Goal: Task Accomplishment & Management: Manage account settings

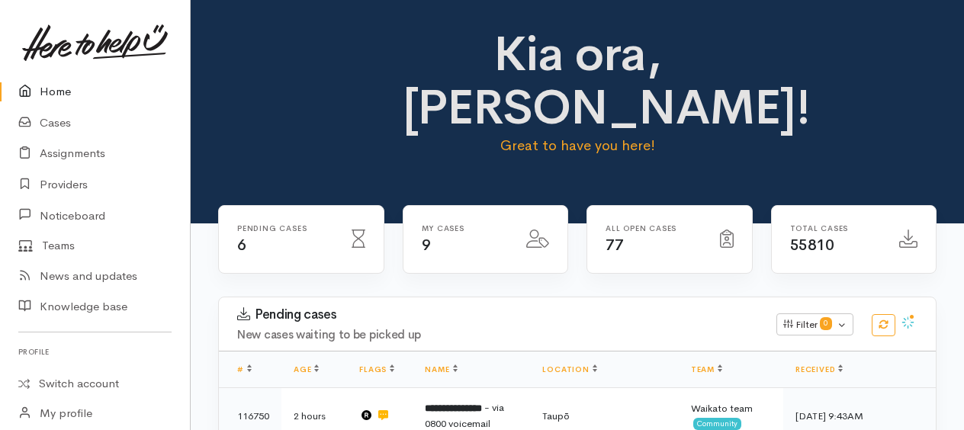
scroll to position [998, 0]
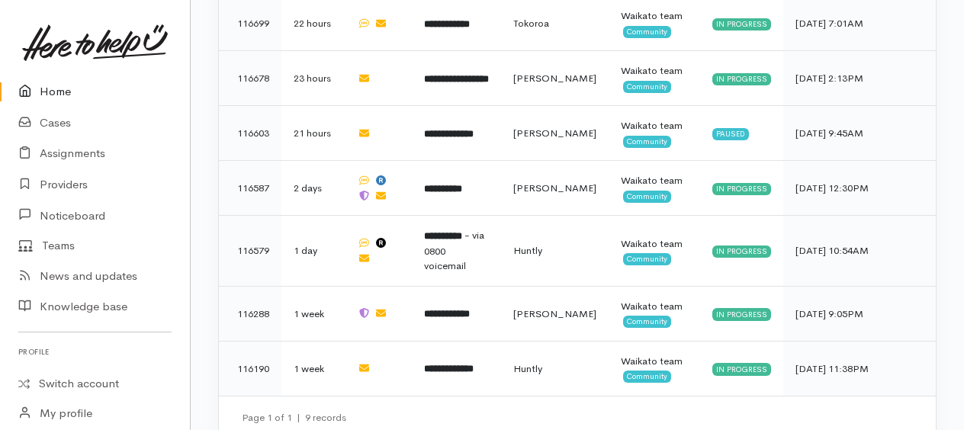
click at [61, 94] on link "Home" at bounding box center [95, 91] width 190 height 31
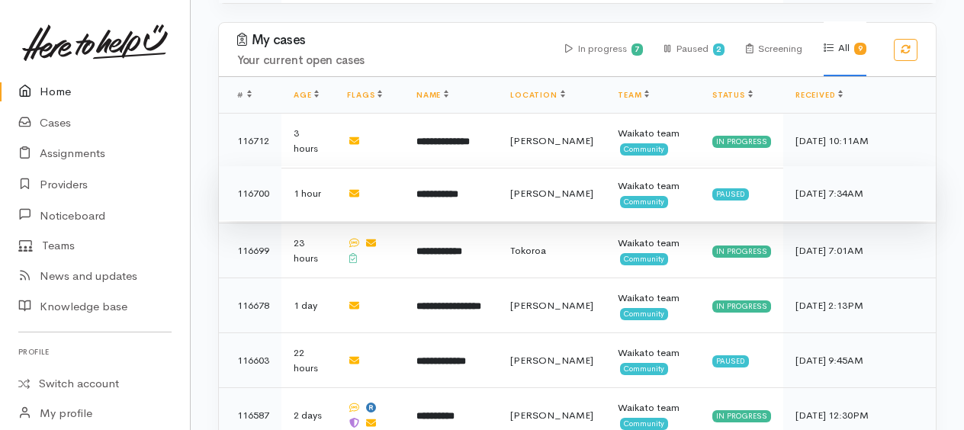
scroll to position [660, 0]
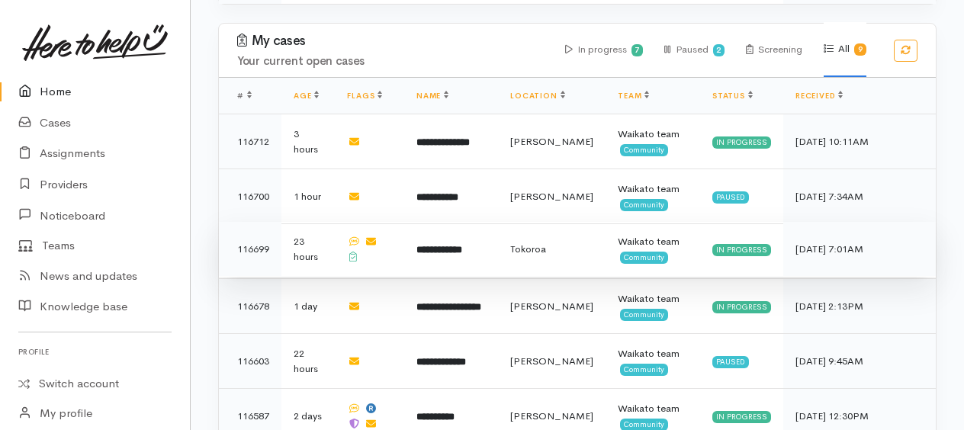
drag, startPoint x: 450, startPoint y: 243, endPoint x: 441, endPoint y: 240, distance: 9.4
click at [450, 245] on b "**********" at bounding box center [440, 250] width 46 height 10
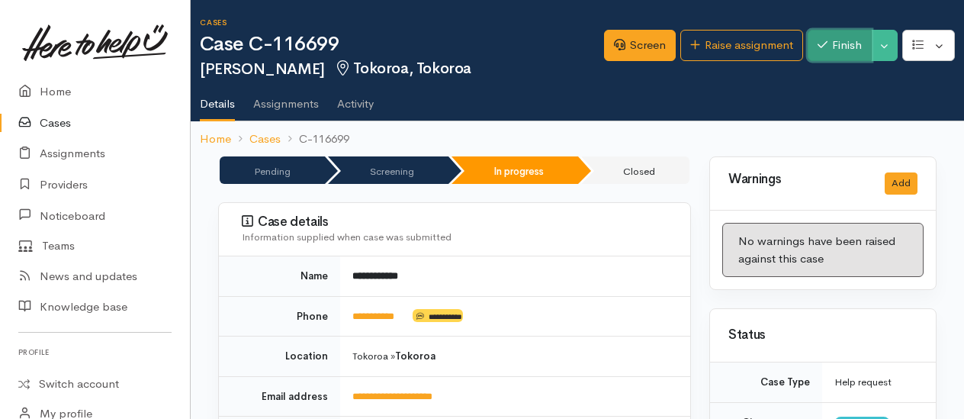
click at [845, 54] on button "Finish" at bounding box center [840, 45] width 64 height 31
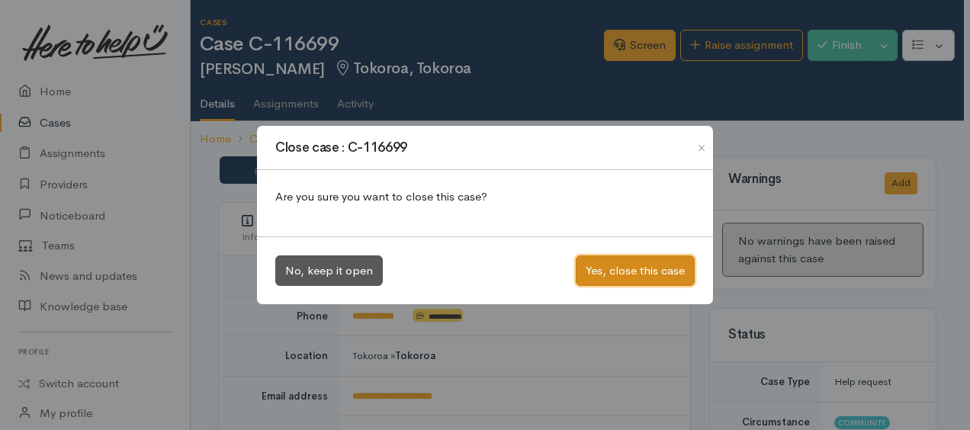
click at [617, 258] on button "Yes, close this case" at bounding box center [635, 271] width 119 height 31
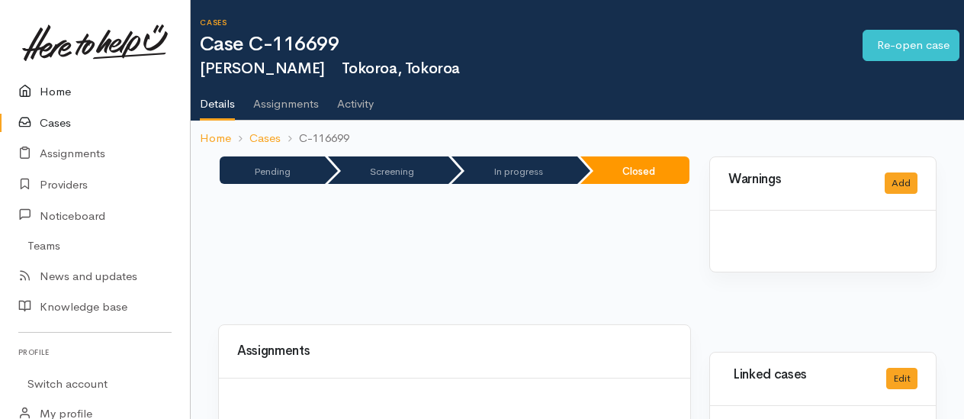
click at [45, 94] on link "Home" at bounding box center [95, 91] width 190 height 31
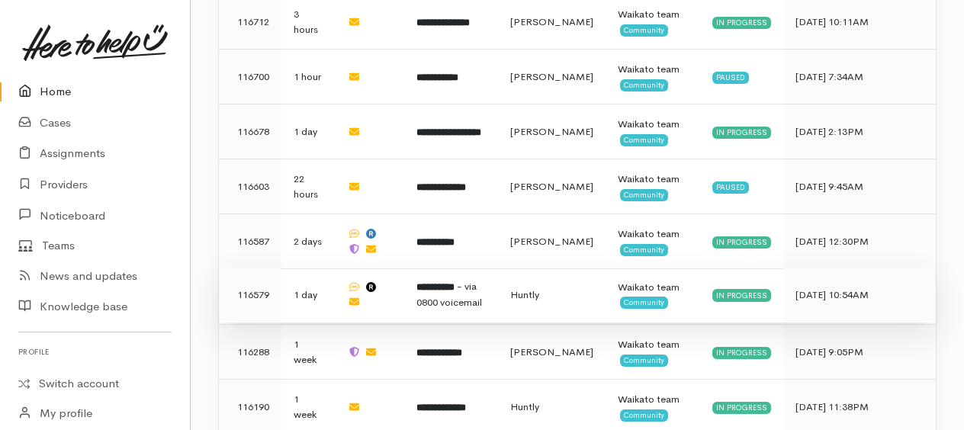
scroll to position [758, 0]
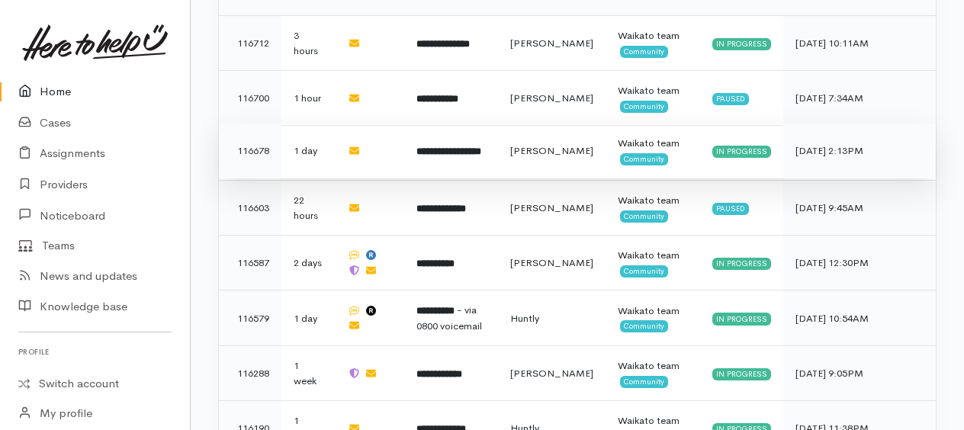
click at [478, 149] on b "**********" at bounding box center [449, 151] width 65 height 10
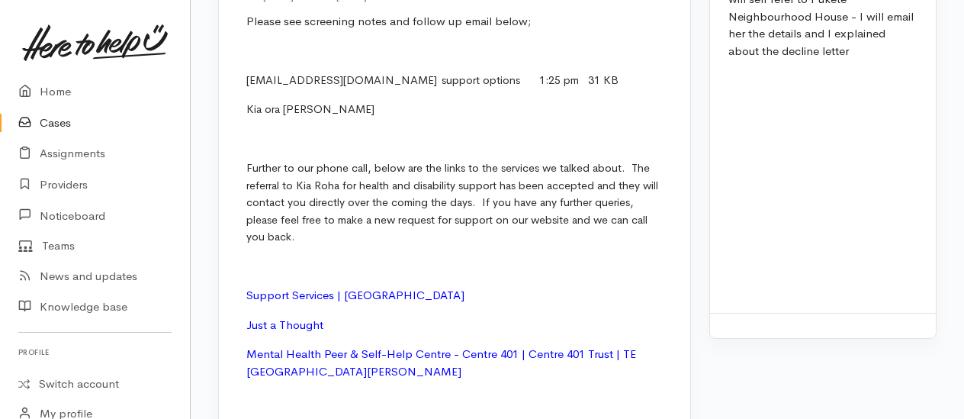
scroll to position [3128, 0]
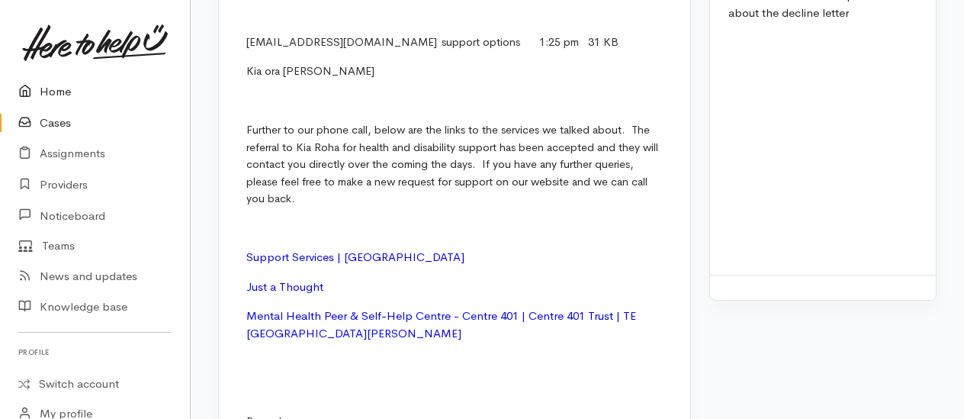
click at [50, 87] on link "Home" at bounding box center [95, 91] width 190 height 31
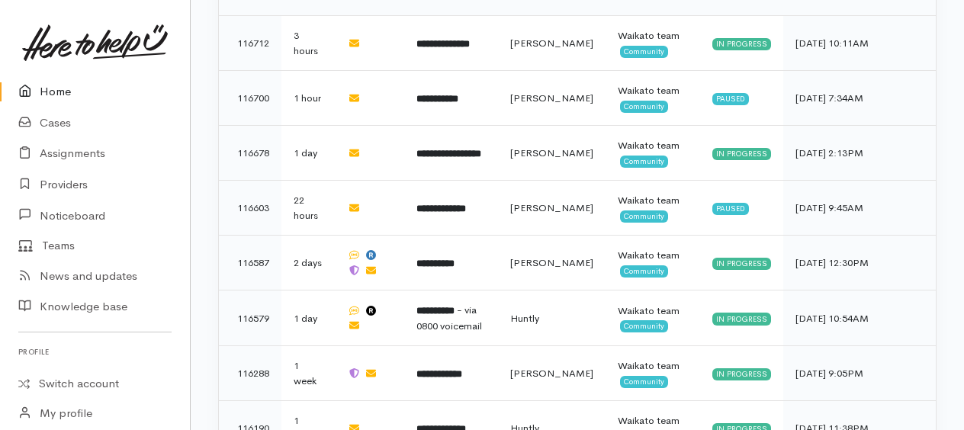
scroll to position [835, 0]
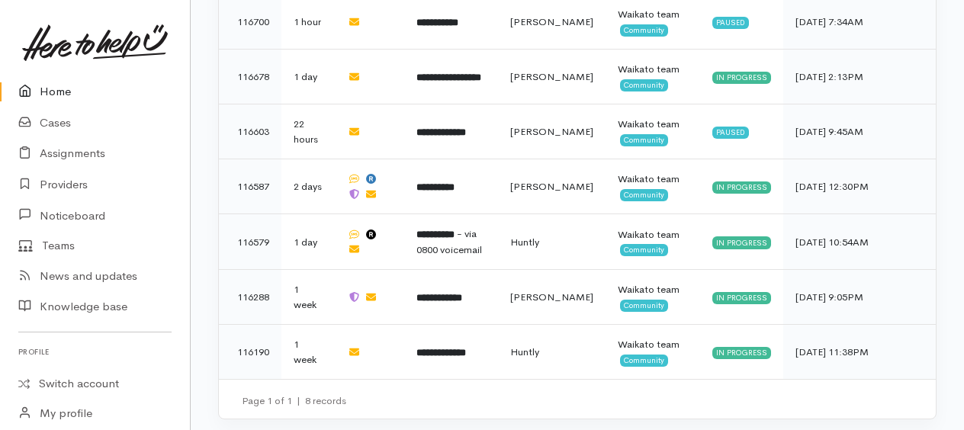
click at [63, 93] on link "Home" at bounding box center [95, 91] width 190 height 31
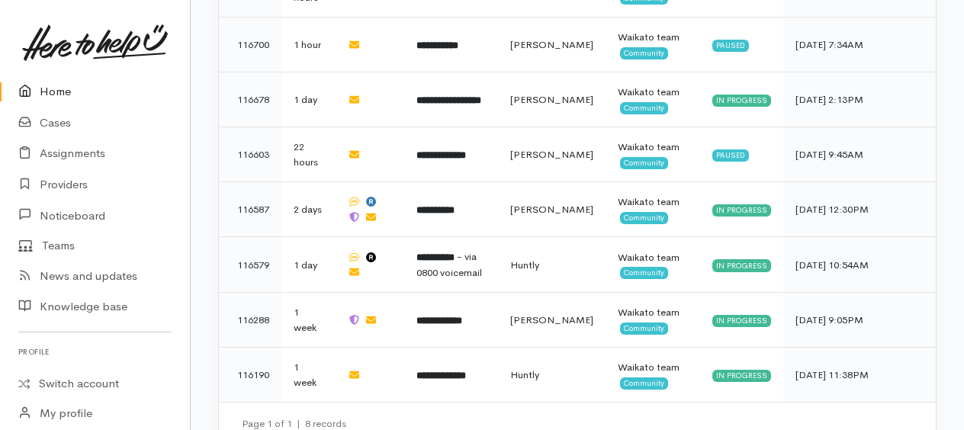
scroll to position [835, 0]
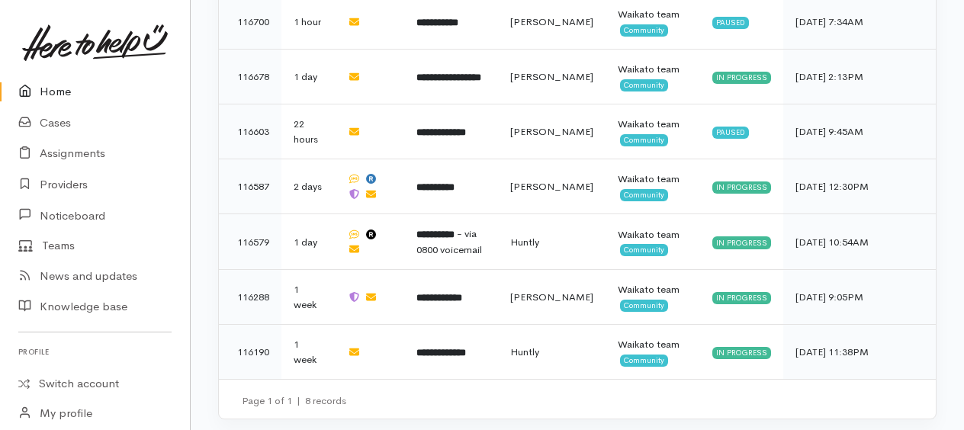
click at [53, 92] on link "Home" at bounding box center [95, 91] width 190 height 31
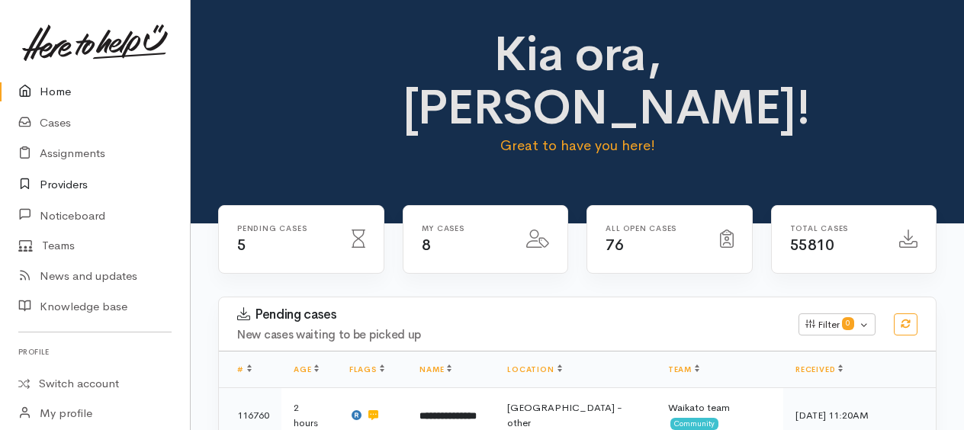
click at [84, 185] on link "Providers" at bounding box center [95, 184] width 190 height 31
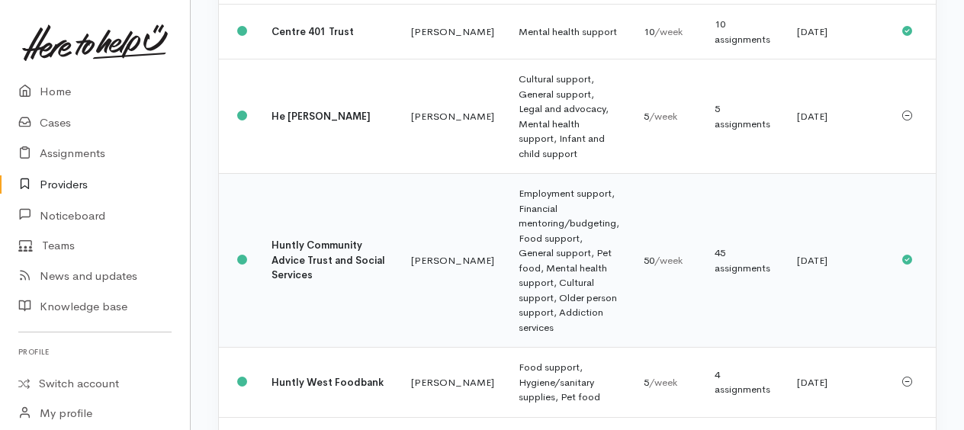
scroll to position [687, 0]
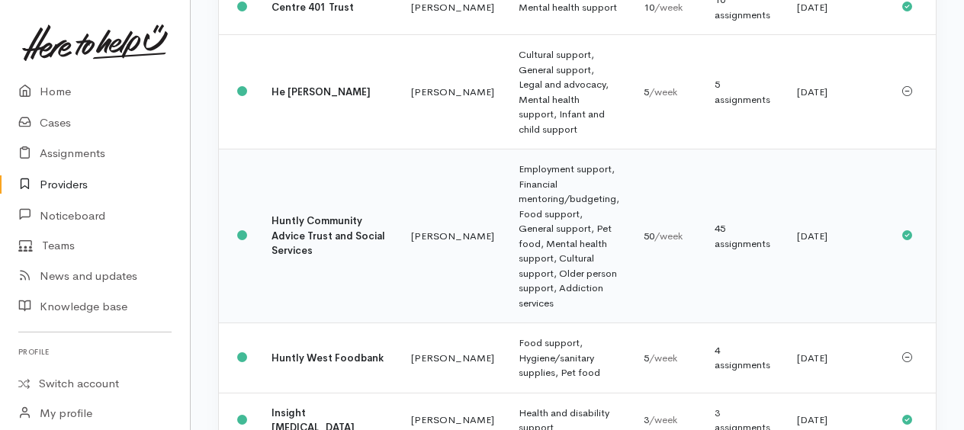
click at [507, 284] on td "Employment support, Financial mentoring/budgeting, Food support, General suppor…" at bounding box center [569, 237] width 125 height 174
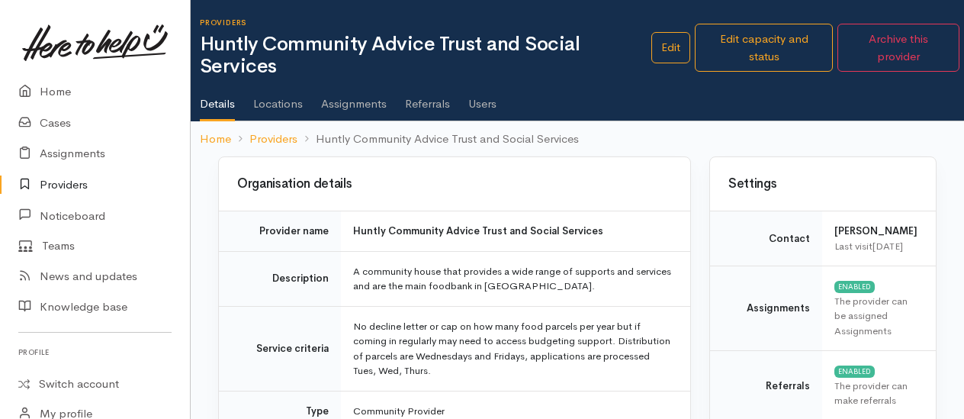
click at [342, 96] on link "Assignments" at bounding box center [354, 98] width 66 height 43
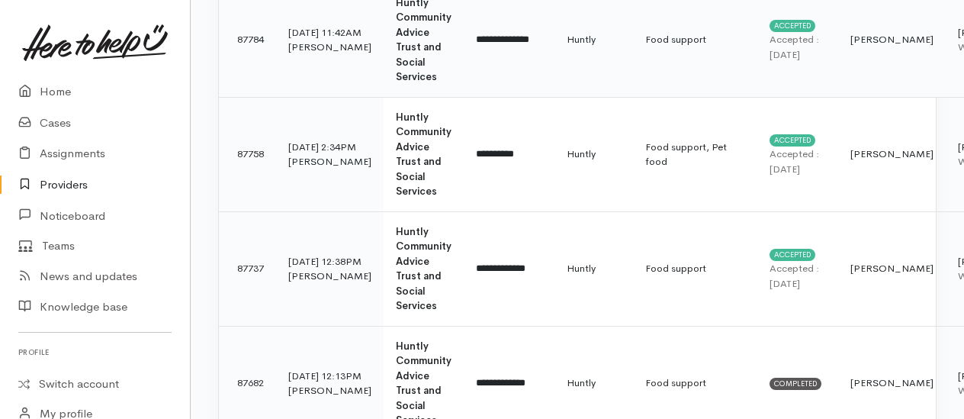
scroll to position [610, 0]
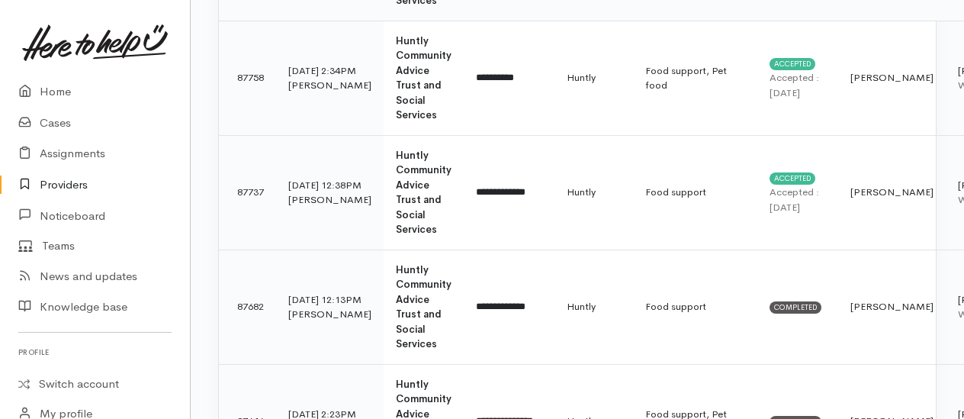
click at [633, 191] on td "Food support" at bounding box center [695, 192] width 124 height 114
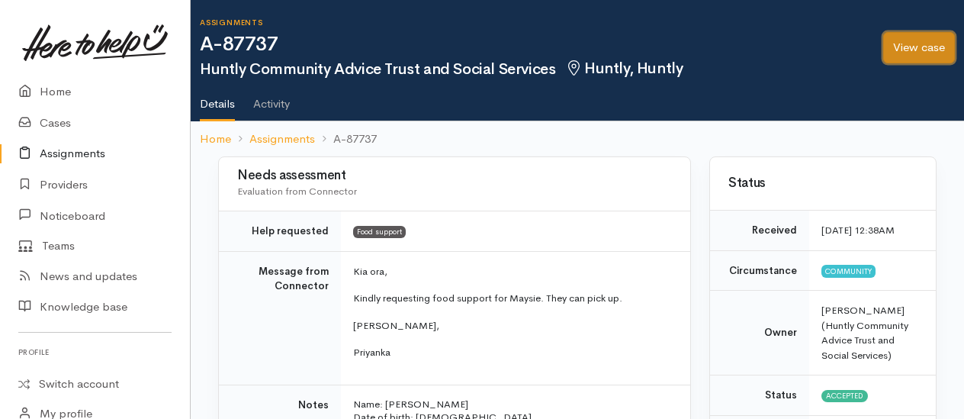
click at [937, 50] on link "View case" at bounding box center [919, 47] width 72 height 31
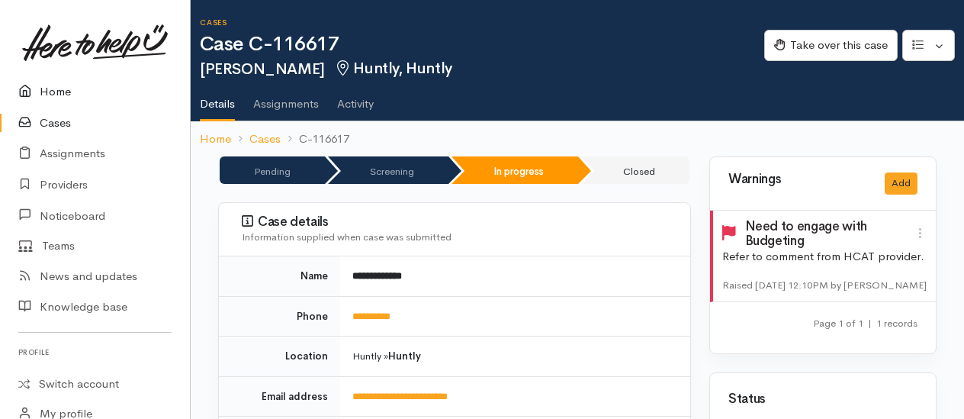
click at [56, 95] on link "Home" at bounding box center [95, 91] width 190 height 31
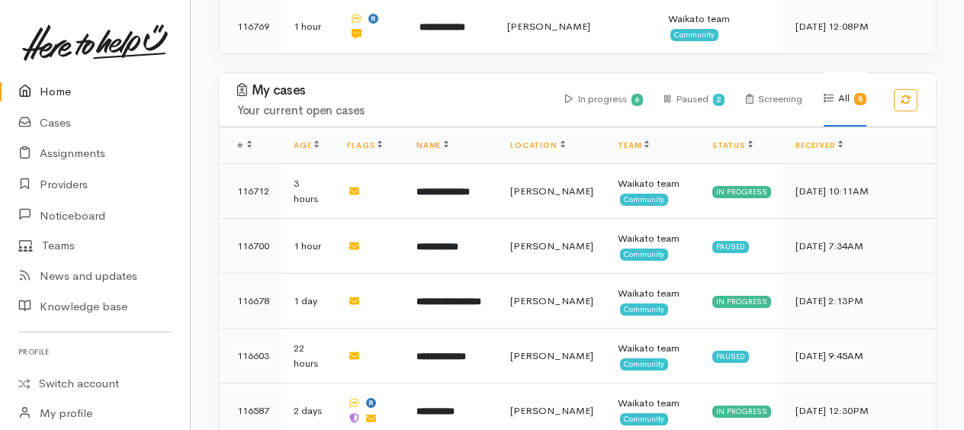
scroll to position [835, 0]
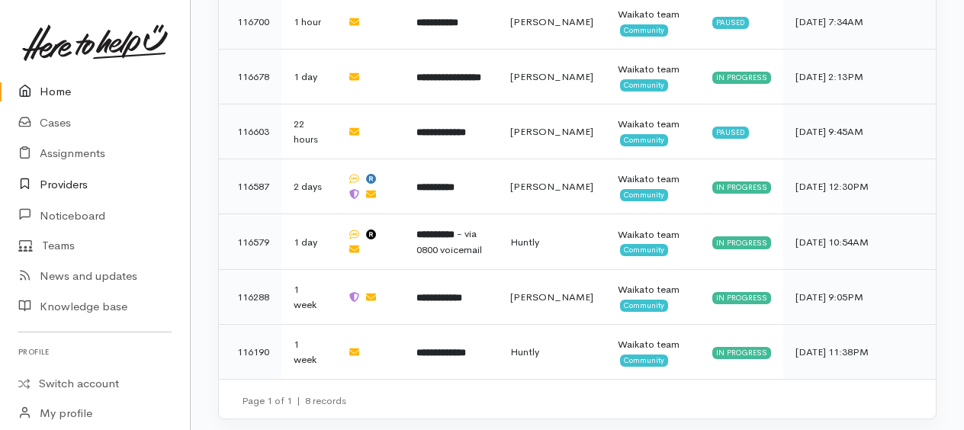
click at [64, 182] on link "Providers" at bounding box center [95, 184] width 190 height 31
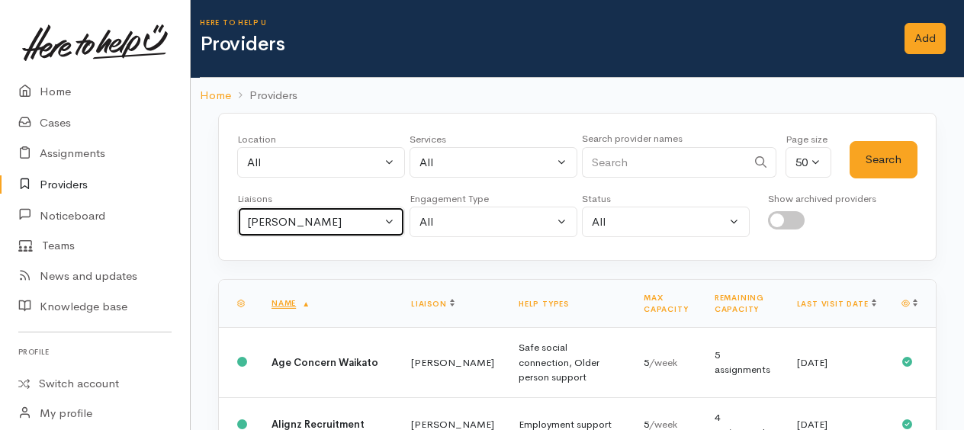
click at [271, 220] on div "Kyleigh Pike" at bounding box center [314, 223] width 134 height 18
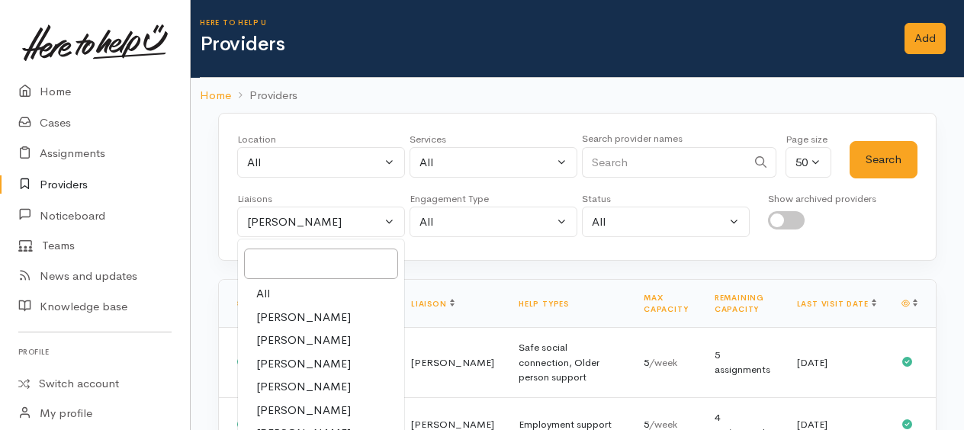
drag, startPoint x: 262, startPoint y: 291, endPoint x: 275, endPoint y: 265, distance: 29.0
click at [262, 288] on span "All" at bounding box center [263, 294] width 14 height 18
select select "null"
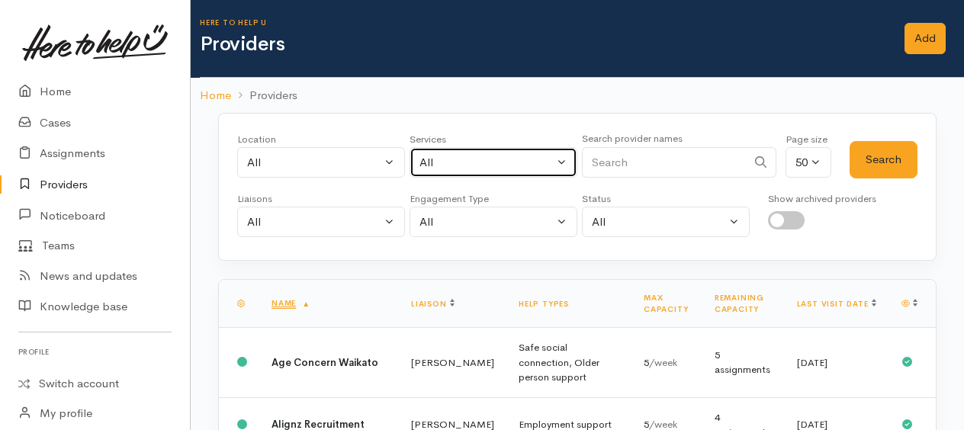
click at [442, 158] on div "All" at bounding box center [487, 163] width 134 height 18
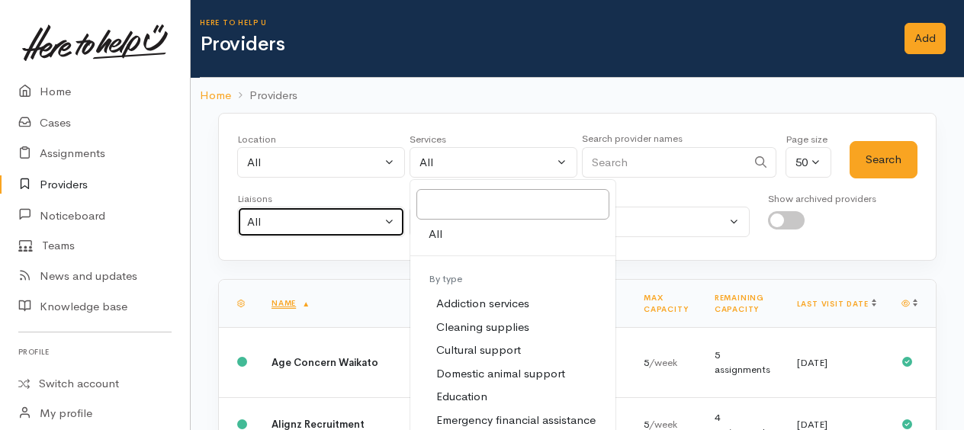
click at [374, 211] on button "All" at bounding box center [321, 222] width 168 height 31
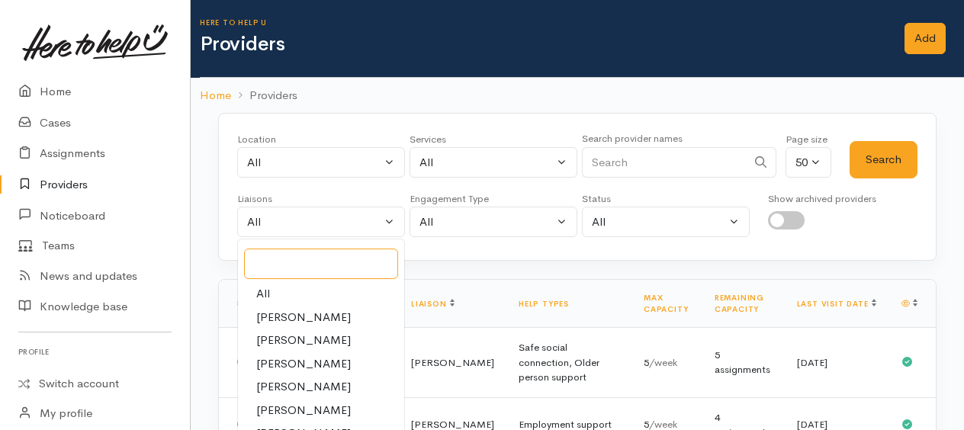
scroll to position [19, 0]
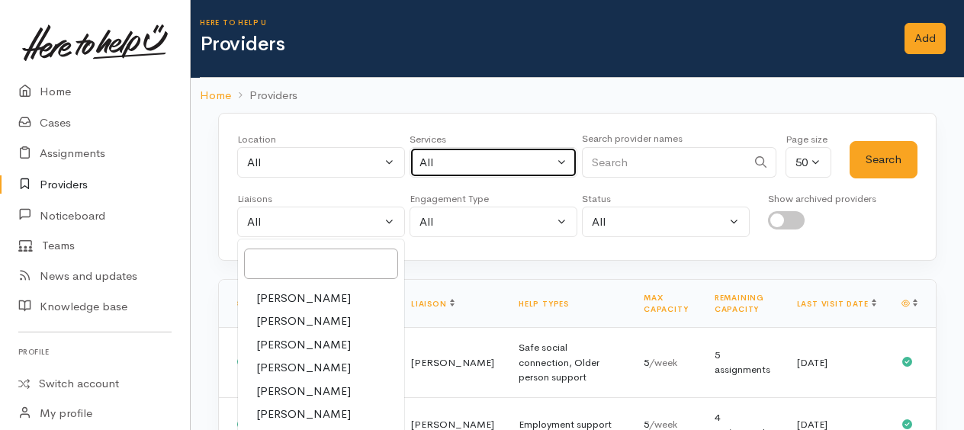
click at [448, 169] on div "All" at bounding box center [487, 163] width 134 height 18
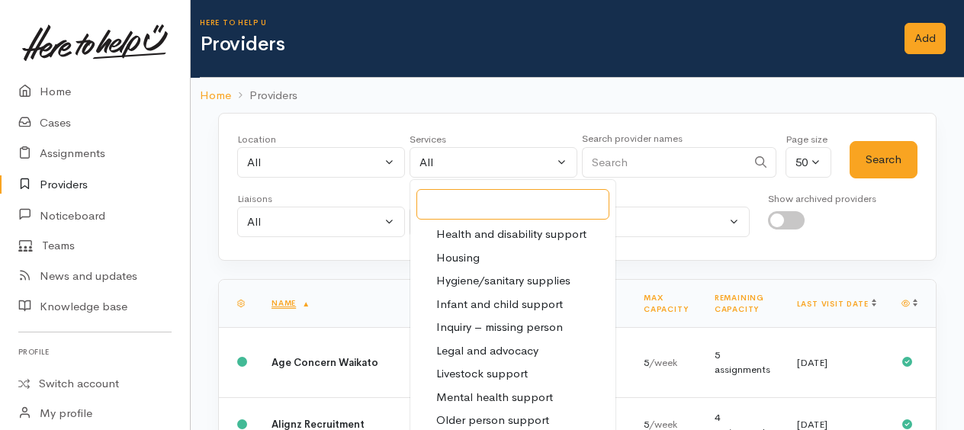
scroll to position [265, 0]
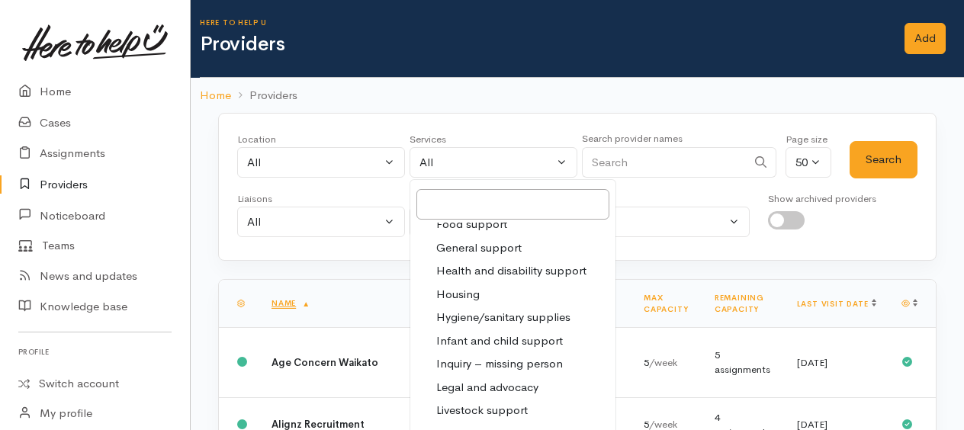
click at [471, 226] on span "Food support" at bounding box center [471, 225] width 71 height 18
select select "3"
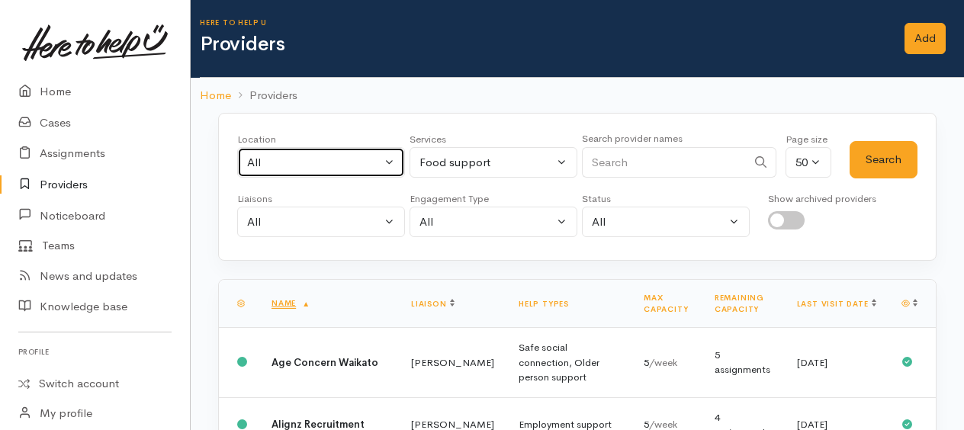
click at [266, 160] on div "All" at bounding box center [314, 163] width 134 height 18
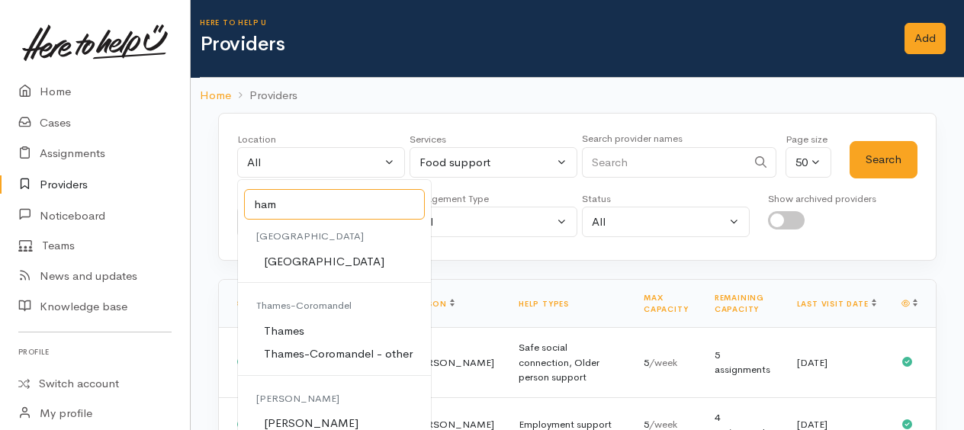
type input "ham"
click at [285, 424] on span "[PERSON_NAME]" at bounding box center [311, 424] width 95 height 18
select select "1"
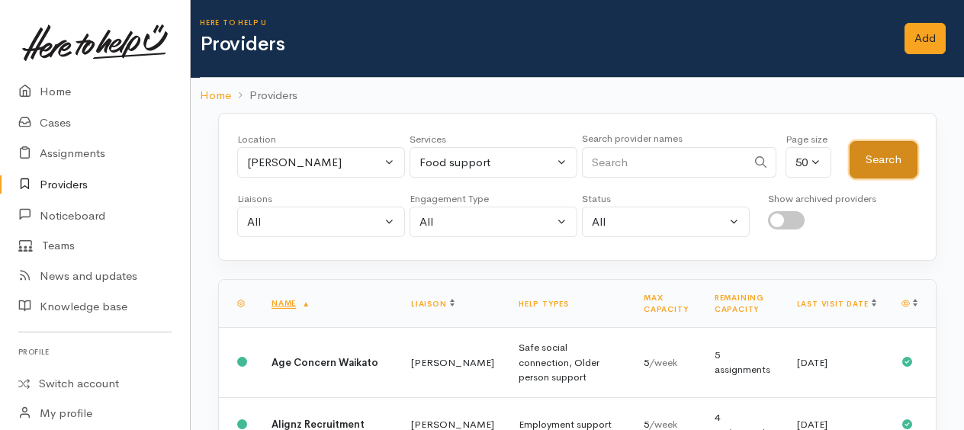
click at [871, 161] on button "Search" at bounding box center [884, 159] width 68 height 37
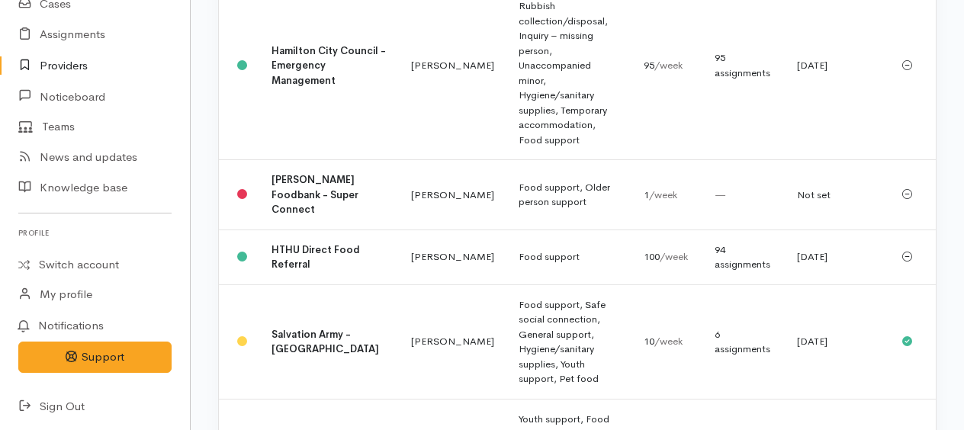
scroll to position [534, 0]
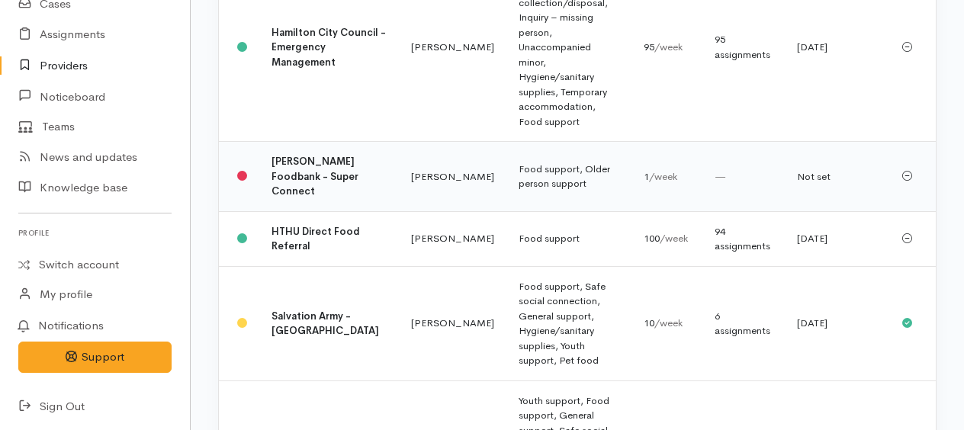
click at [278, 156] on b "Hamilton Foodbank - Super Connect" at bounding box center [315, 176] width 87 height 43
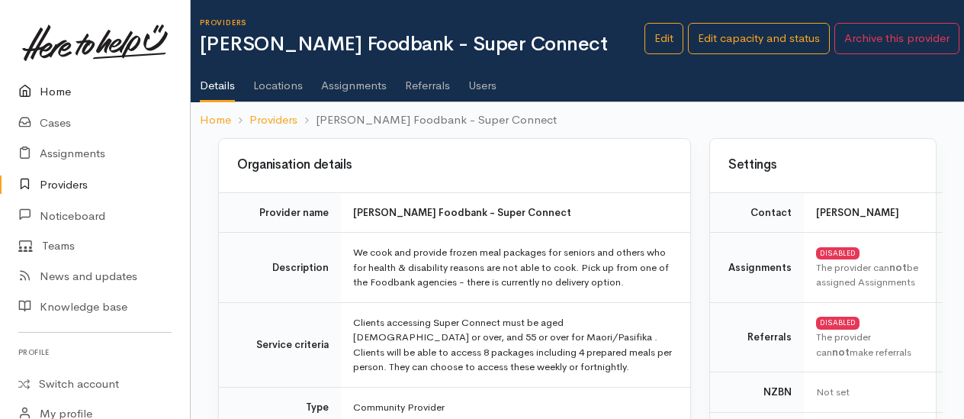
click at [63, 90] on link "Home" at bounding box center [95, 91] width 190 height 31
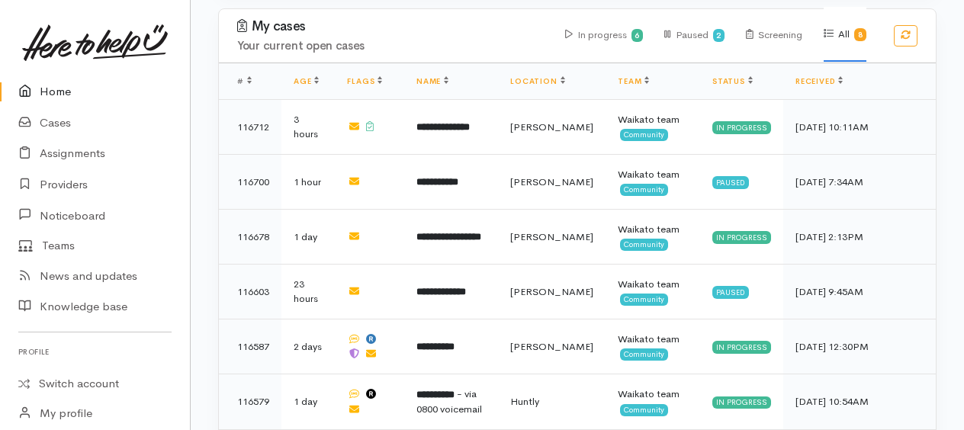
scroll to position [458, 0]
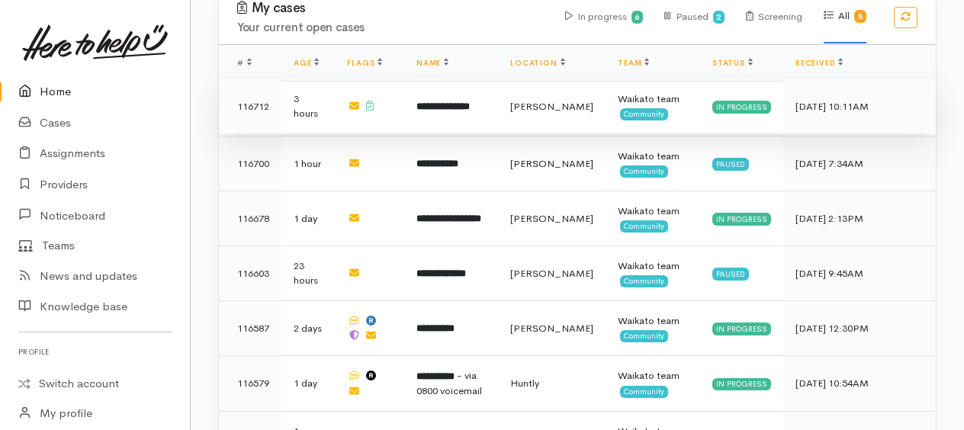
click at [458, 104] on b "**********" at bounding box center [443, 106] width 53 height 10
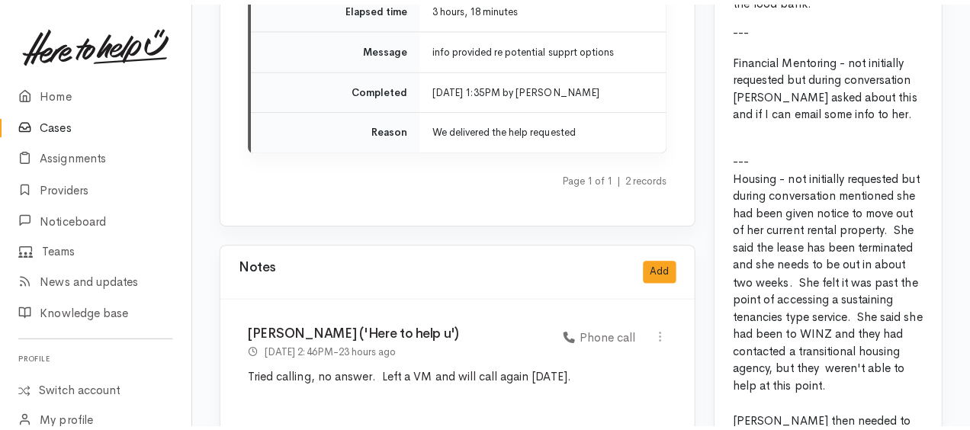
scroll to position [1984, 0]
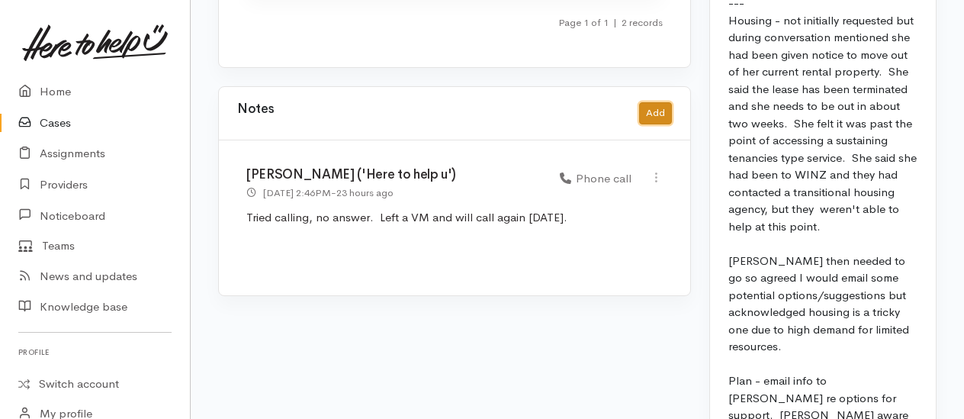
click at [652, 102] on button "Add" at bounding box center [655, 113] width 33 height 22
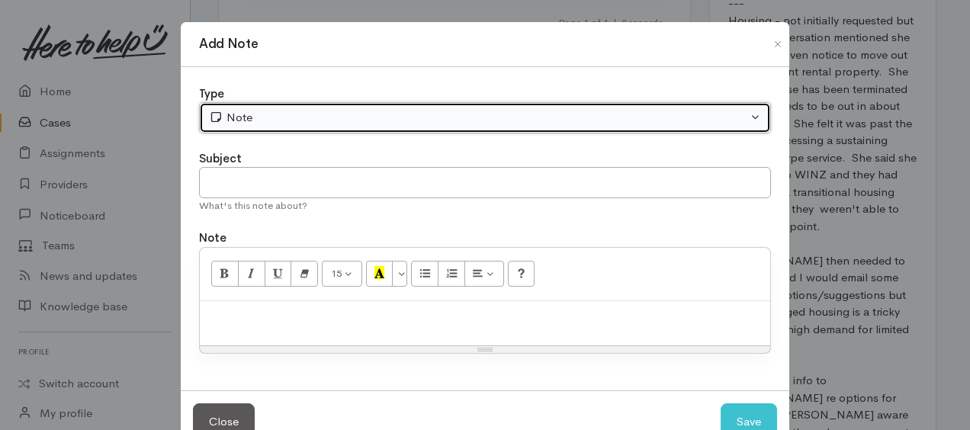
click at [327, 121] on div "Note" at bounding box center [478, 118] width 539 height 18
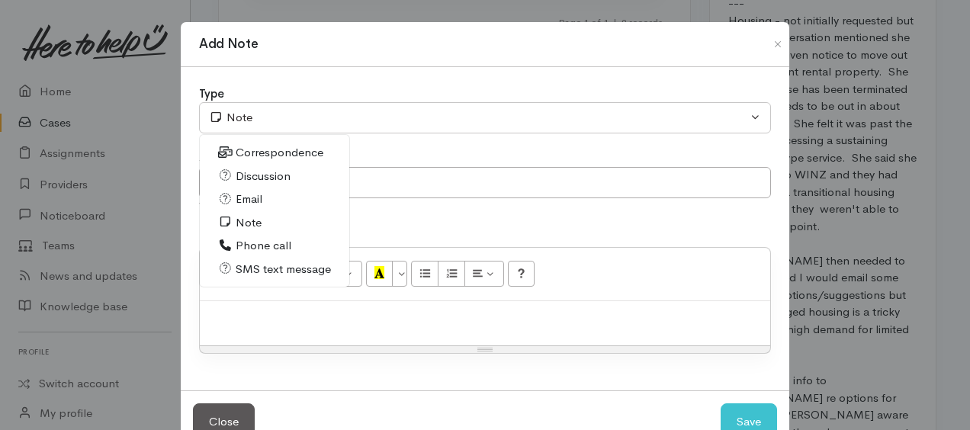
click at [269, 246] on span "Phone call" at bounding box center [264, 246] width 56 height 18
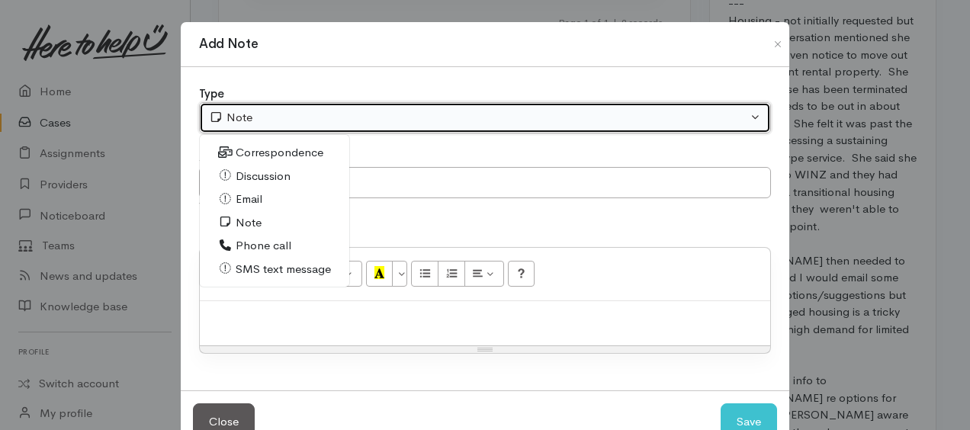
select select "3"
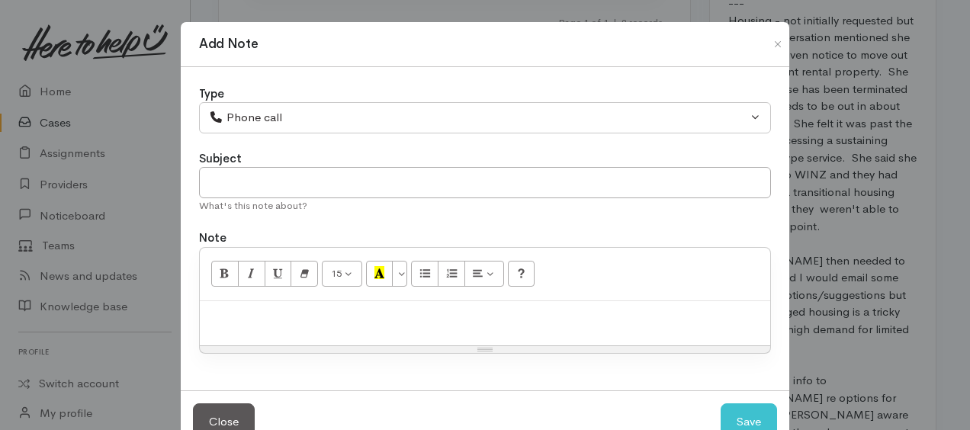
drag, startPoint x: 250, startPoint y: 285, endPoint x: 257, endPoint y: 293, distance: 10.8
click at [257, 293] on div "15 8 9 10 11 12 14 18 24 36 Background Color Transparent Select #ffff00 Text Co…" at bounding box center [485, 274] width 571 height 53
click at [256, 313] on p at bounding box center [485, 318] width 555 height 18
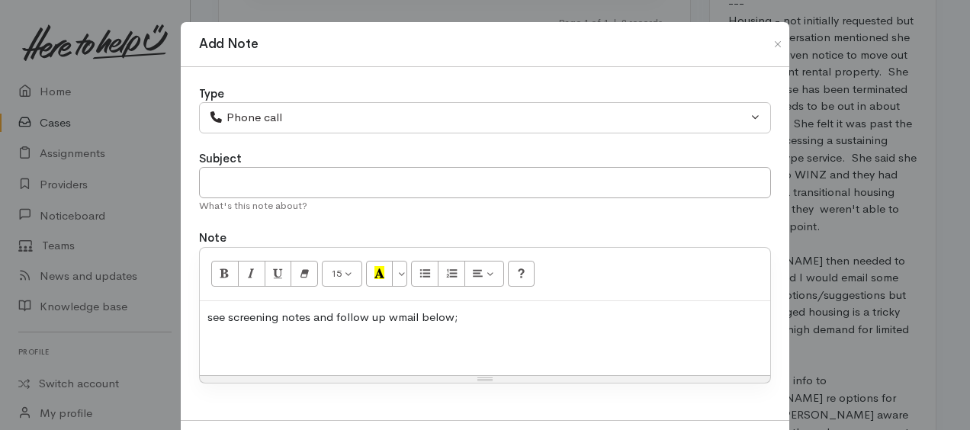
drag, startPoint x: 386, startPoint y: 314, endPoint x: 433, endPoint y: 339, distance: 53.2
click at [436, 343] on p at bounding box center [485, 347] width 555 height 18
drag, startPoint x: 267, startPoint y: 346, endPoint x: 274, endPoint y: 353, distance: 9.7
click at [267, 347] on p at bounding box center [485, 347] width 555 height 18
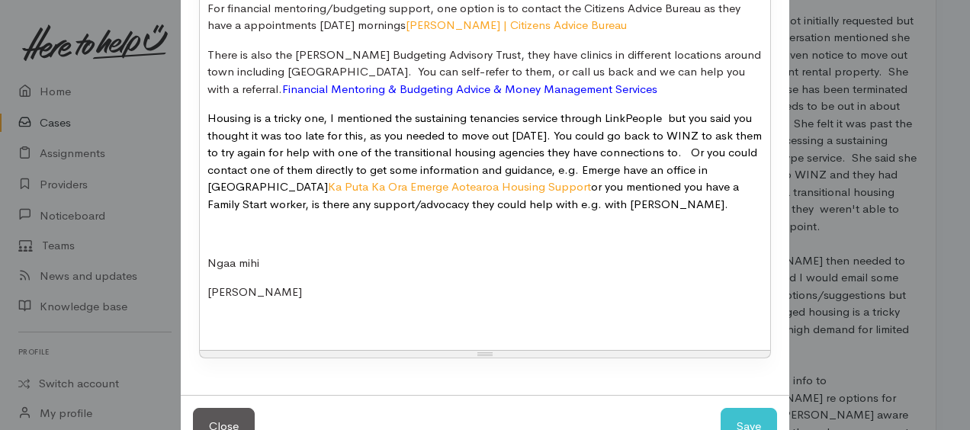
scroll to position [270, 0]
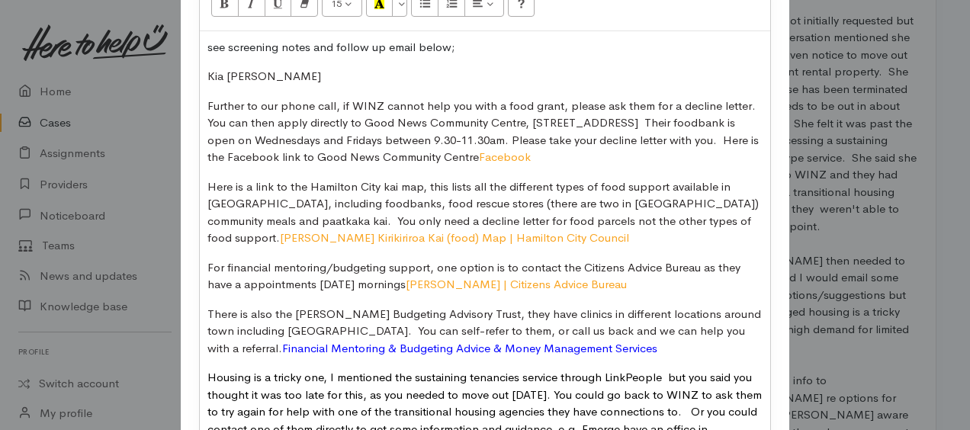
click at [209, 75] on span "Kia ora Dana" at bounding box center [265, 76] width 114 height 14
click at [208, 73] on span "Kia ora Dana" at bounding box center [265, 76] width 114 height 14
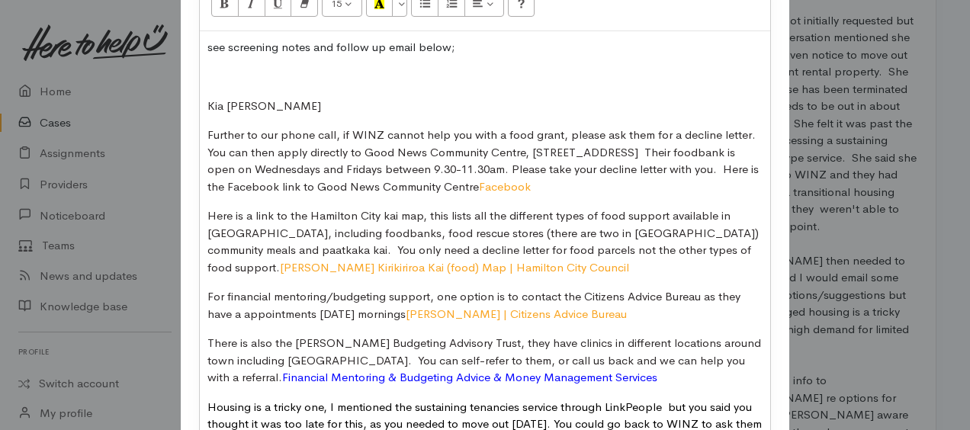
click at [209, 76] on p at bounding box center [485, 77] width 555 height 18
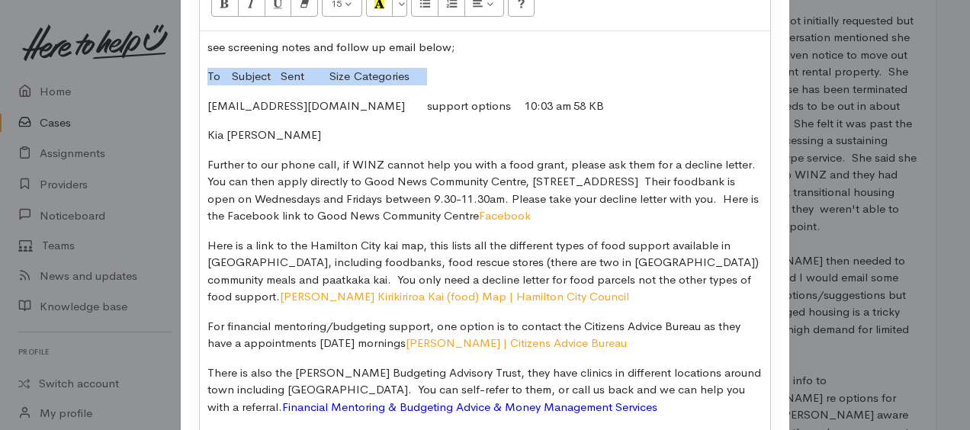
drag, startPoint x: 214, startPoint y: 71, endPoint x: 496, endPoint y: 81, distance: 281.7
click at [496, 81] on p "To Subject Sent Size Categories" at bounding box center [485, 77] width 555 height 18
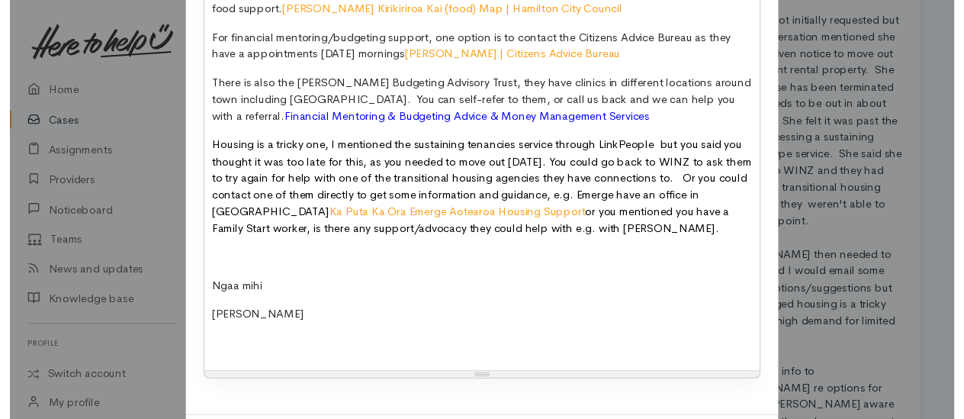
scroll to position [634, 0]
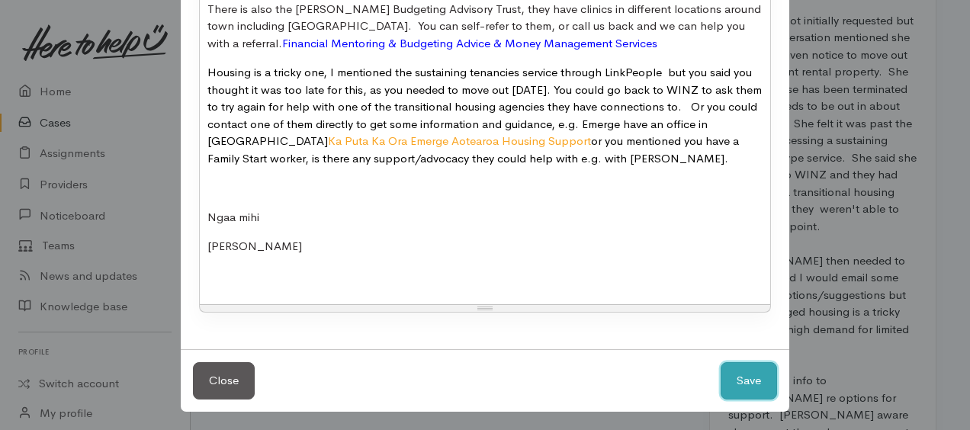
click at [751, 384] on button "Save" at bounding box center [749, 380] width 56 height 37
select select "1"
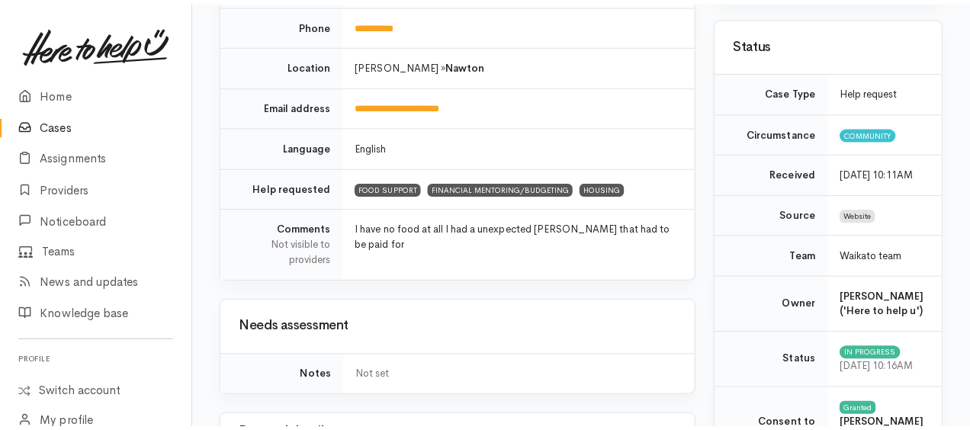
scroll to position [0, 0]
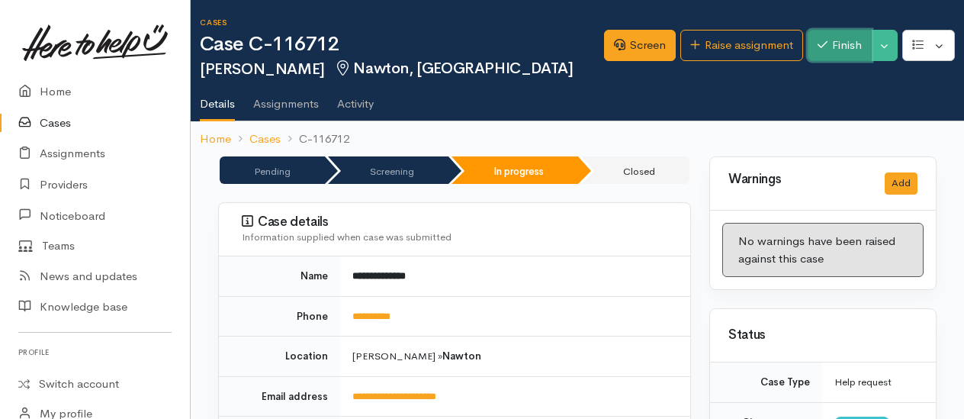
click at [863, 48] on button "Finish" at bounding box center [840, 45] width 64 height 31
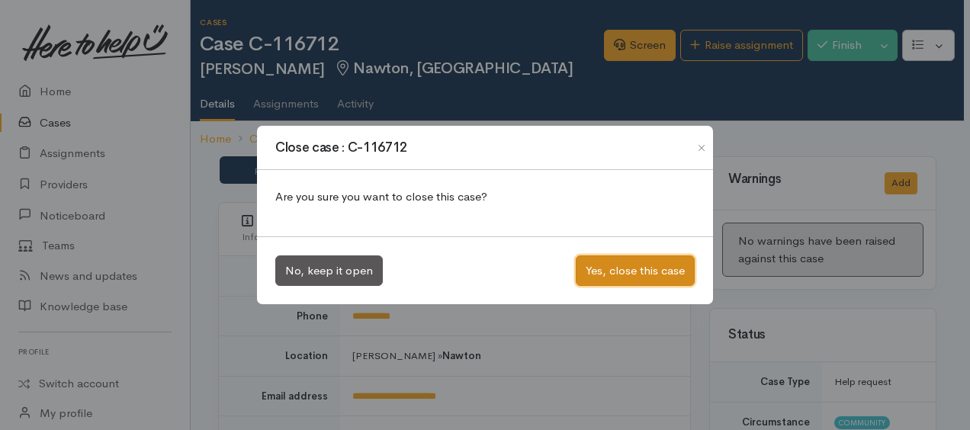
click at [626, 267] on button "Yes, close this case" at bounding box center [635, 271] width 119 height 31
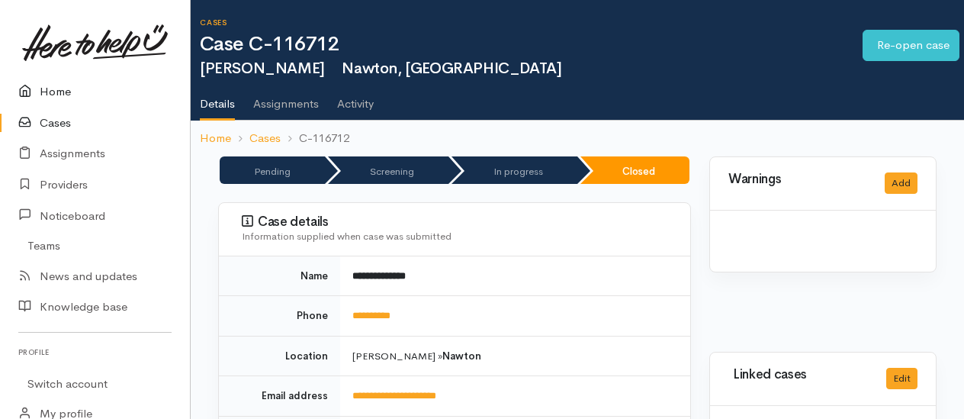
click at [55, 92] on link "Home" at bounding box center [95, 91] width 190 height 31
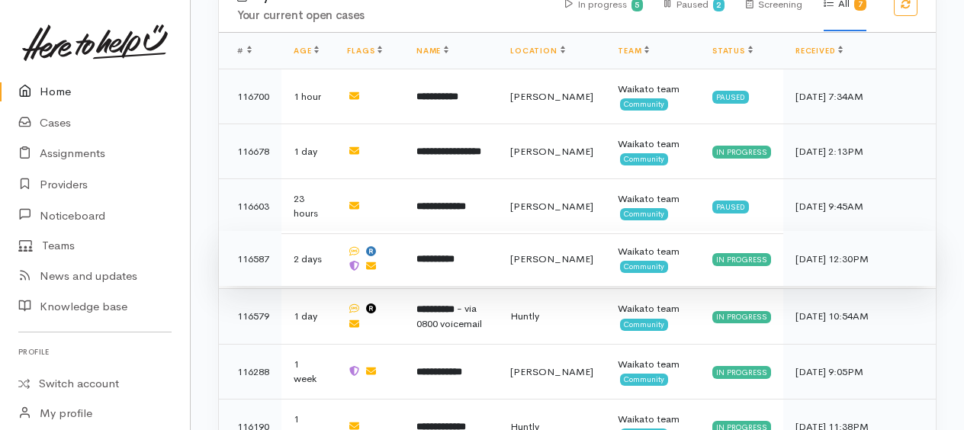
scroll to position [546, 0]
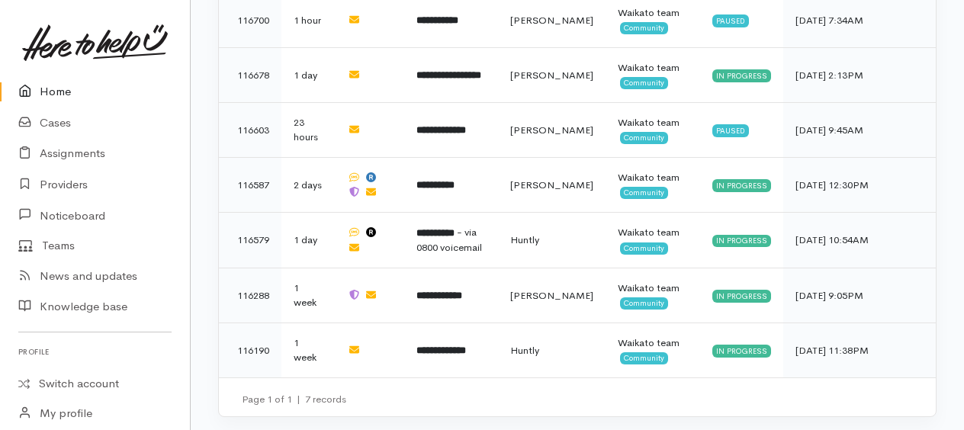
click at [60, 91] on link "Home" at bounding box center [95, 91] width 190 height 31
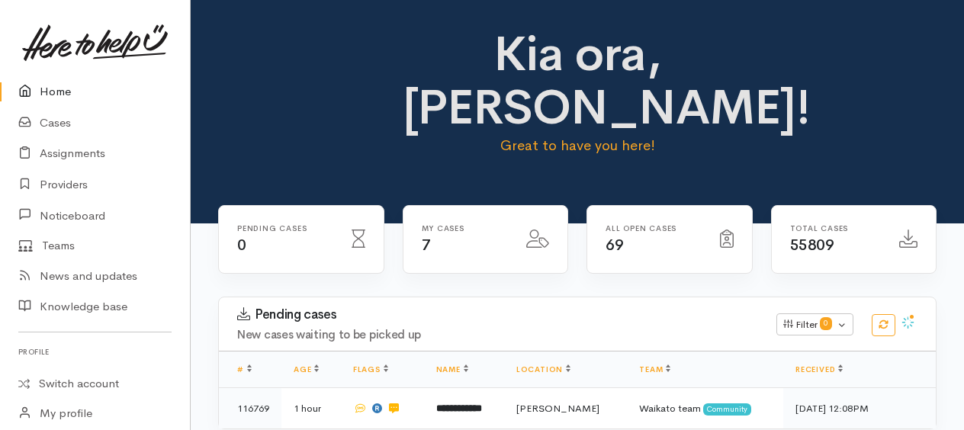
click at [66, 90] on link "Home" at bounding box center [95, 91] width 190 height 31
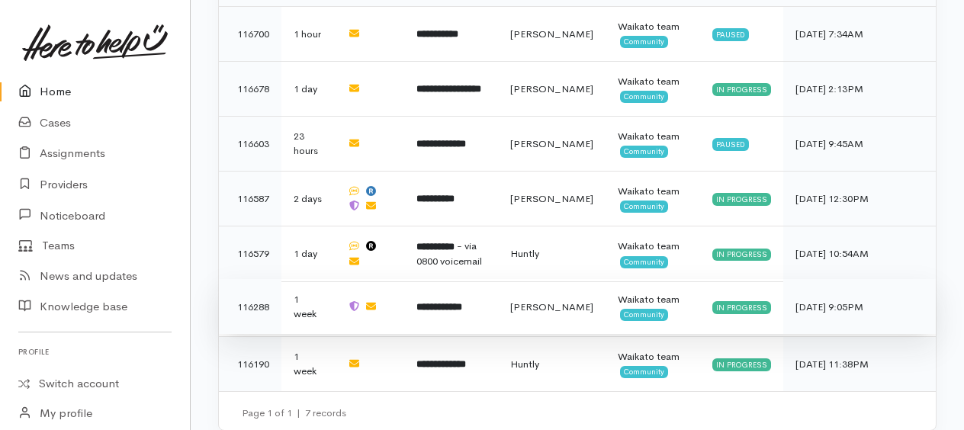
scroll to position [561, 0]
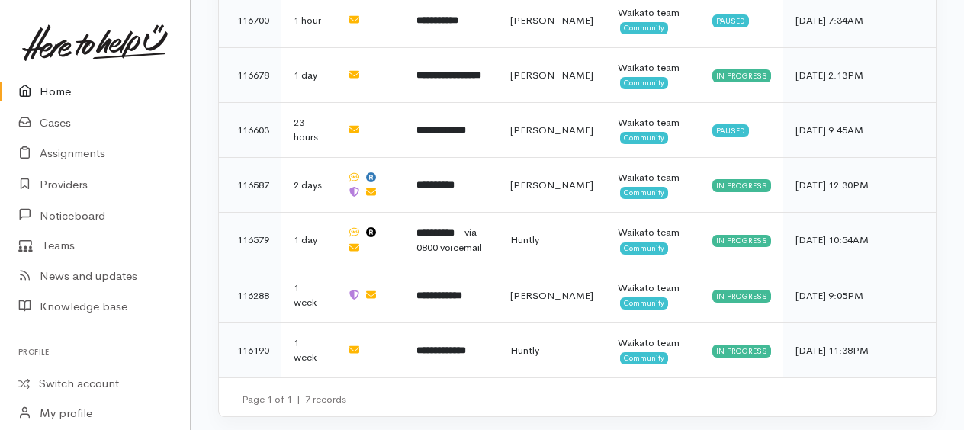
click at [53, 92] on link "Home" at bounding box center [95, 91] width 190 height 31
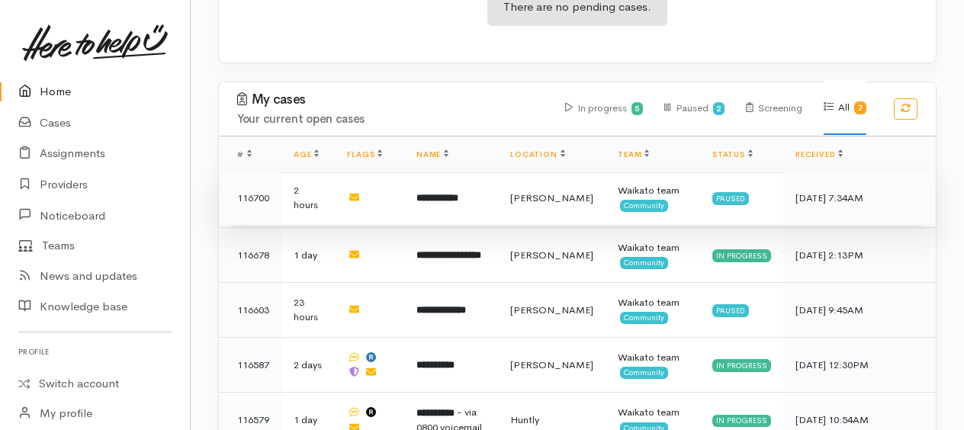
scroll to position [561, 0]
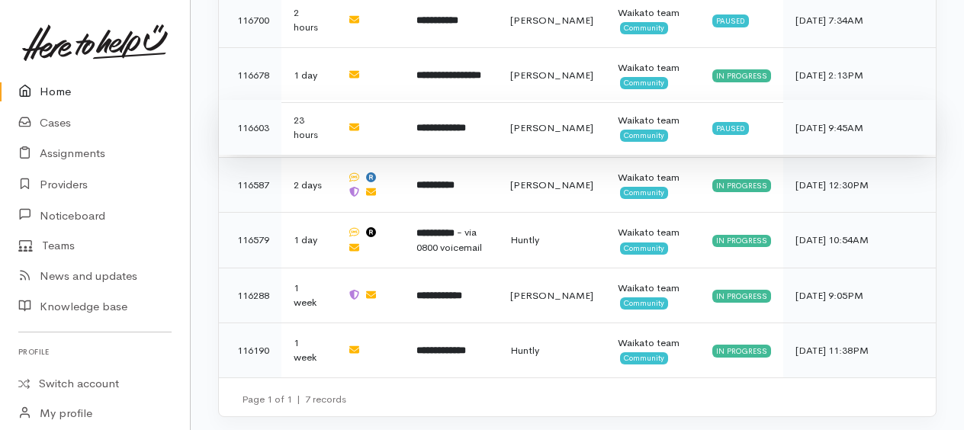
click at [466, 123] on b "**********" at bounding box center [442, 128] width 50 height 10
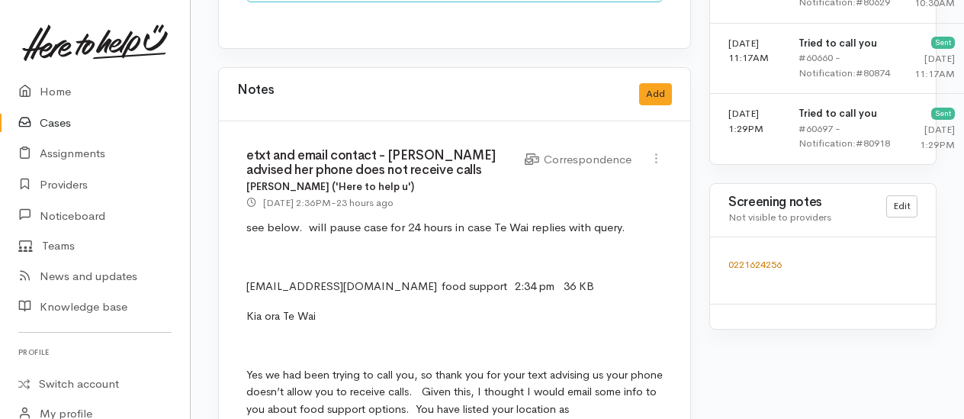
scroll to position [1297, 0]
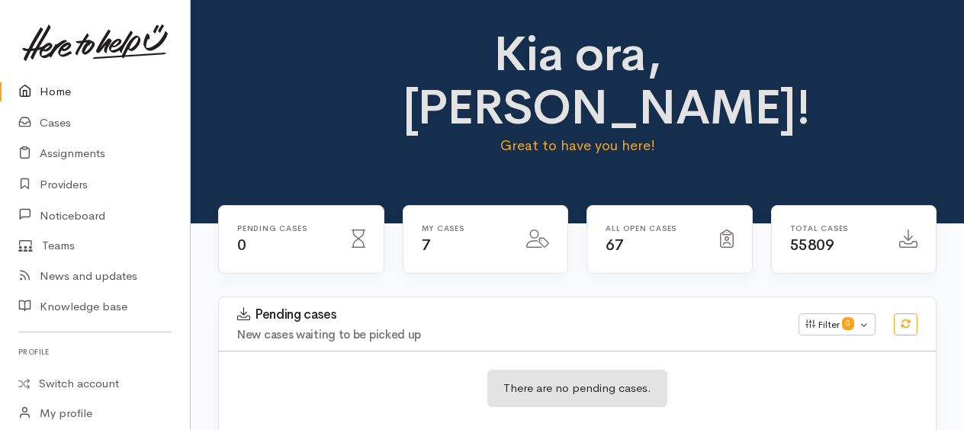
scroll to position [540, 0]
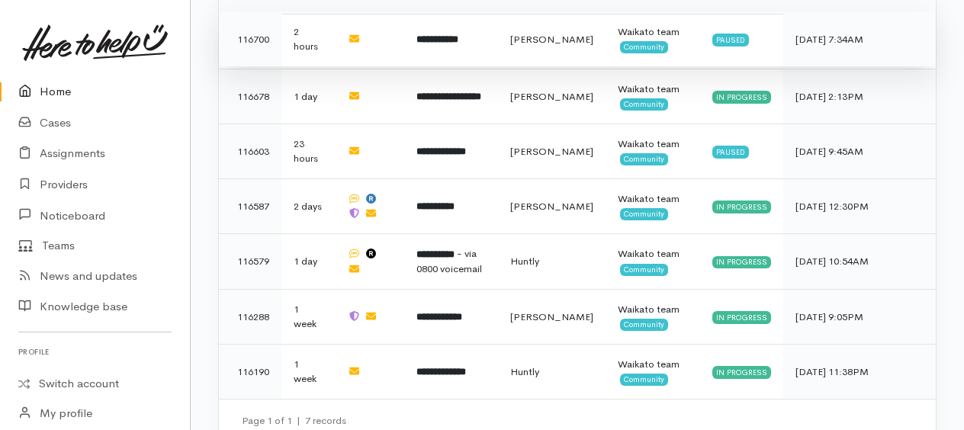
click at [458, 35] on b "**********" at bounding box center [438, 39] width 42 height 10
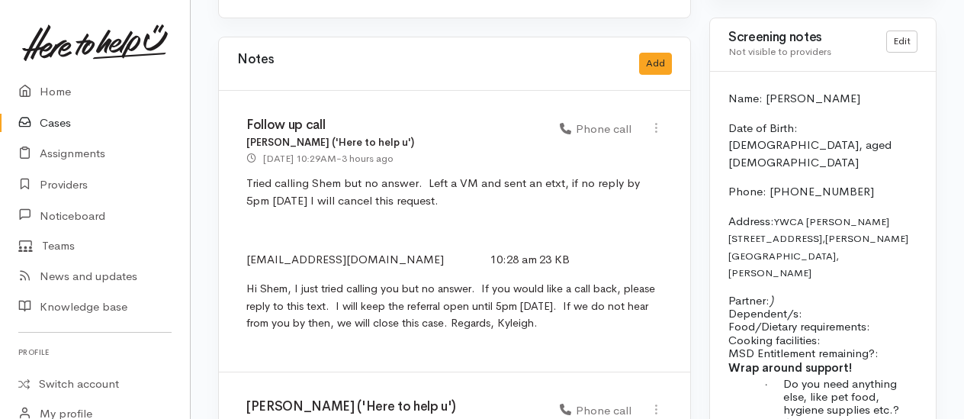
scroll to position [1297, 0]
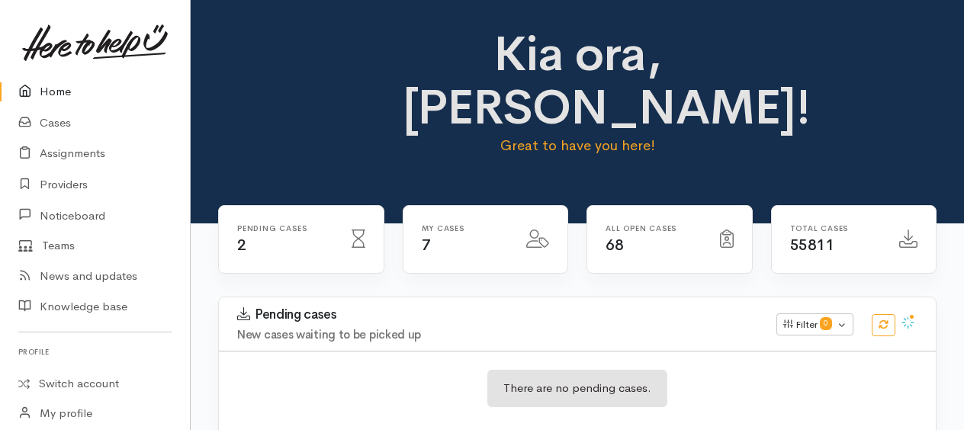
click at [50, 92] on link "Home" at bounding box center [95, 91] width 190 height 31
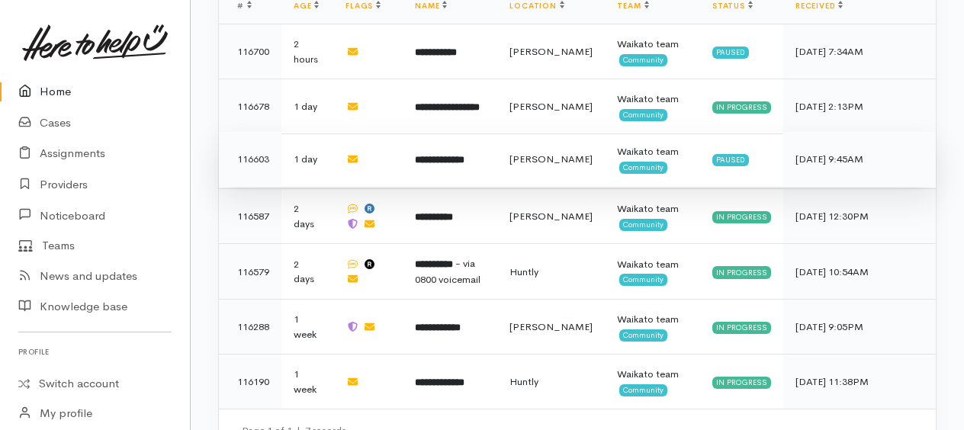
scroll to position [539, 0]
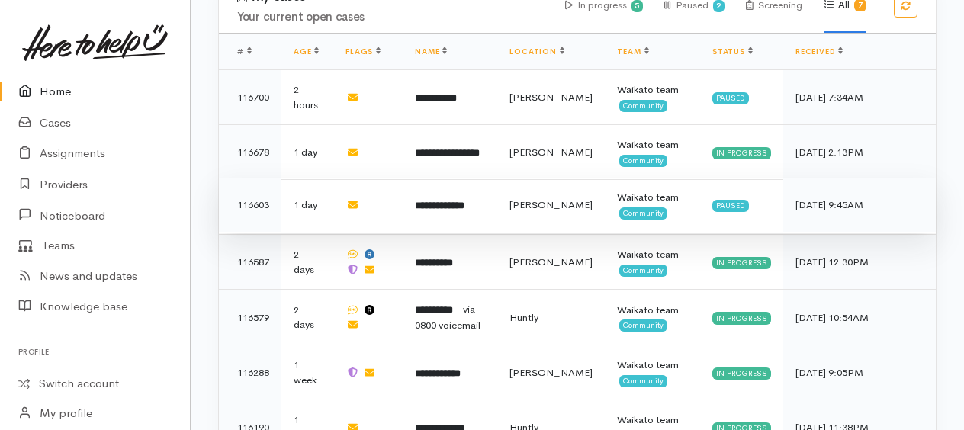
click at [465, 201] on b "**********" at bounding box center [440, 206] width 50 height 10
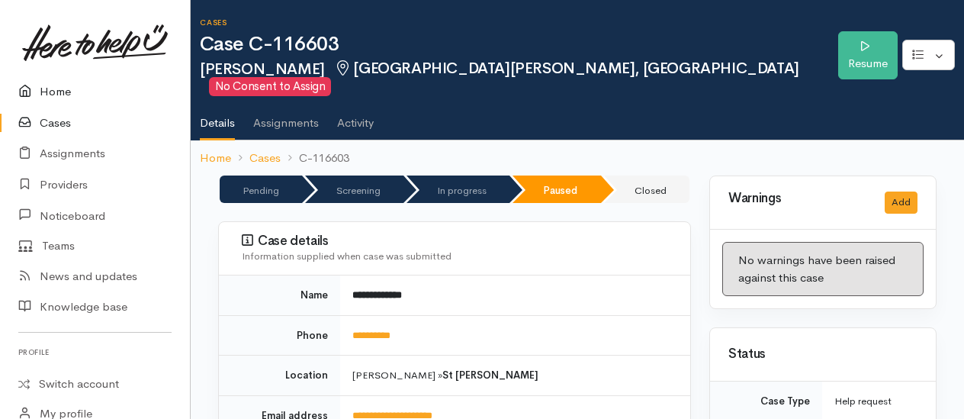
click at [58, 99] on link "Home" at bounding box center [95, 91] width 190 height 31
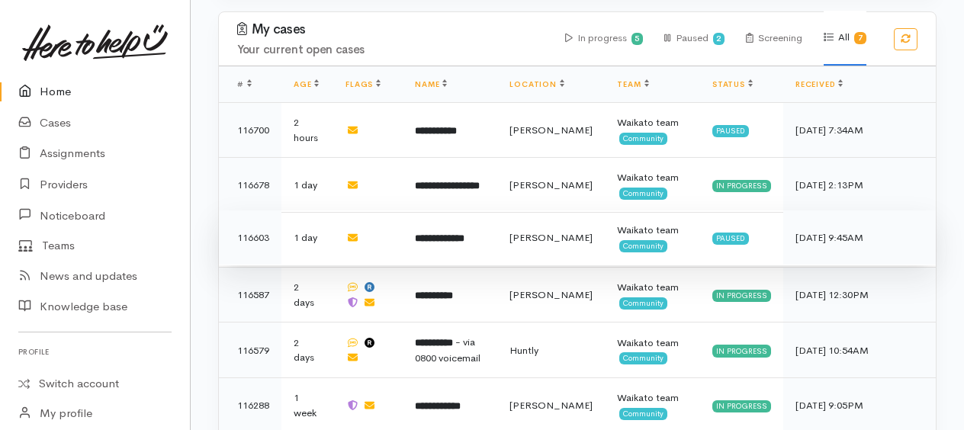
scroll to position [539, 0]
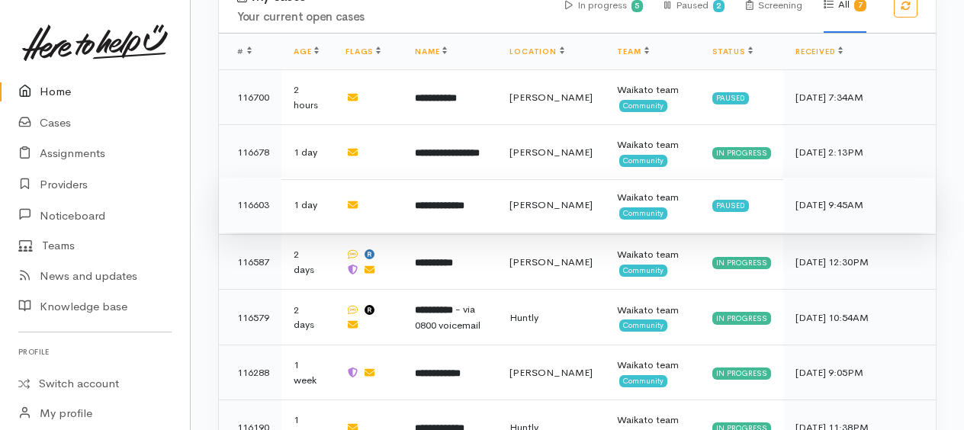
click at [456, 201] on b "**********" at bounding box center [440, 206] width 50 height 10
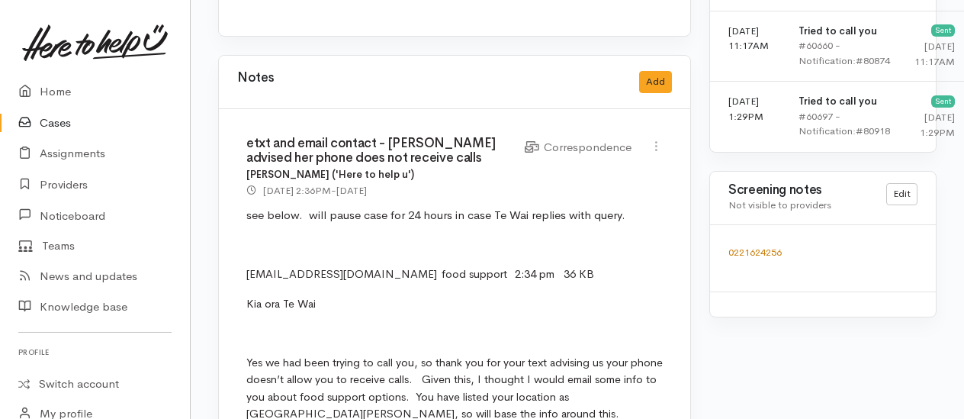
scroll to position [1297, 0]
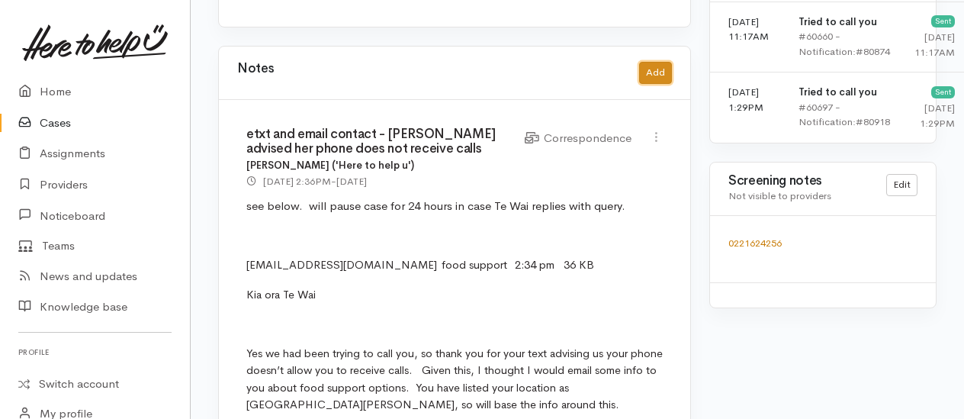
click at [661, 62] on button "Add" at bounding box center [655, 73] width 33 height 22
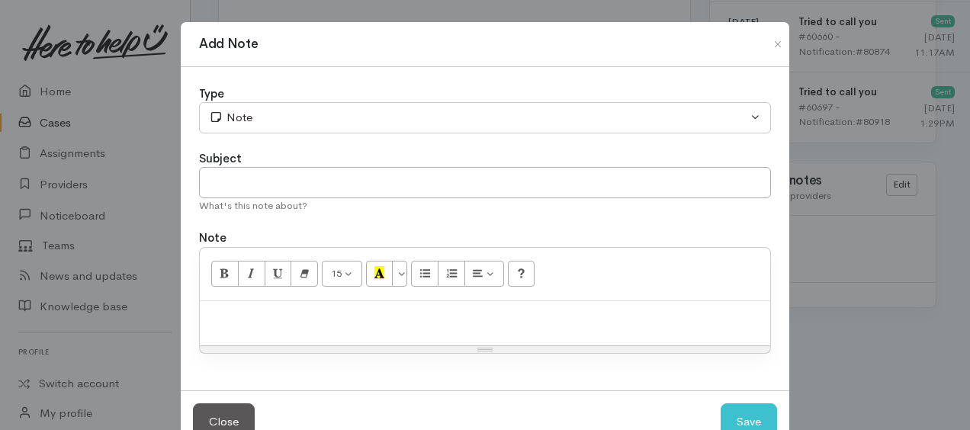
click at [337, 288] on div "15 8 9 10 11 12 14 18 24 36 Background Color Transparent Select #ffff00 Text Co…" at bounding box center [485, 274] width 571 height 53
click at [324, 314] on p at bounding box center [485, 318] width 555 height 18
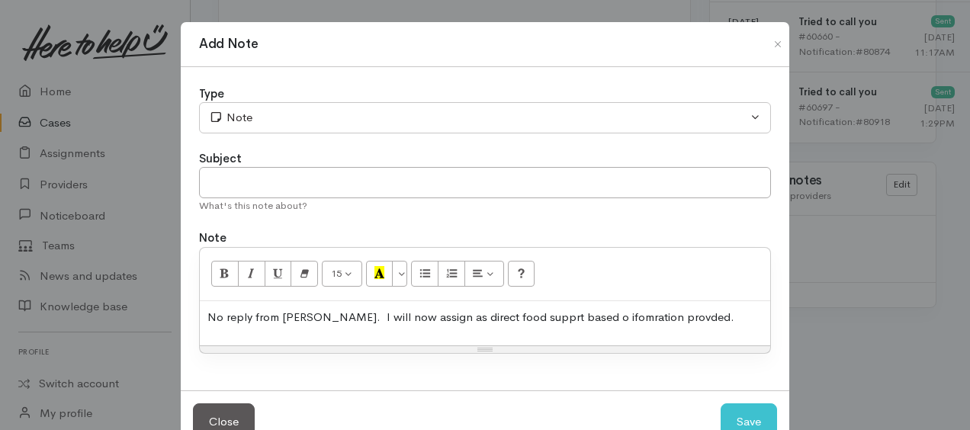
click at [507, 314] on p "No reply from Te Wai. I will now assign as direct food supprt based o ifomratio…" at bounding box center [485, 318] width 555 height 18
click at [563, 314] on p "No reply from Te Wai. I will now assign as direct food support based o ifomrati…" at bounding box center [485, 318] width 555 height 18
click at [757, 410] on button "Save" at bounding box center [749, 422] width 56 height 37
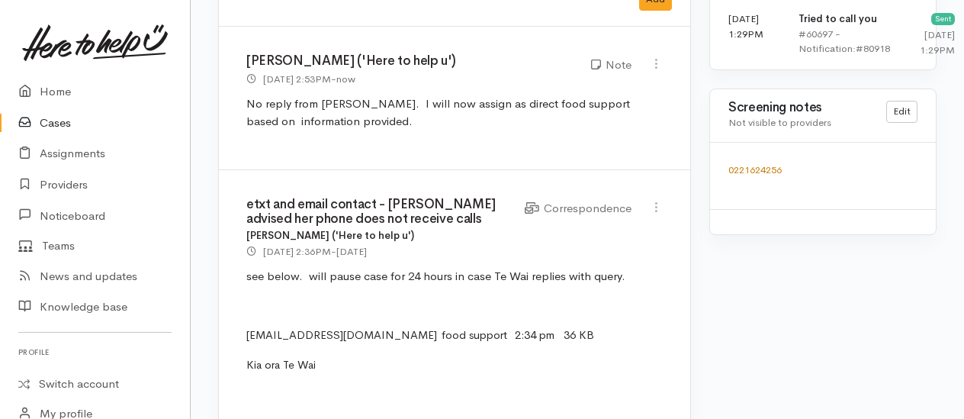
scroll to position [1373, 0]
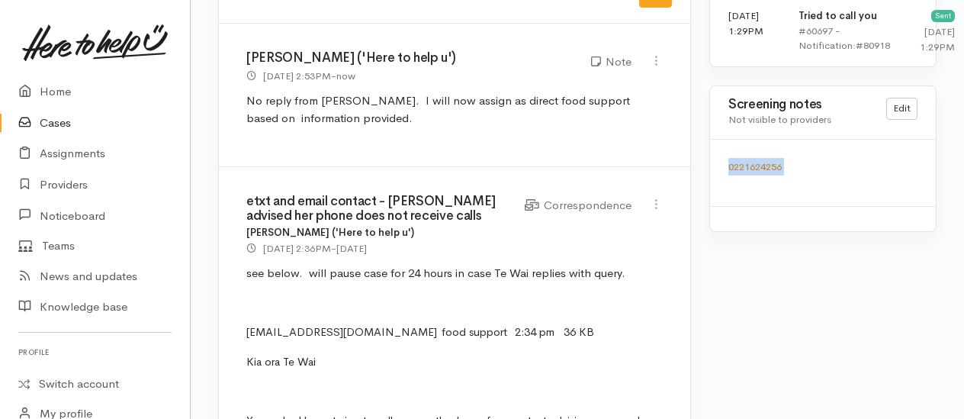
drag, startPoint x: 796, startPoint y: 190, endPoint x: 729, endPoint y: 184, distance: 68.2
click at [729, 175] on p "0221624256" at bounding box center [823, 167] width 189 height 18
copy p "0221624256"
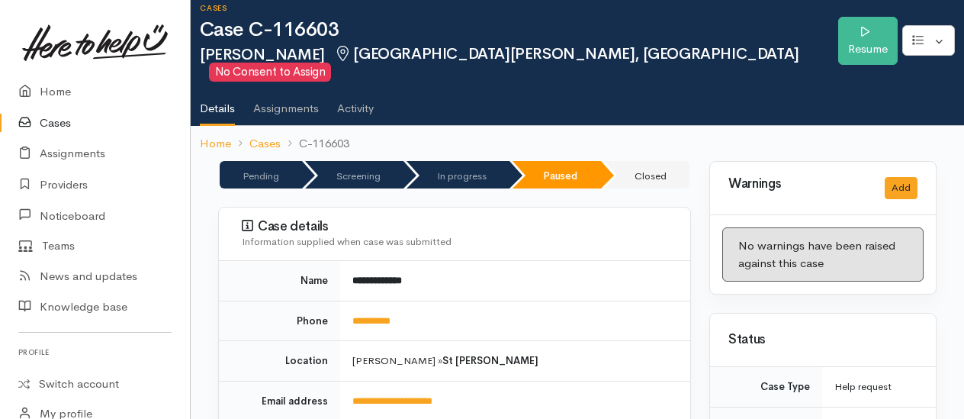
scroll to position [0, 0]
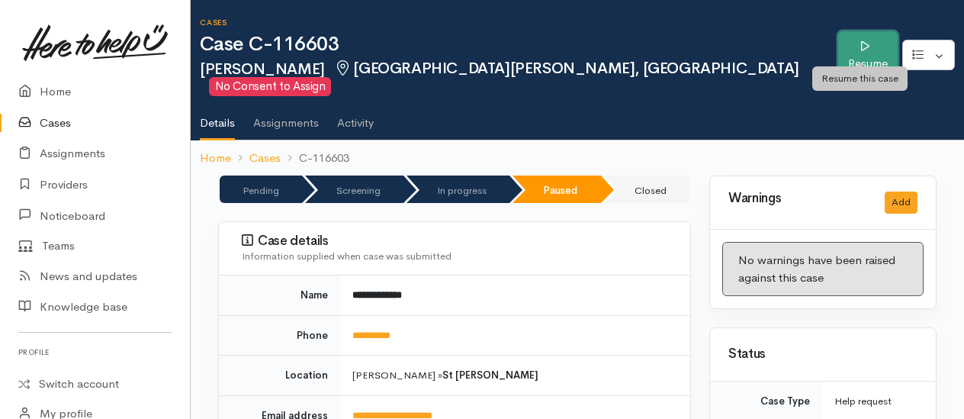
click at [850, 50] on link "Resume" at bounding box center [868, 55] width 60 height 48
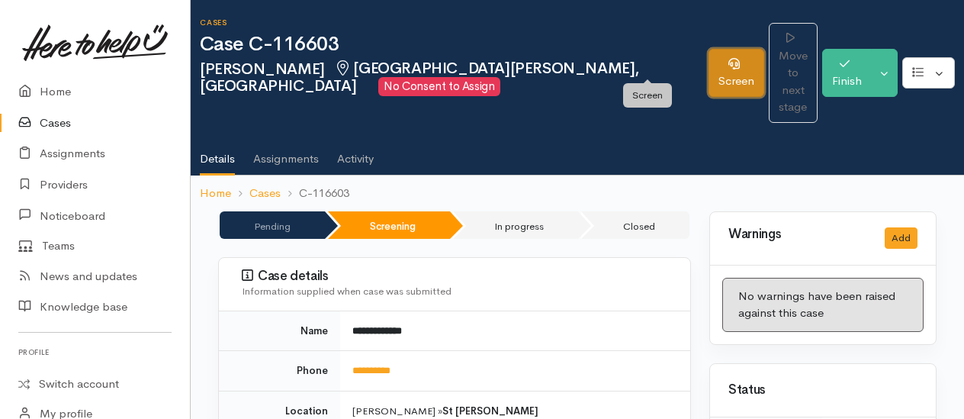
click at [709, 55] on link "Screen" at bounding box center [737, 73] width 56 height 48
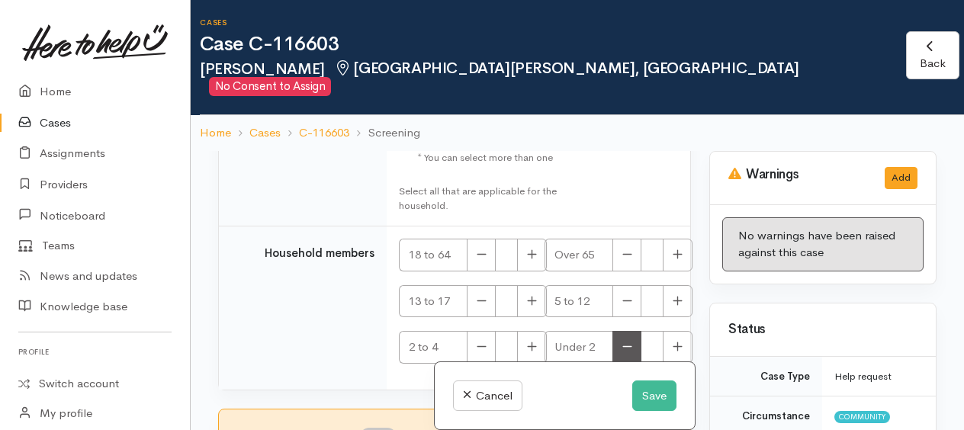
scroll to position [3784, 0]
click at [653, 394] on button "Save" at bounding box center [654, 396] width 44 height 31
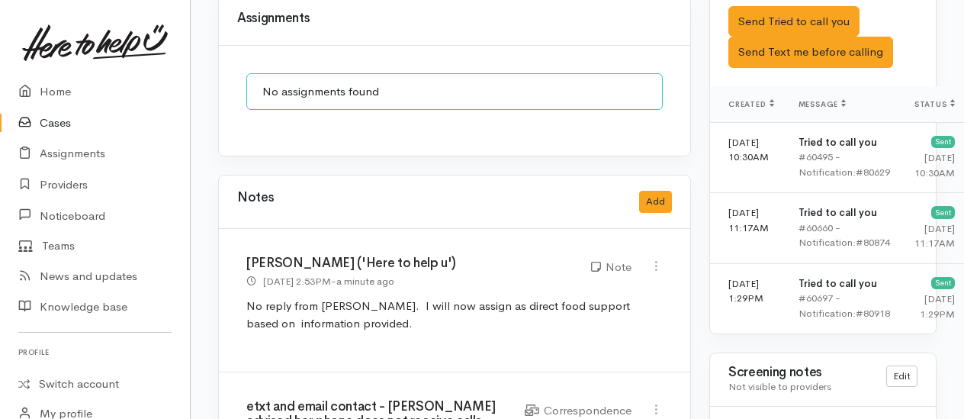
scroll to position [1373, 0]
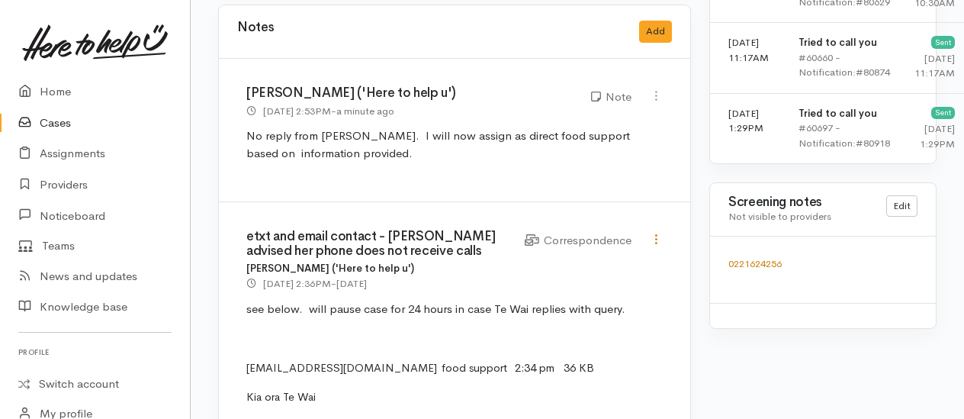
click at [659, 233] on icon at bounding box center [656, 239] width 13 height 13
click at [580, 257] on link "Edit" at bounding box center [602, 269] width 121 height 24
select select "6"
type input "etxt and email contact - [PERSON_NAME] advised her phone does not receive calls"
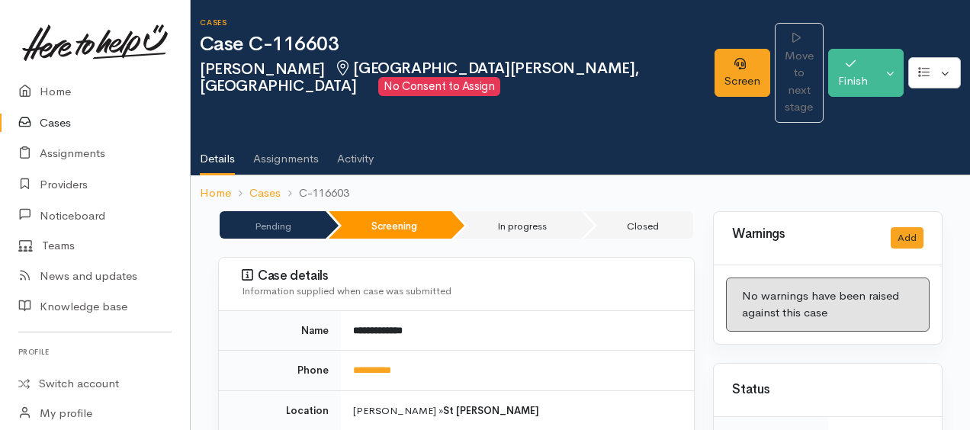
select select "6"
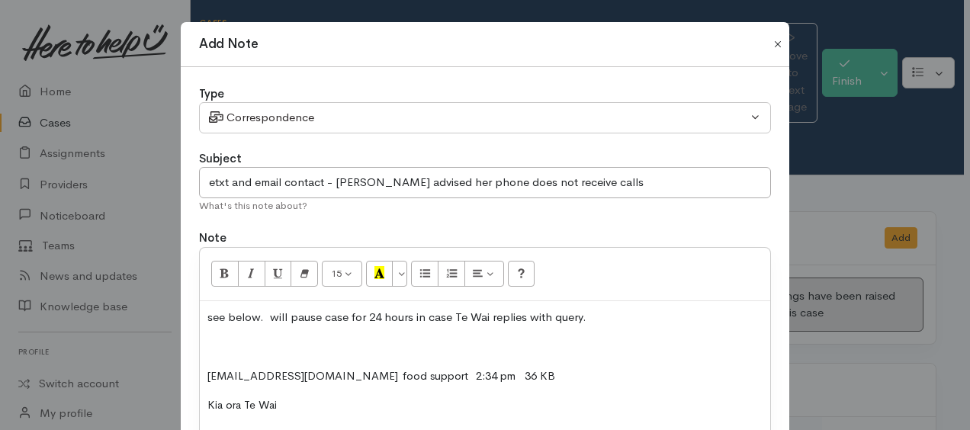
click at [781, 41] on button "Close" at bounding box center [778, 44] width 24 height 18
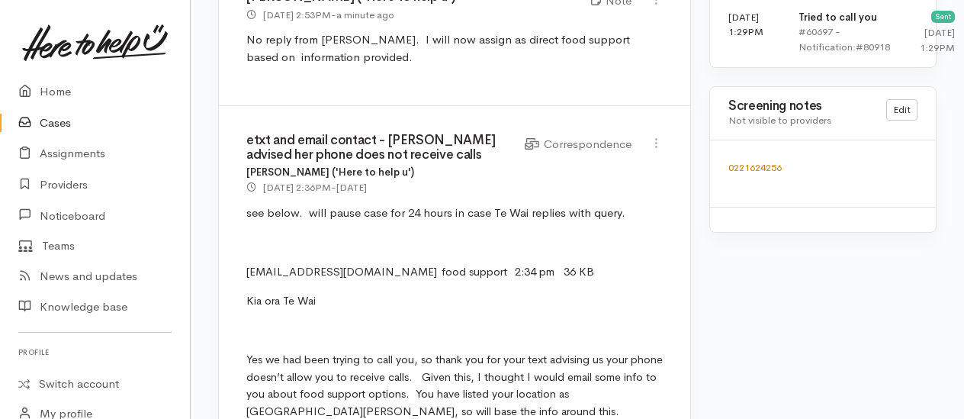
scroll to position [1449, 0]
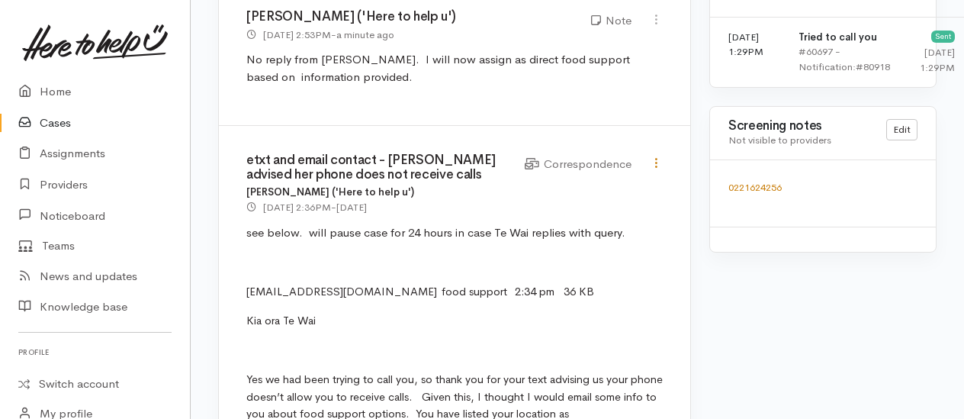
click at [661, 156] on icon at bounding box center [656, 162] width 13 height 13
click at [526, 283] on p "hemanatewai@gmail.com food support 2:34 pm 36 KB" at bounding box center [454, 292] width 417 height 18
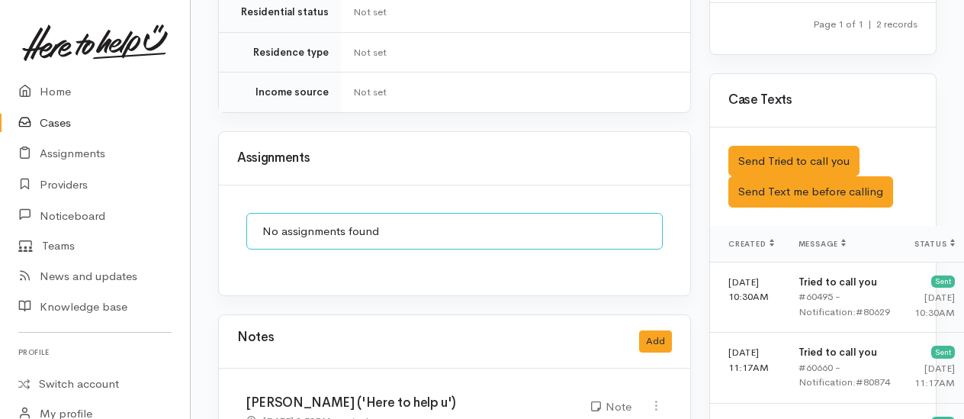
scroll to position [1144, 0]
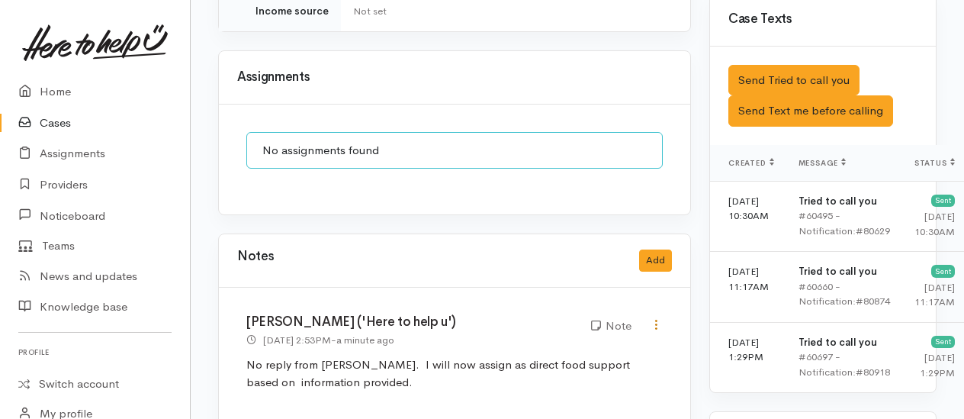
click at [658, 318] on icon at bounding box center [656, 324] width 13 height 13
click at [511, 346] on div "Kyleigh Pike ('Here to help u') 20 Aug 2025 2:53PM - a minute ago Note" at bounding box center [454, 359] width 471 height 143
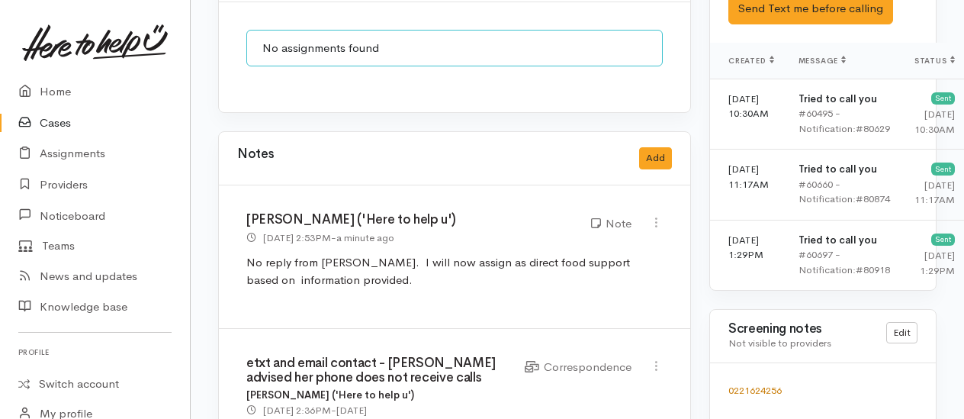
scroll to position [1373, 0]
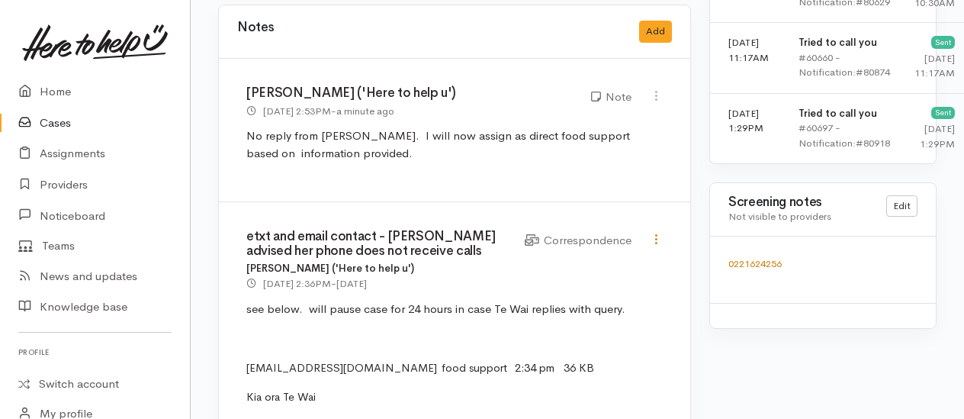
click at [658, 233] on icon at bounding box center [656, 239] width 13 height 13
click at [574, 257] on link "Edit" at bounding box center [602, 269] width 121 height 24
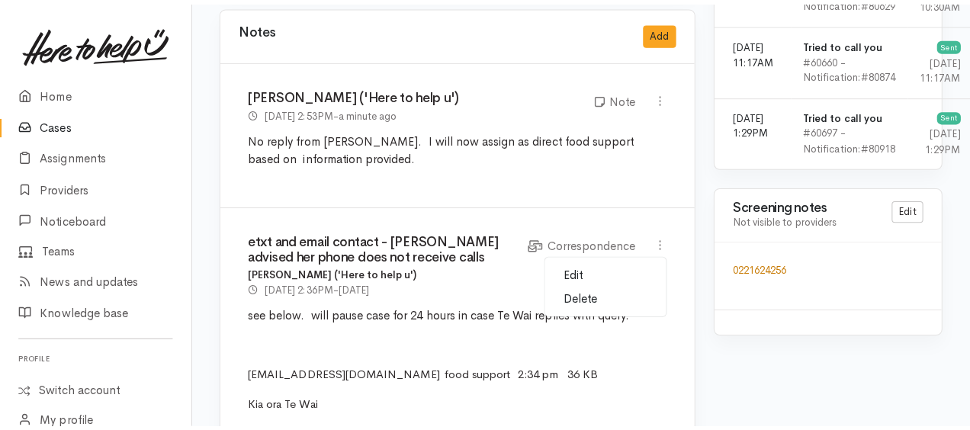
scroll to position [0, 0]
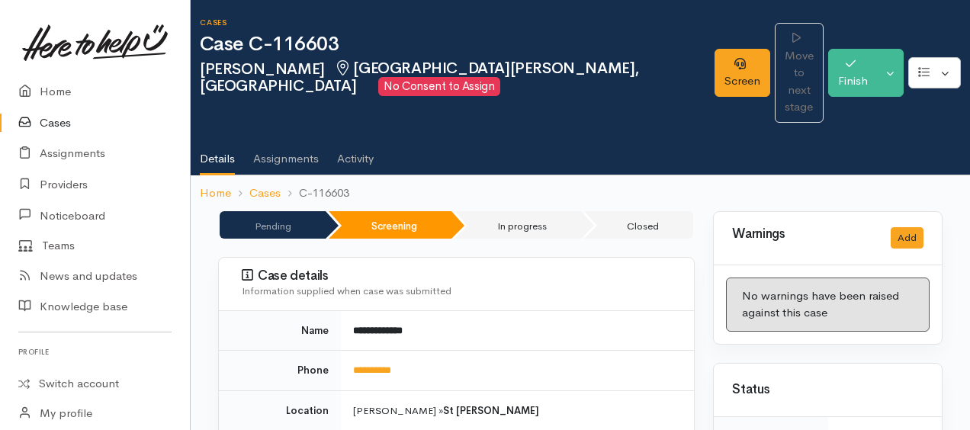
select select "6"
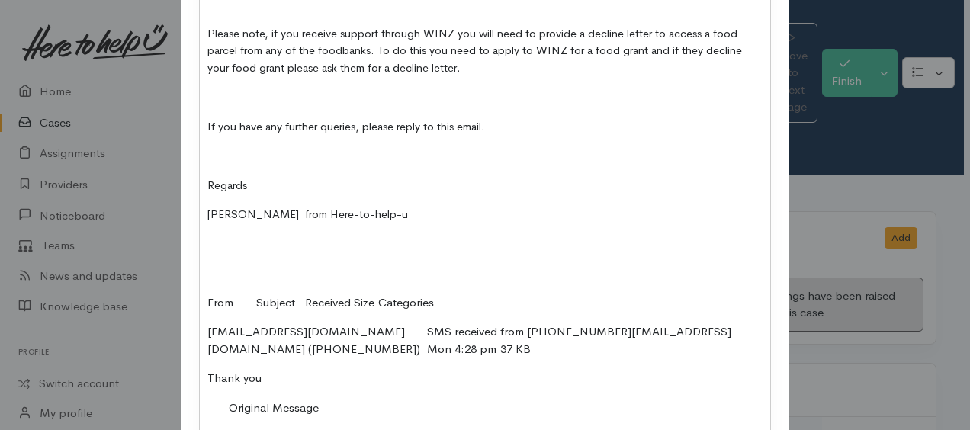
scroll to position [992, 0]
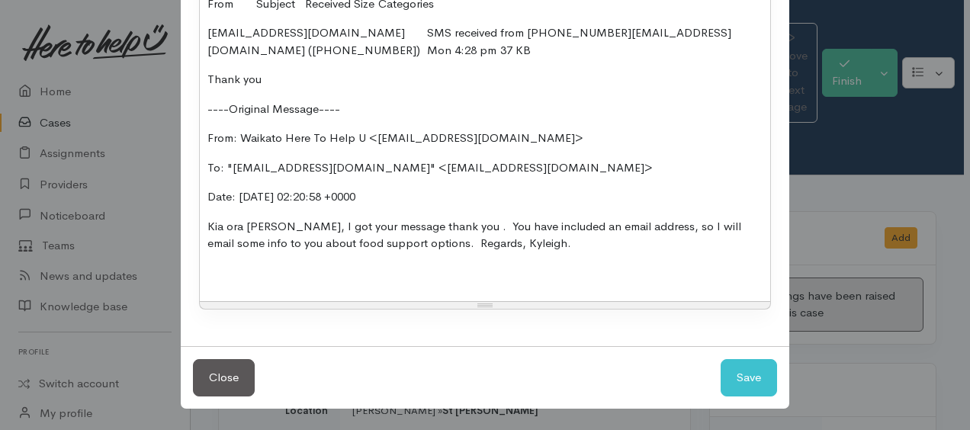
drag, startPoint x: 201, startPoint y: 30, endPoint x: 270, endPoint y: 65, distance: 77.1
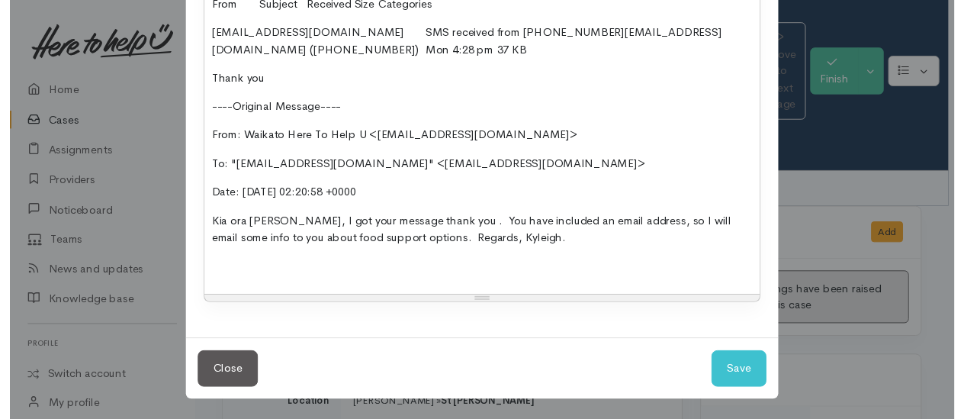
scroll to position [945, 0]
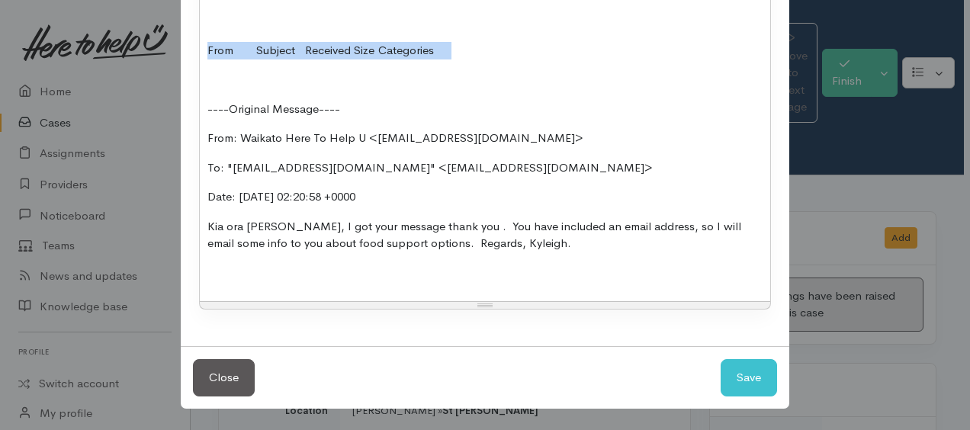
drag, startPoint x: 204, startPoint y: 49, endPoint x: 513, endPoint y: 50, distance: 309.0
click at [781, 395] on div "Close Save" at bounding box center [485, 377] width 609 height 63
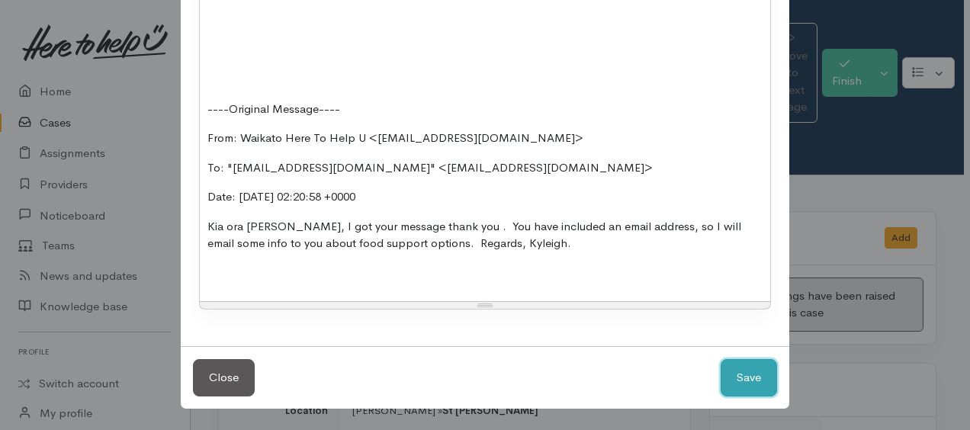
click at [740, 382] on button "Save" at bounding box center [749, 377] width 56 height 37
select select "1"
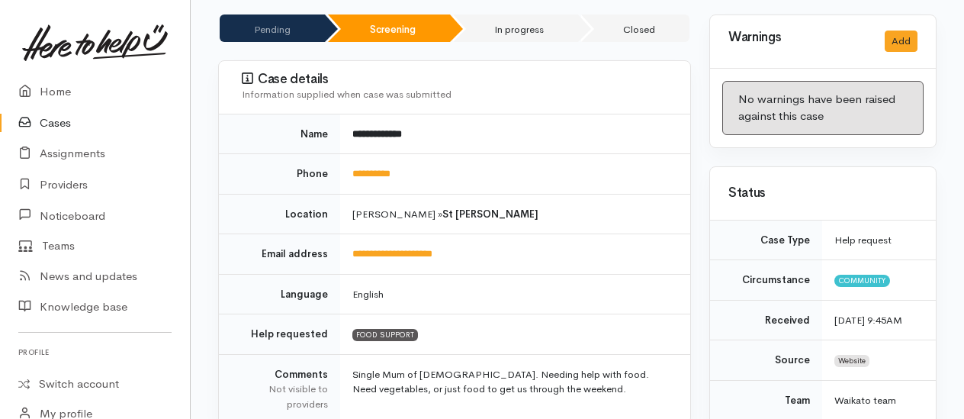
scroll to position [0, 0]
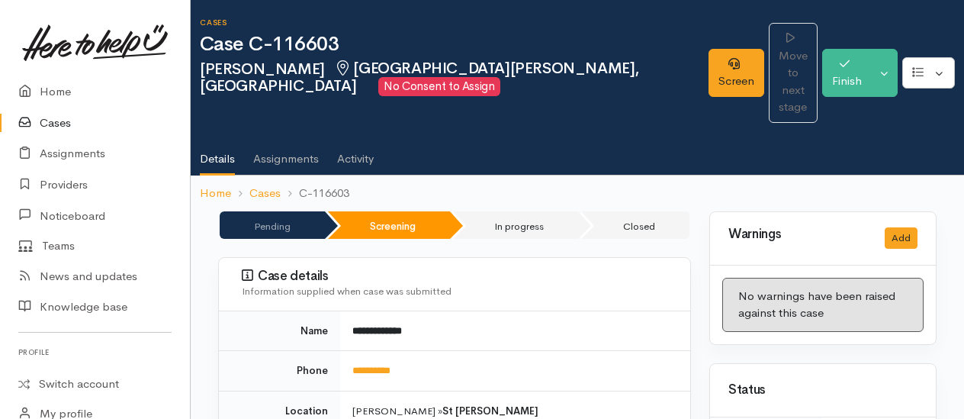
click at [709, 81] on div "Screen Move to next stage Finish Toggle Dropdown Pause" at bounding box center [837, 75] width 256 height 105
click at [709, 70] on link "Screen" at bounding box center [737, 73] width 56 height 48
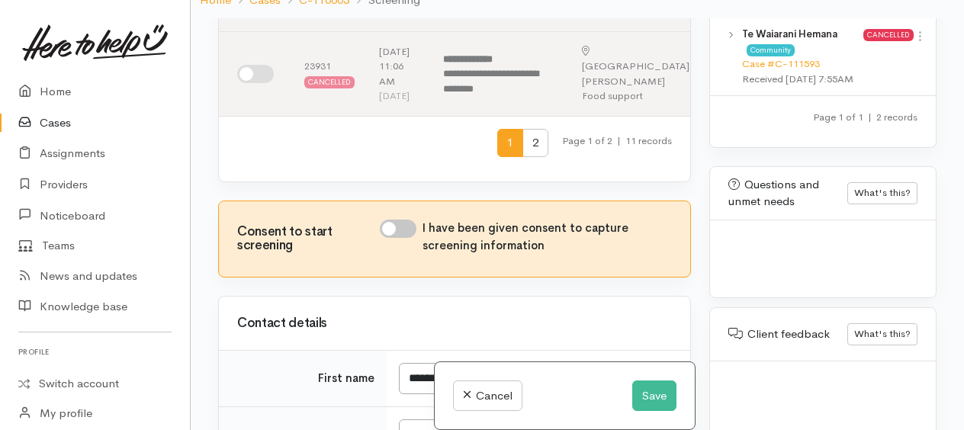
scroll to position [900, 0]
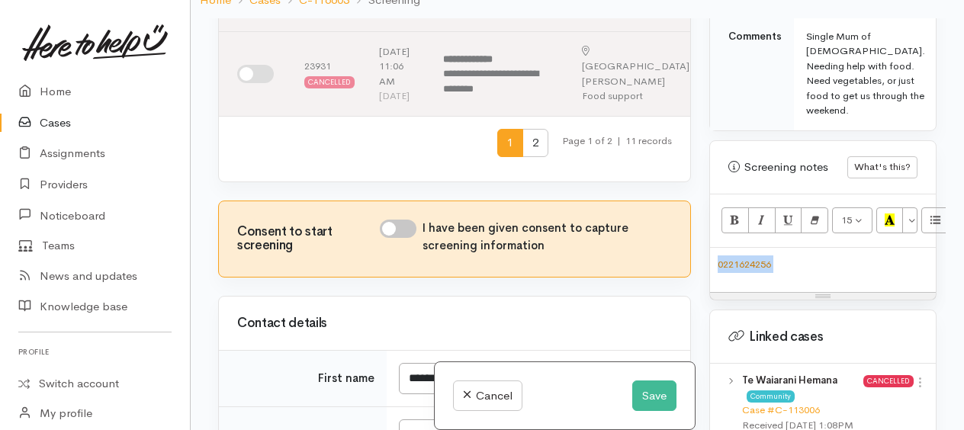
drag, startPoint x: 715, startPoint y: 238, endPoint x: 799, endPoint y: 240, distance: 83.9
click at [799, 248] on div "0221624256" at bounding box center [823, 270] width 226 height 45
click at [394, 238] on input "I have been given consent to capture screening information" at bounding box center [398, 229] width 37 height 18
checkbox input "true"
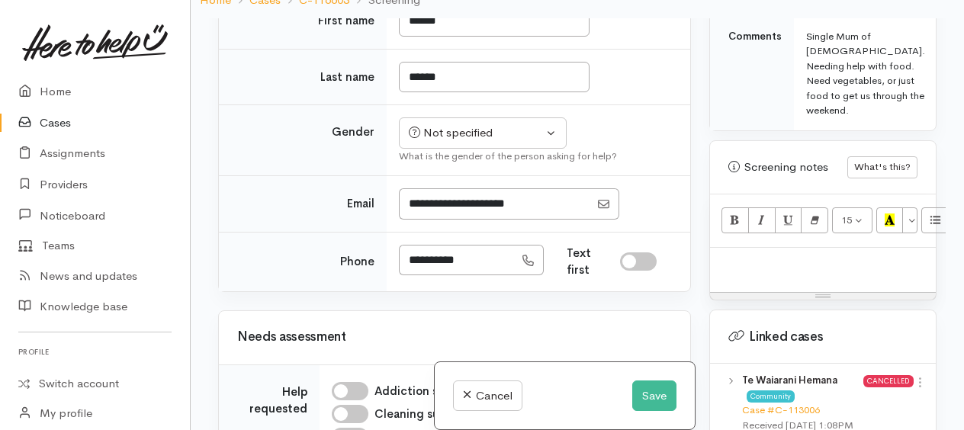
scroll to position [1221, 0]
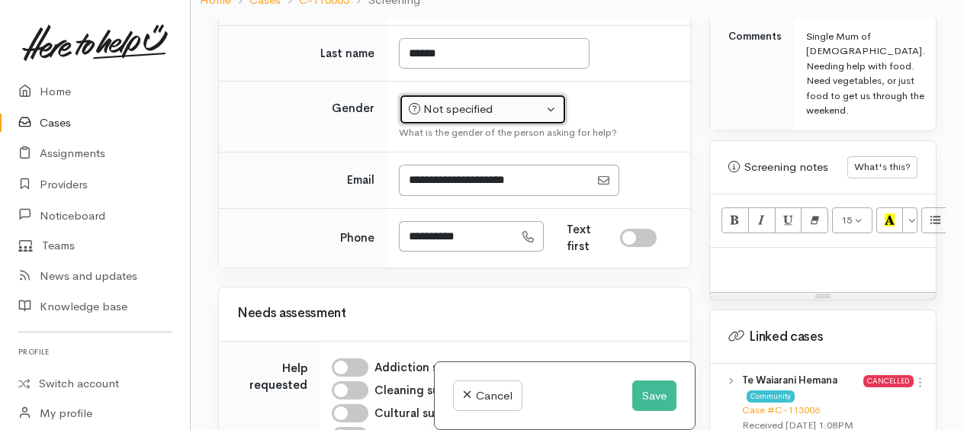
click at [500, 125] on button "Not specified" at bounding box center [483, 109] width 168 height 31
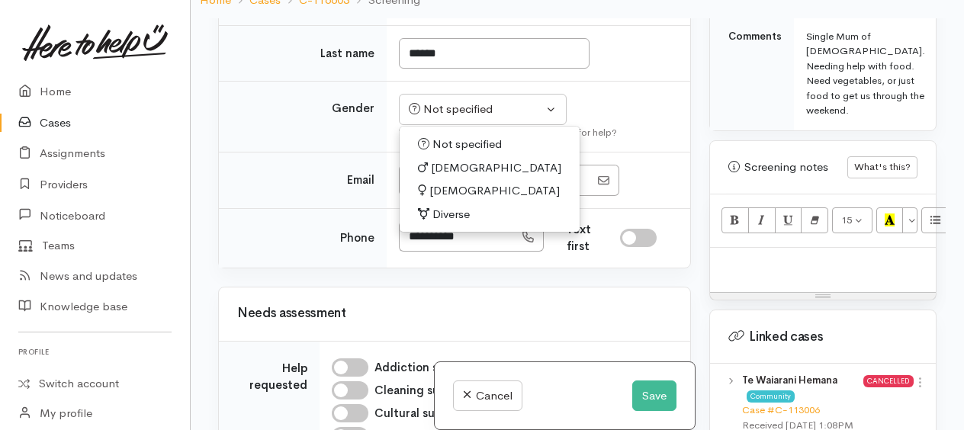
drag, startPoint x: 433, startPoint y: 281, endPoint x: 433, endPoint y: 264, distance: 16.8
click at [434, 200] on span "[DEMOGRAPHIC_DATA]" at bounding box center [495, 191] width 130 height 18
select select "[DEMOGRAPHIC_DATA]"
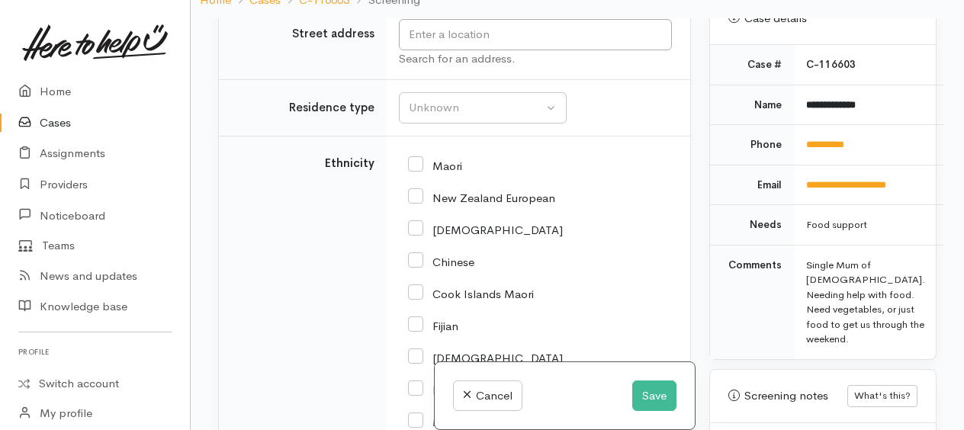
scroll to position [2746, 0]
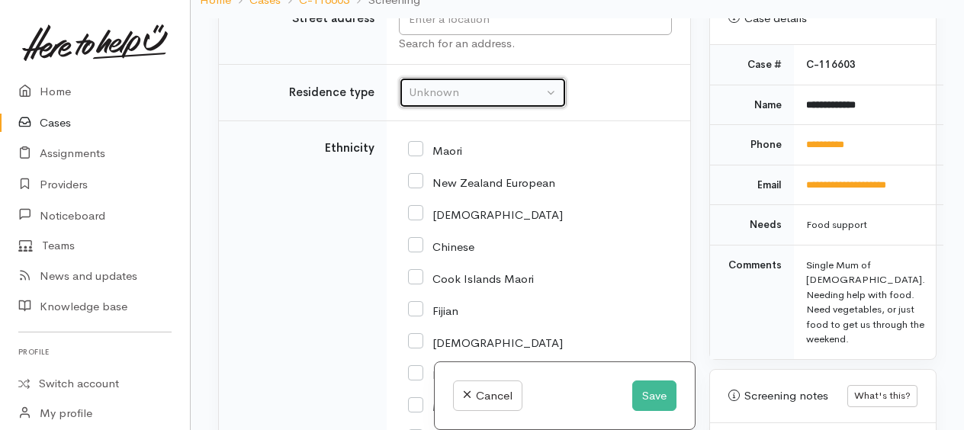
click at [442, 101] on div "Unknown" at bounding box center [476, 93] width 134 height 18
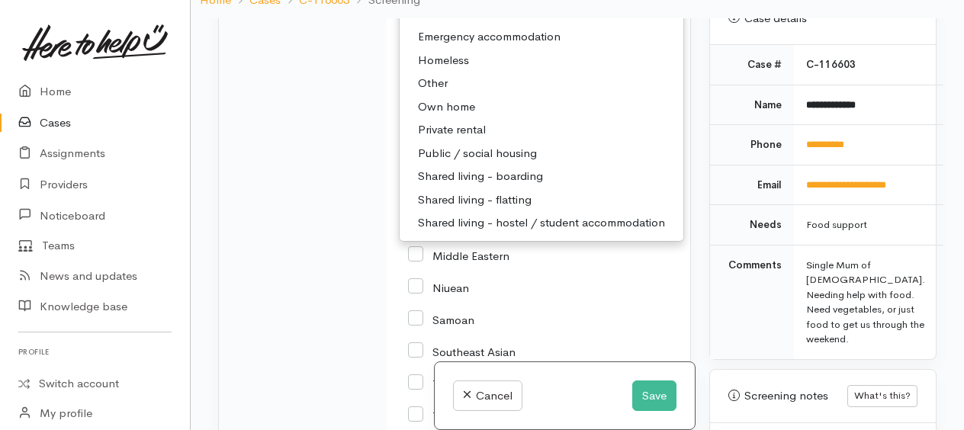
scroll to position [2899, 0]
click at [433, 21] on span "Unknown" at bounding box center [443, 13] width 50 height 18
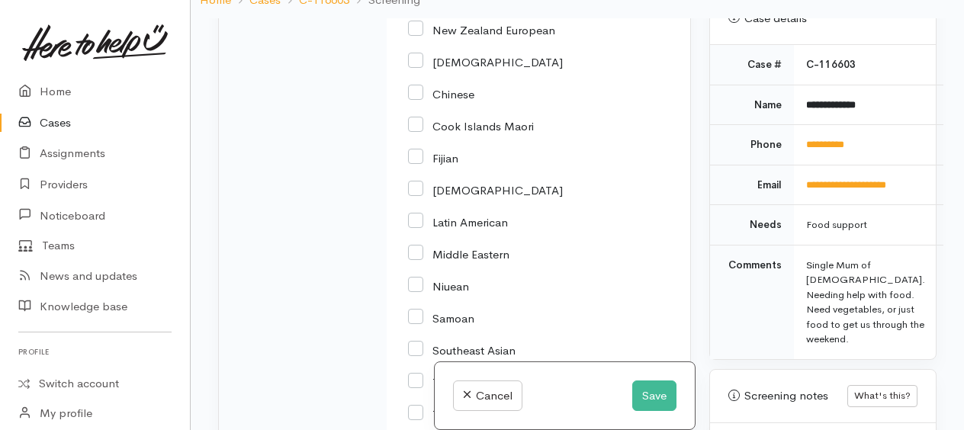
checkbox input "true"
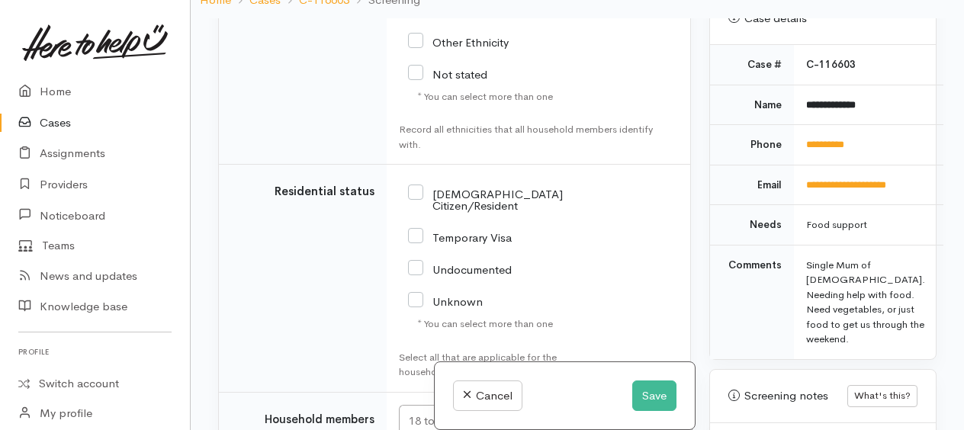
scroll to position [3509, 0]
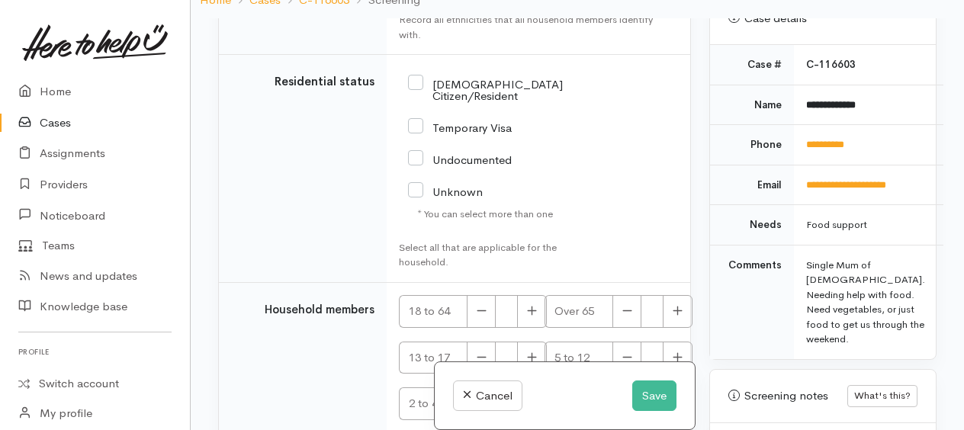
click at [420, 101] on input "NZ Citizen/Resident" at bounding box center [485, 88] width 155 height 25
checkbox input "true"
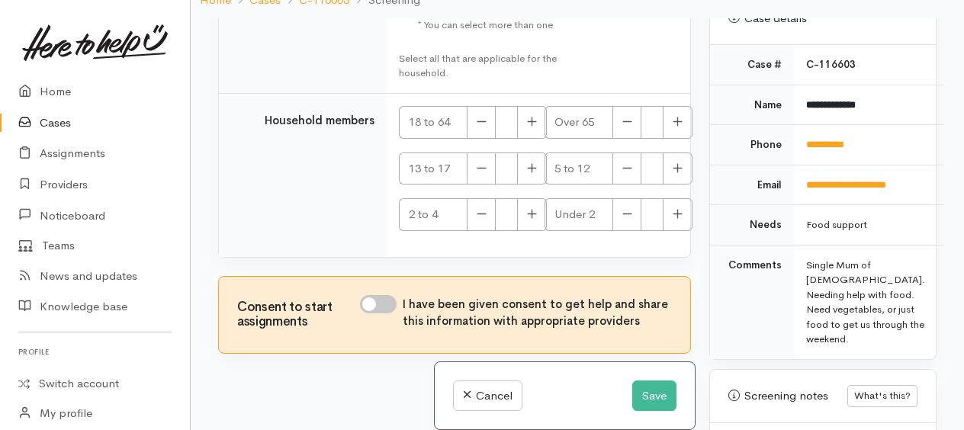
scroll to position [3738, 0]
drag, startPoint x: 536, startPoint y: 149, endPoint x: 540, endPoint y: 159, distance: 10.9
click at [536, 127] on icon "button" at bounding box center [532, 121] width 10 height 11
type input "1"
click at [674, 172] on icon "button" at bounding box center [678, 167] width 9 height 9
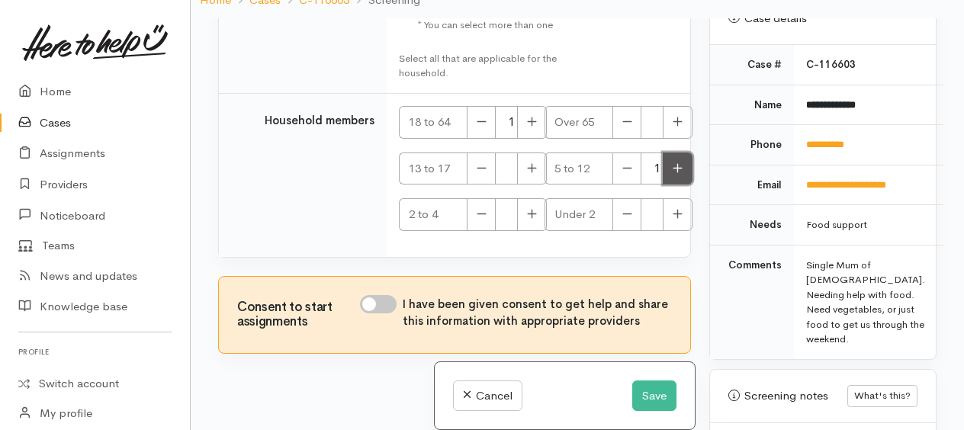
click at [674, 172] on icon "button" at bounding box center [678, 167] width 9 height 9
type input "2"
click at [371, 314] on input "I have been given consent to get help and share this information with appropria…" at bounding box center [378, 304] width 37 height 18
checkbox input "true"
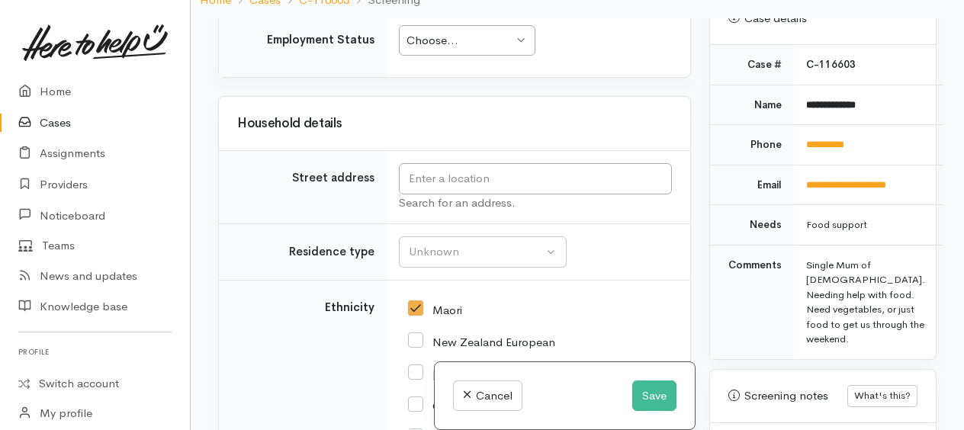
scroll to position [2487, 0]
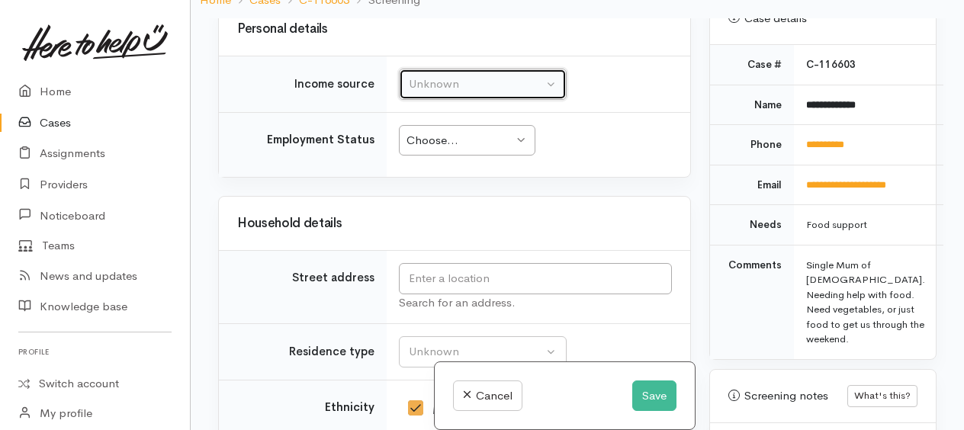
click at [471, 93] on div "Unknown" at bounding box center [476, 85] width 134 height 18
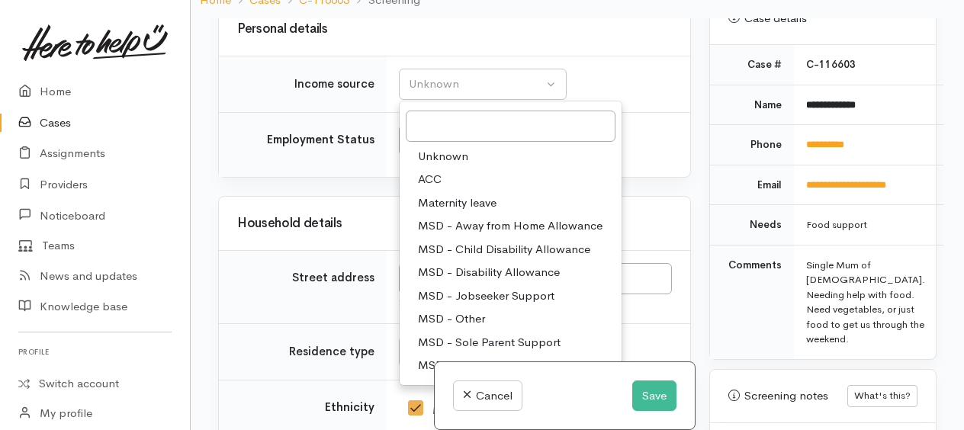
click at [446, 166] on span "Unknown" at bounding box center [443, 157] width 50 height 18
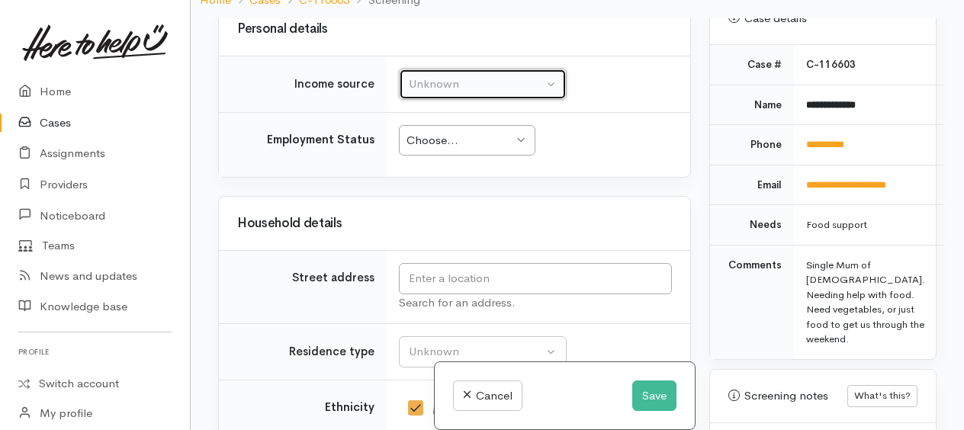
click at [446, 150] on div "Choose..." at bounding box center [460, 141] width 107 height 18
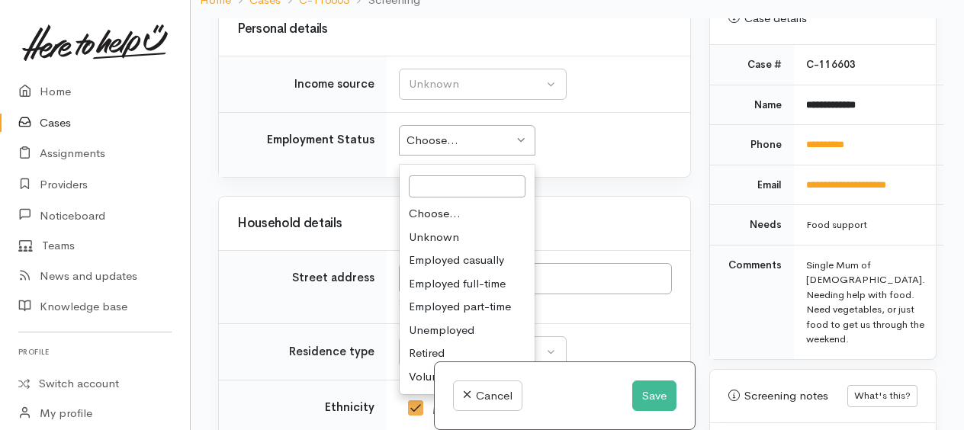
drag, startPoint x: 426, startPoint y: 325, endPoint x: 466, endPoint y: 330, distance: 40.7
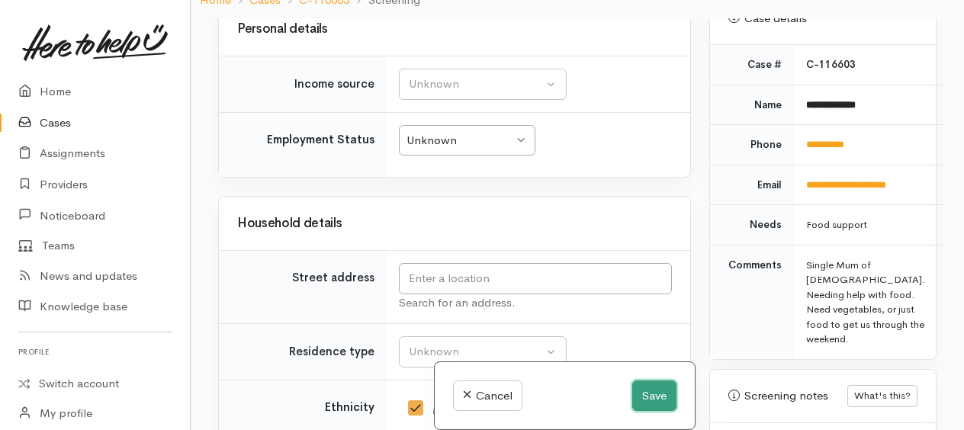
click at [645, 395] on button "Save" at bounding box center [654, 396] width 44 height 31
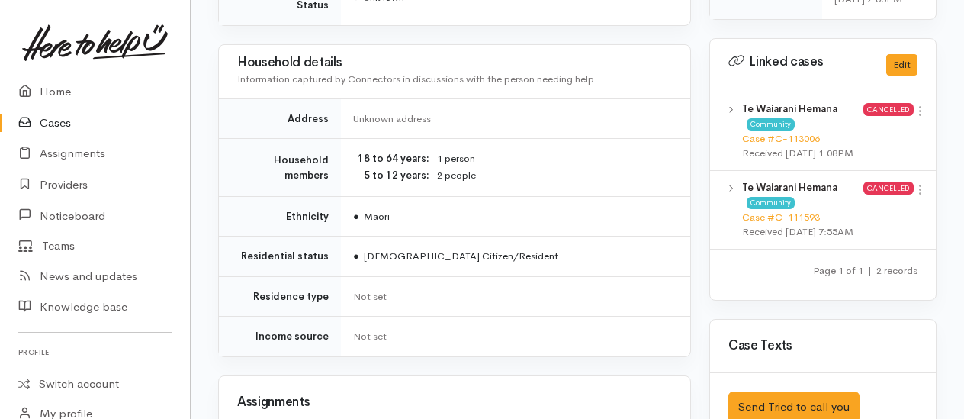
scroll to position [1144, 0]
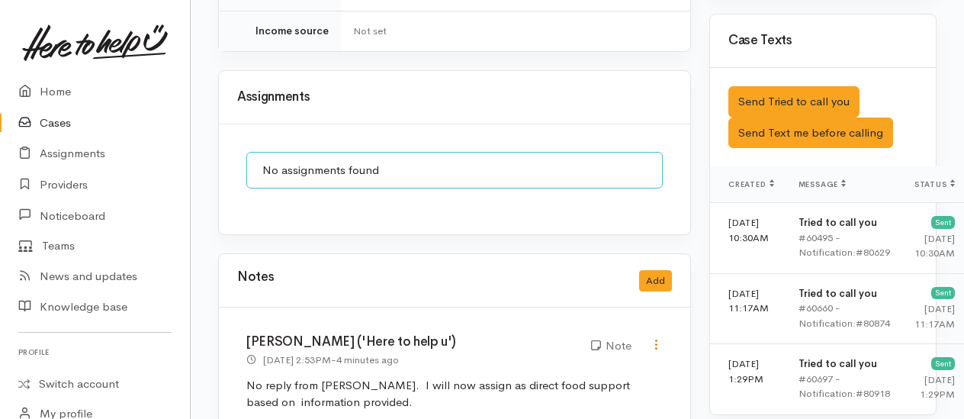
click at [658, 338] on icon at bounding box center [656, 344] width 13 height 13
click at [586, 362] on link "Edit" at bounding box center [602, 374] width 121 height 24
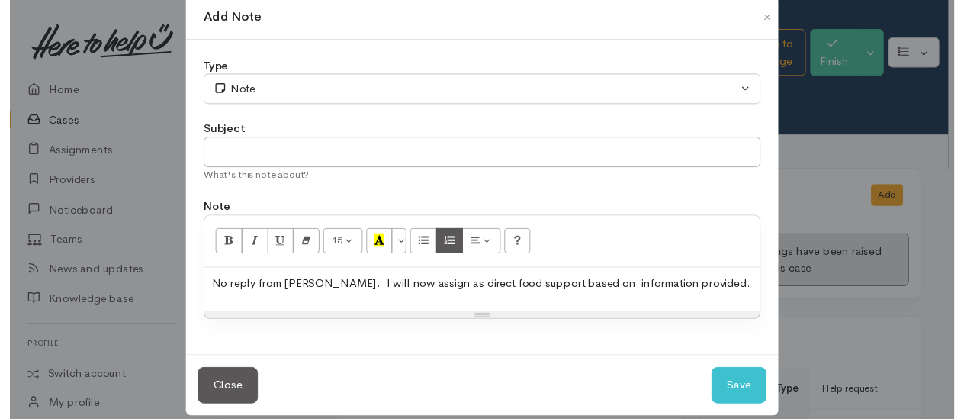
scroll to position [41, 0]
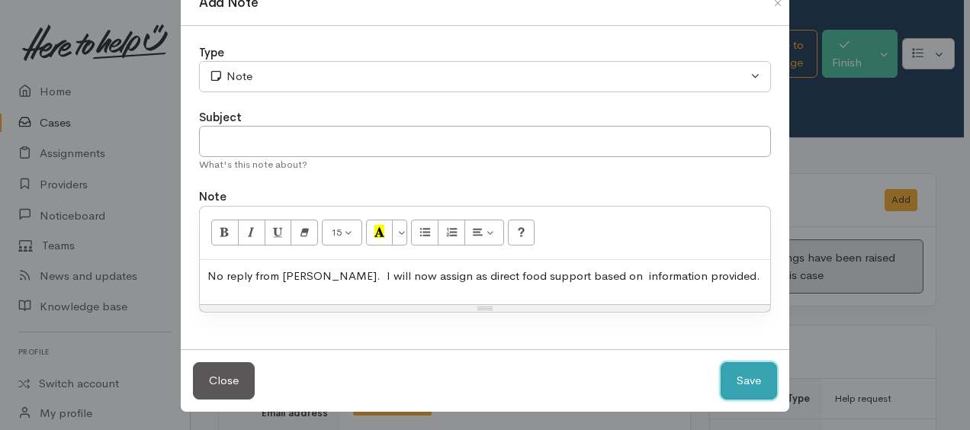
click at [761, 371] on button "Save" at bounding box center [749, 380] width 56 height 37
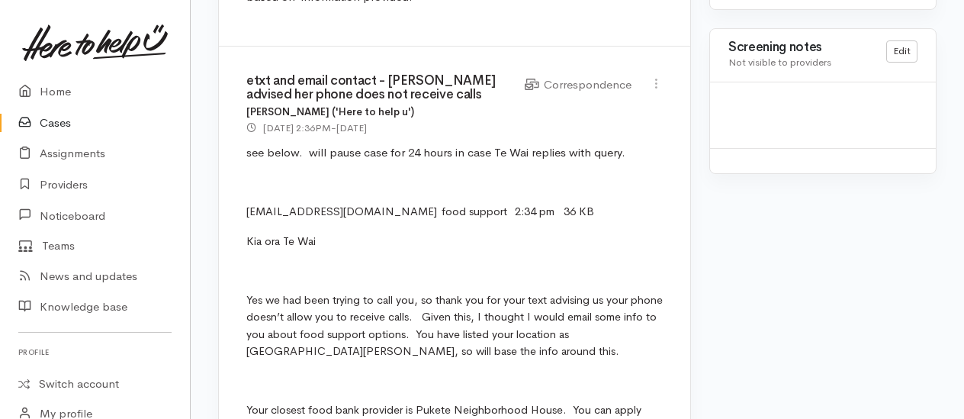
scroll to position [1526, 0]
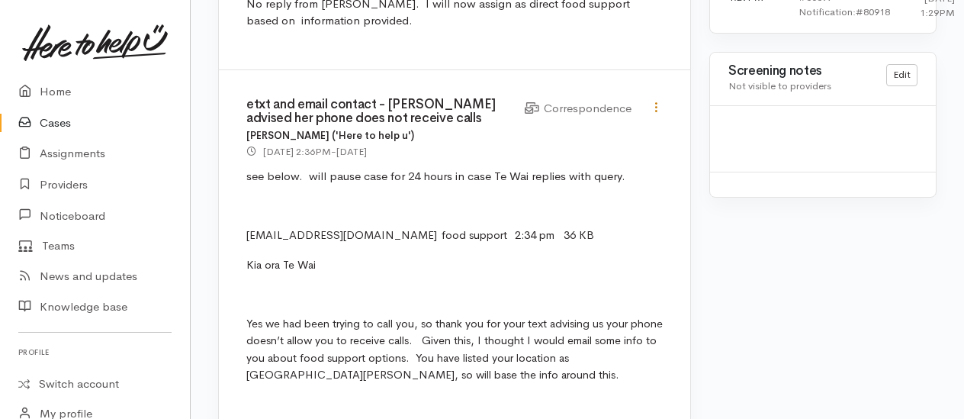
click at [659, 101] on icon at bounding box center [656, 107] width 13 height 13
click at [578, 125] on link "Edit" at bounding box center [602, 137] width 121 height 24
type input "etxt and email contact - [PERSON_NAME] advised her phone does not receive calls"
select select "6"
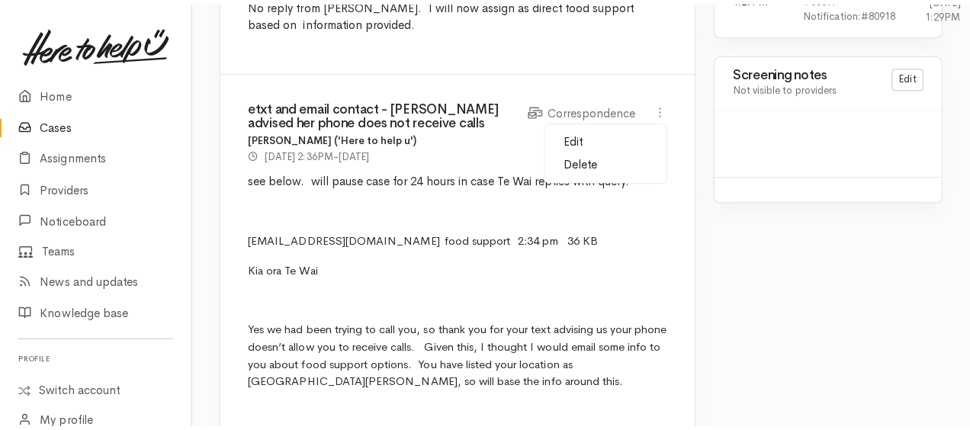
scroll to position [0, 0]
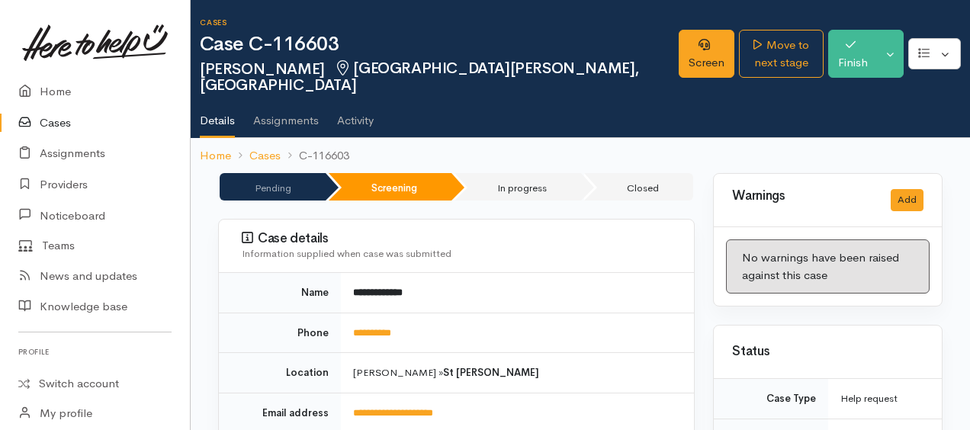
select select "6"
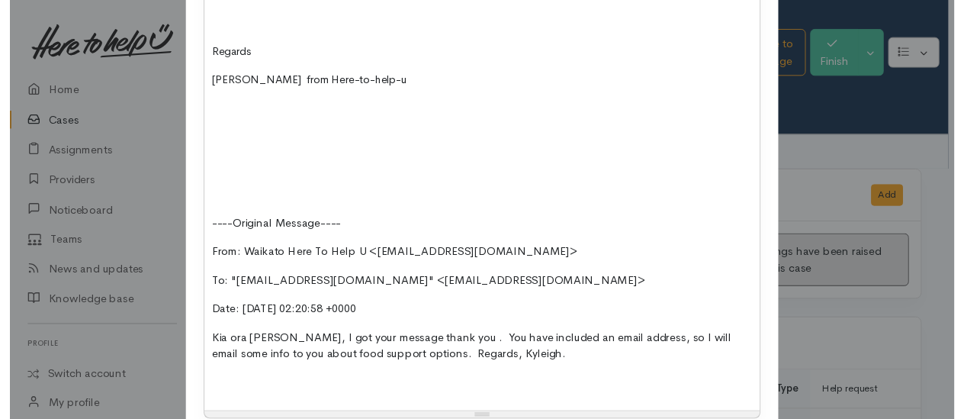
scroll to position [945, 0]
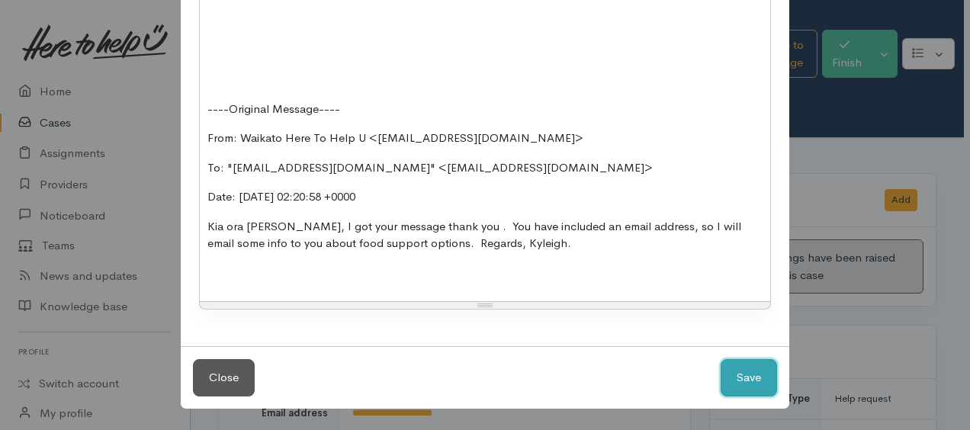
click at [752, 369] on button "Save" at bounding box center [749, 377] width 56 height 37
select select "1"
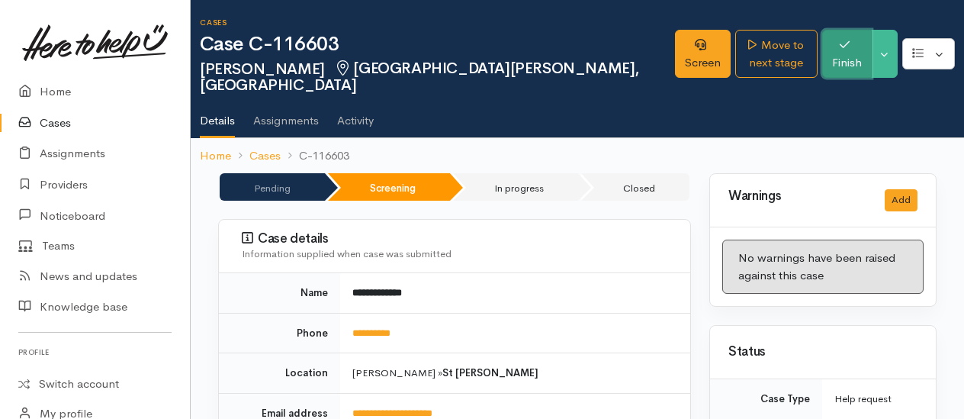
click at [851, 49] on button "Finish" at bounding box center [847, 54] width 50 height 48
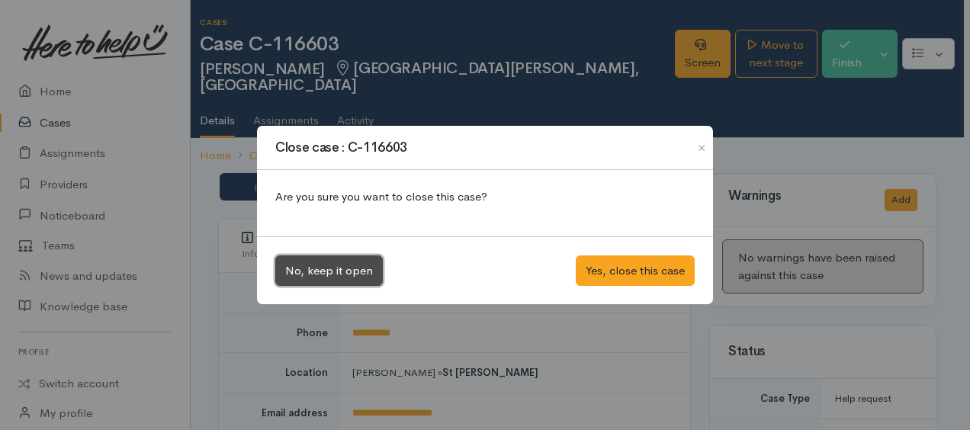
drag, startPoint x: 332, startPoint y: 278, endPoint x: 434, endPoint y: 243, distance: 107.8
click at [335, 275] on button "No, keep it open" at bounding box center [329, 271] width 108 height 31
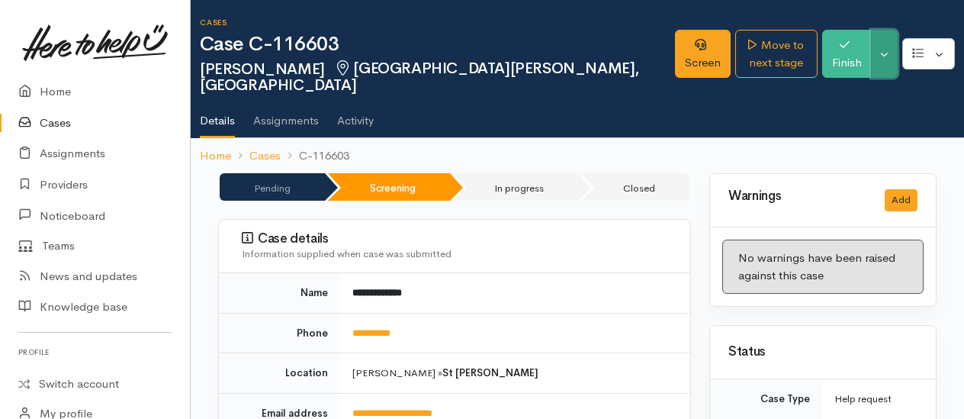
click at [890, 53] on button "Toggle Dropdown" at bounding box center [884, 54] width 27 height 48
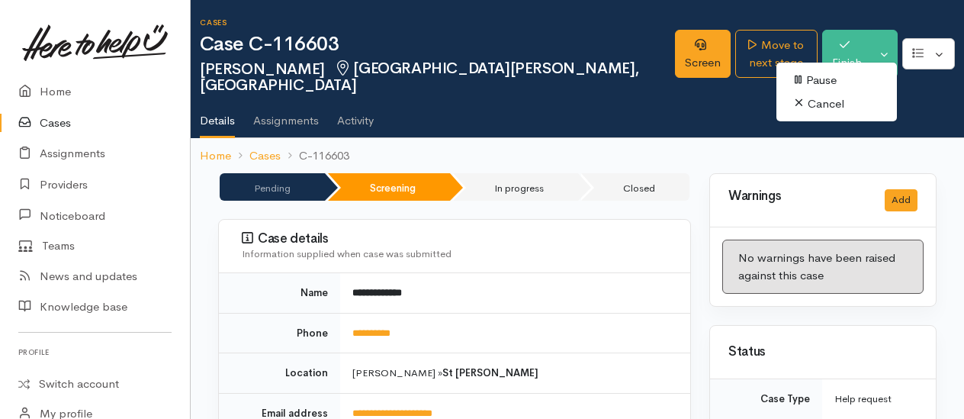
click at [672, 94] on ul "Details Assignments Activity" at bounding box center [582, 115] width 764 height 43
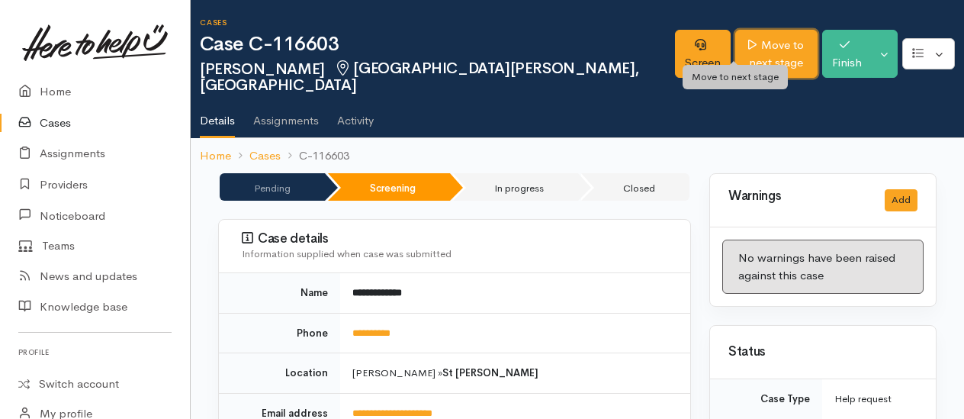
click at [735, 37] on link "Move to next stage" at bounding box center [776, 54] width 82 height 48
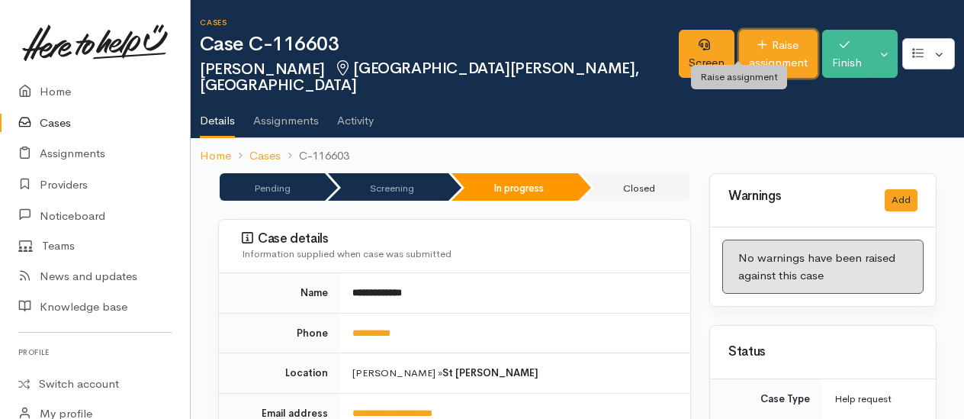
click at [739, 45] on link "Raise assignment" at bounding box center [778, 54] width 79 height 48
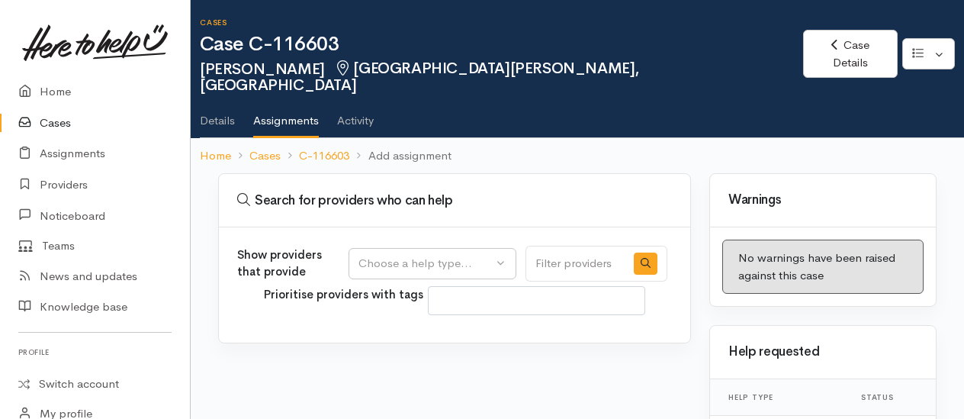
select select
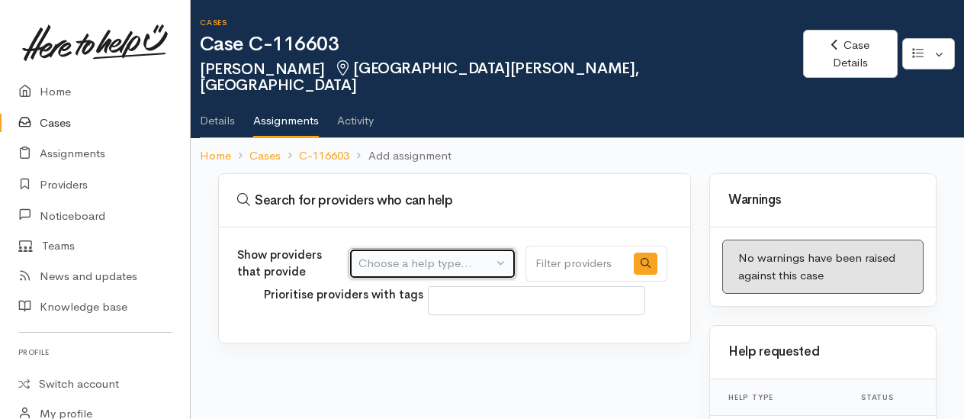
click at [409, 255] on div "Choose a help type..." at bounding box center [426, 264] width 134 height 18
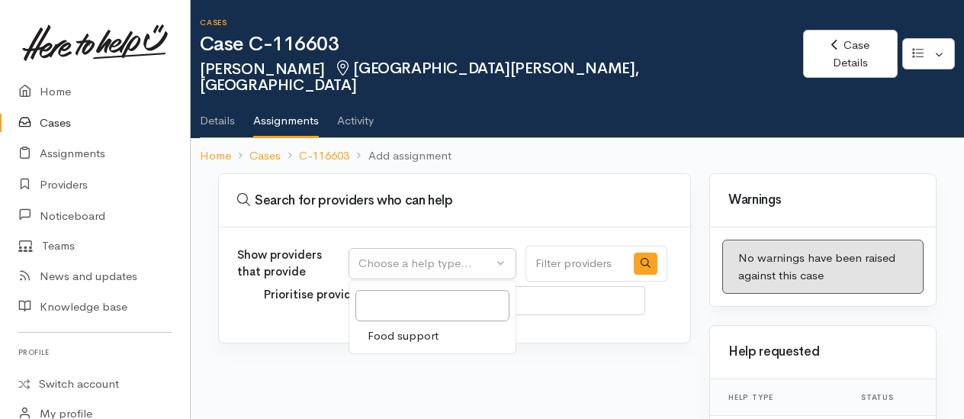
drag, startPoint x: 410, startPoint y: 316, endPoint x: 397, endPoint y: 304, distance: 17.8
click at [409, 327] on span "Food support" at bounding box center [403, 336] width 71 height 18
select select "3"
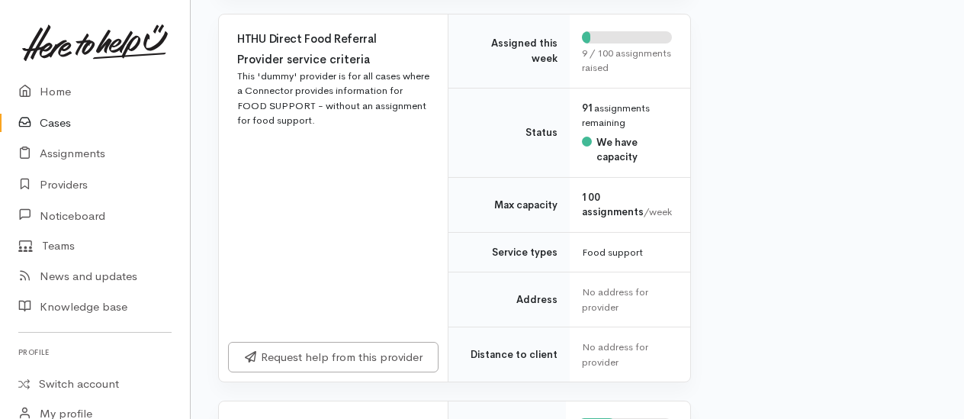
scroll to position [992, 0]
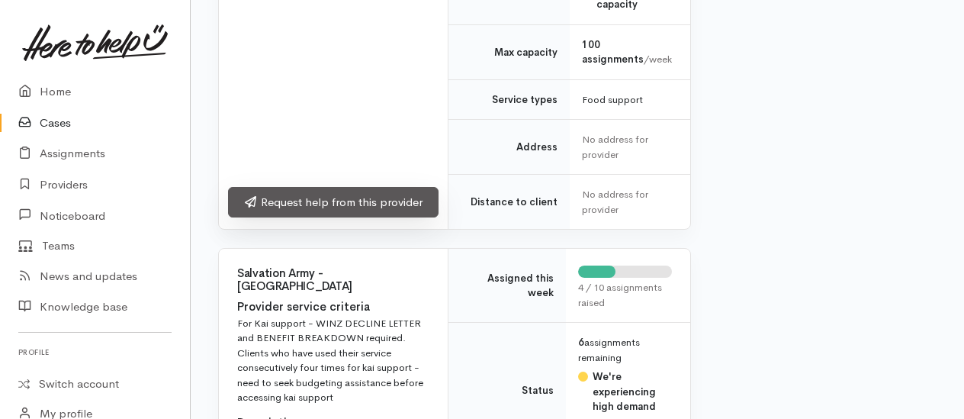
click at [324, 198] on link "Request help from this provider" at bounding box center [333, 202] width 211 height 31
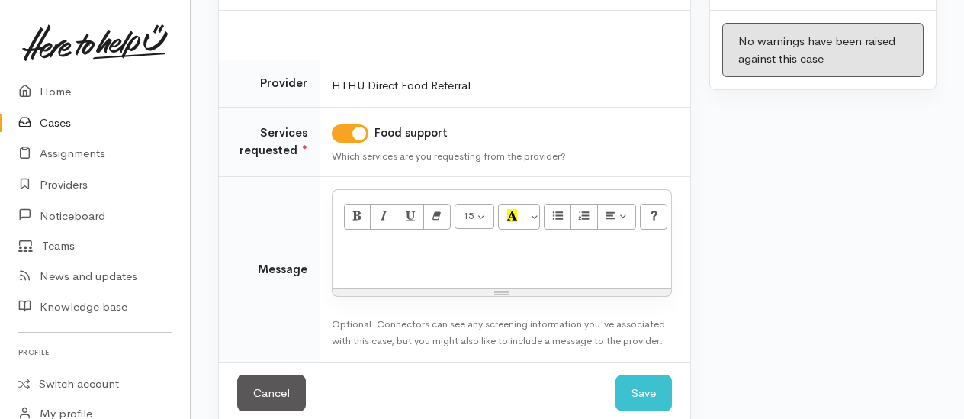
scroll to position [220, 0]
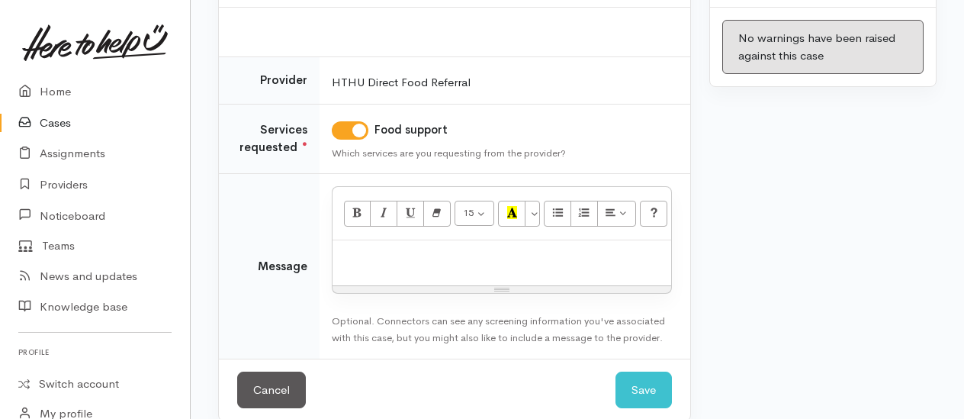
click at [383, 248] on p at bounding box center [501, 257] width 323 height 18
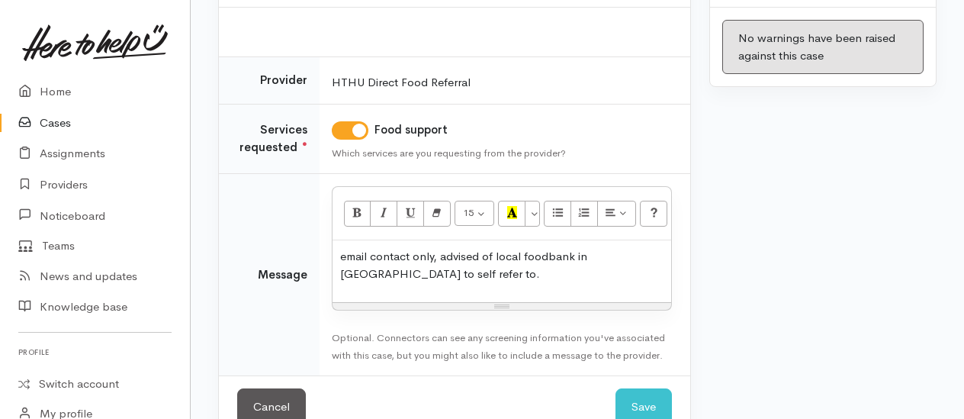
click at [513, 270] on div "email contact only, advised of local foodbank in [GEOGRAPHIC_DATA] to self refe…" at bounding box center [502, 271] width 339 height 62
click at [673, 378] on div "Cancel Save Save" at bounding box center [454, 406] width 471 height 63
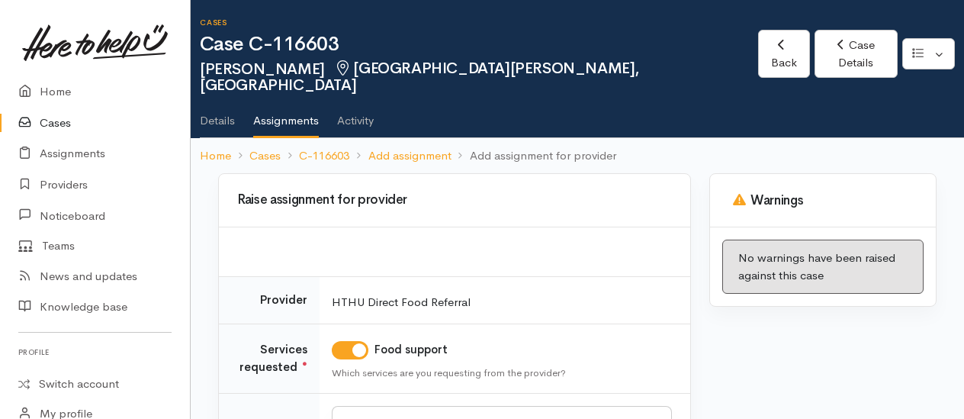
scroll to position [237, 0]
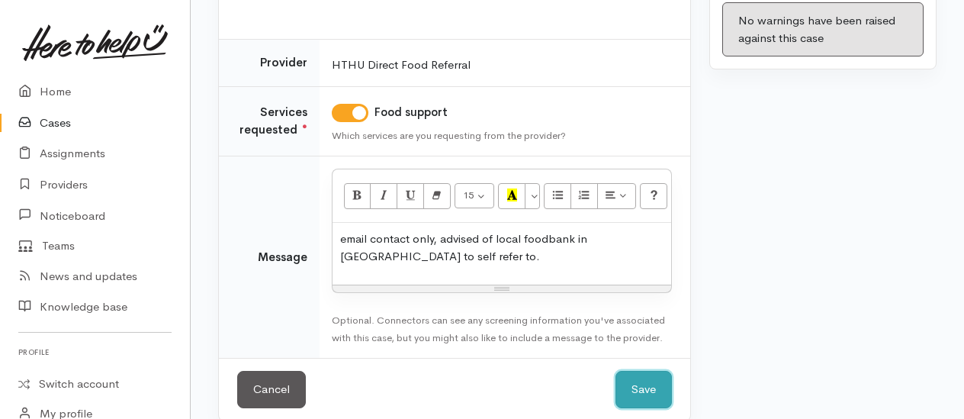
click at [642, 378] on button "Save" at bounding box center [644, 389] width 56 height 37
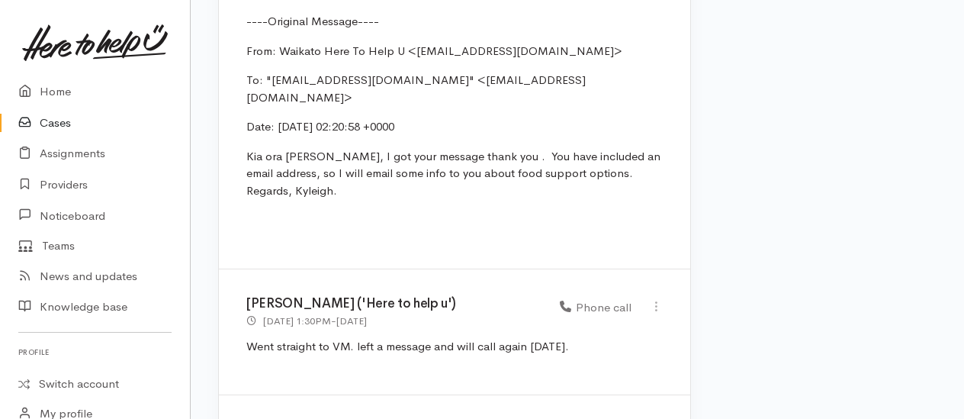
scroll to position [2746, 0]
click at [61, 87] on link "Home" at bounding box center [95, 91] width 190 height 31
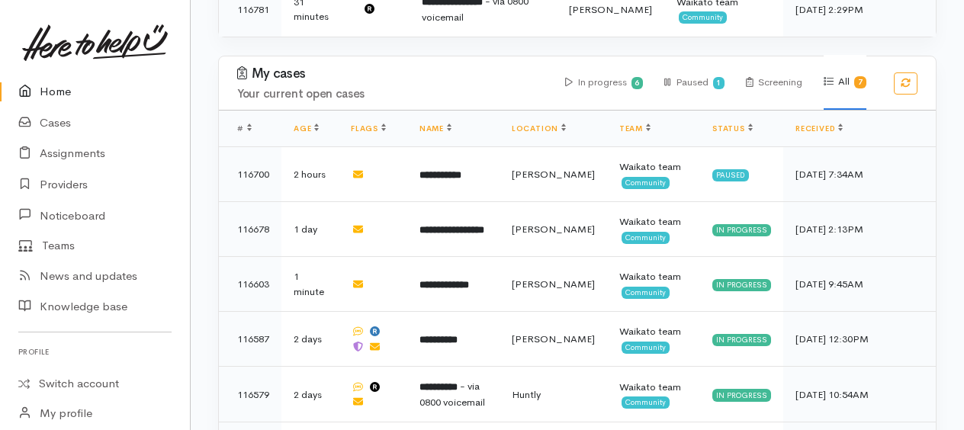
scroll to position [534, 0]
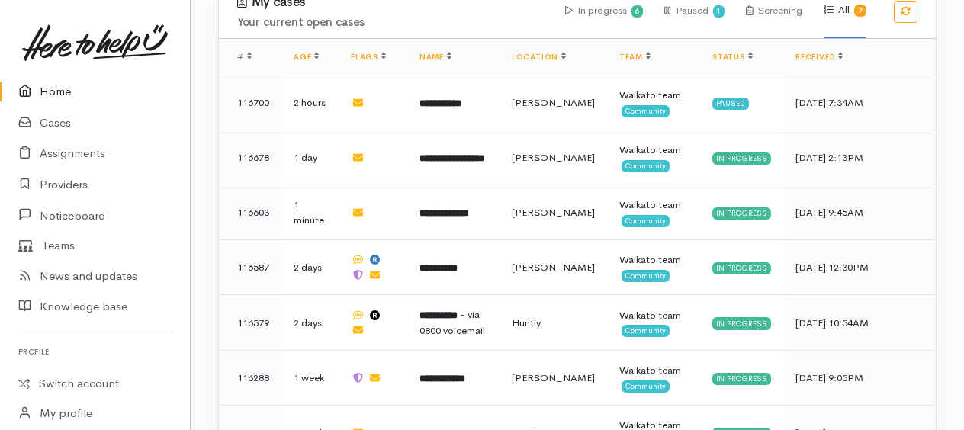
click at [69, 92] on link "Home" at bounding box center [95, 91] width 190 height 31
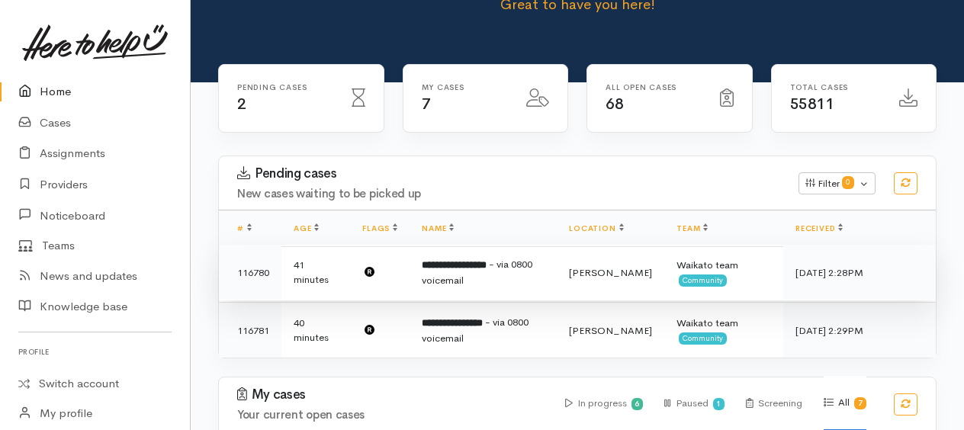
scroll to position [153, 0]
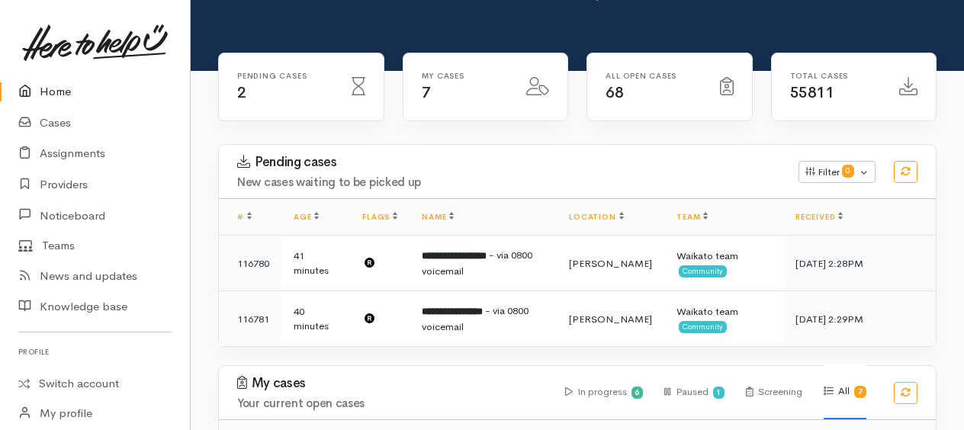
click at [69, 92] on link "Home" at bounding box center [95, 91] width 190 height 31
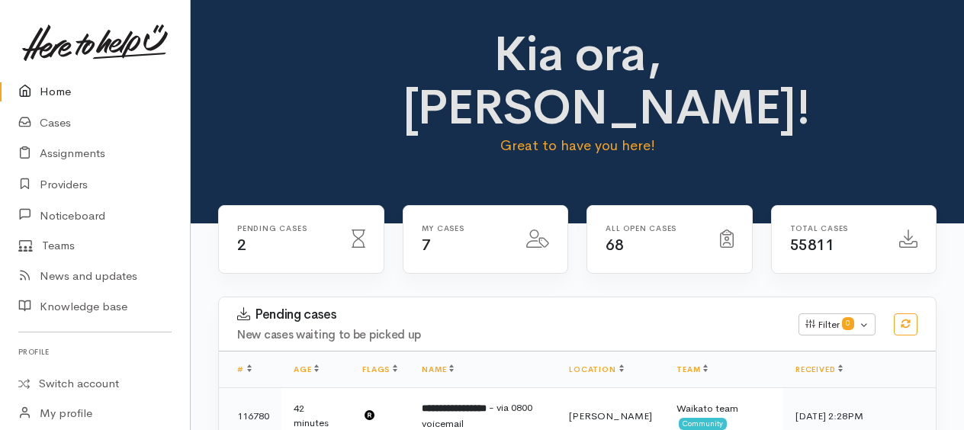
click at [59, 127] on link "Cases" at bounding box center [95, 123] width 190 height 31
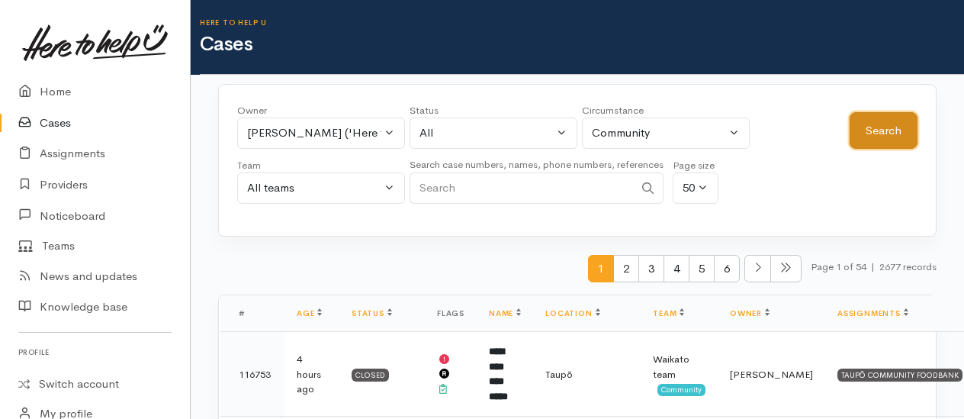
click at [877, 142] on button "Search" at bounding box center [884, 130] width 68 height 37
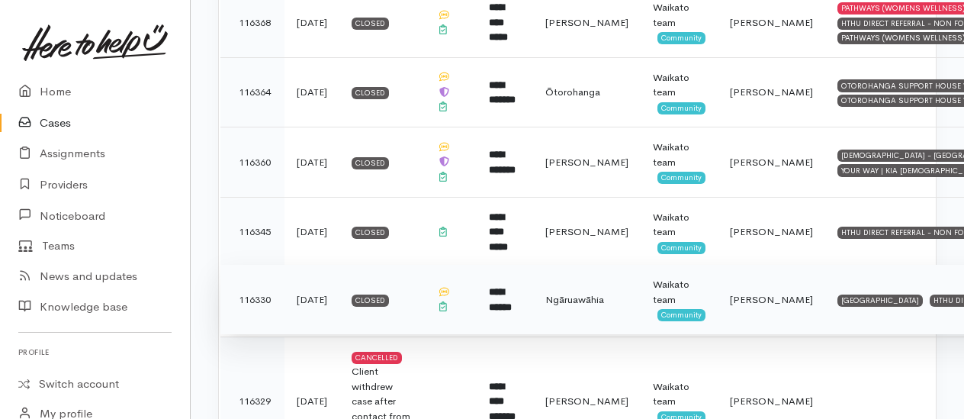
scroll to position [4027, 0]
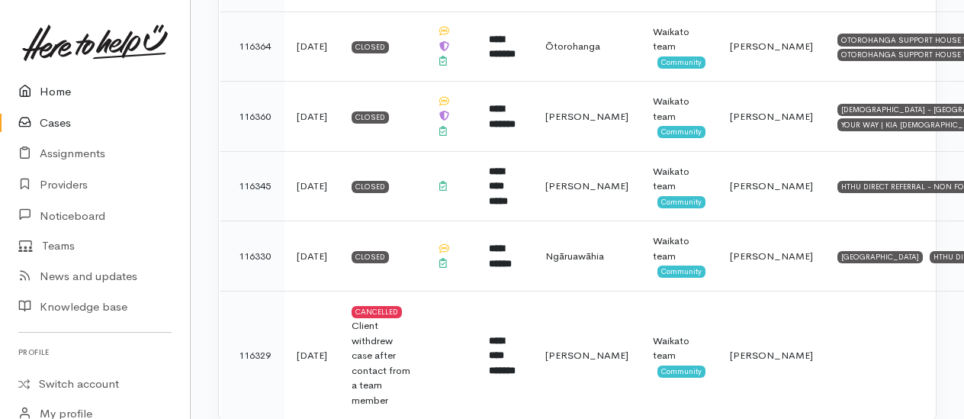
click at [61, 96] on link "Home" at bounding box center [95, 91] width 190 height 31
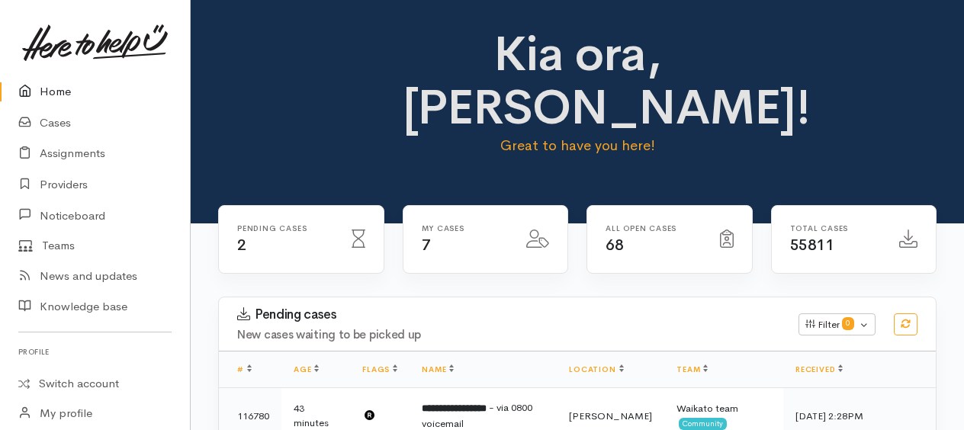
click at [63, 91] on link "Home" at bounding box center [95, 91] width 190 height 31
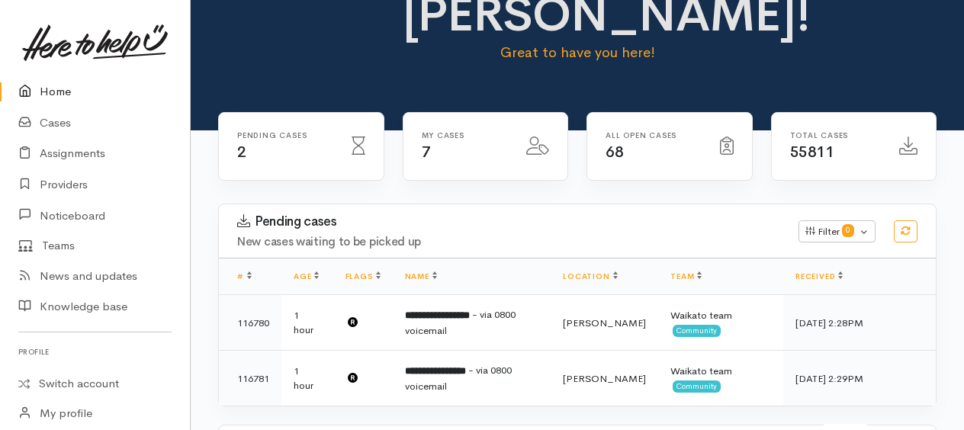
scroll to position [305, 0]
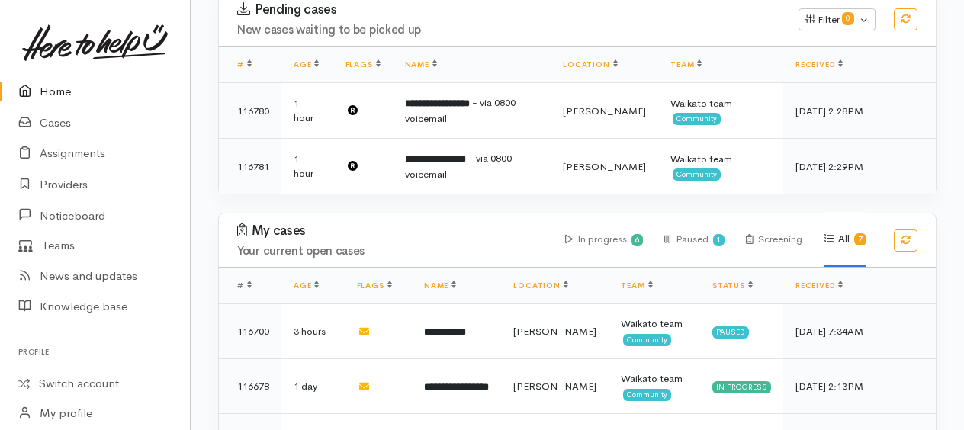
click at [70, 90] on link "Home" at bounding box center [95, 91] width 190 height 31
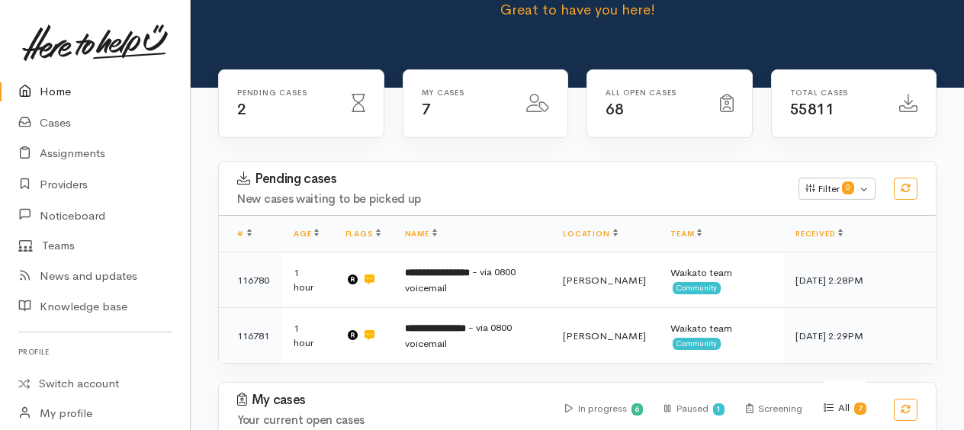
scroll to position [229, 0]
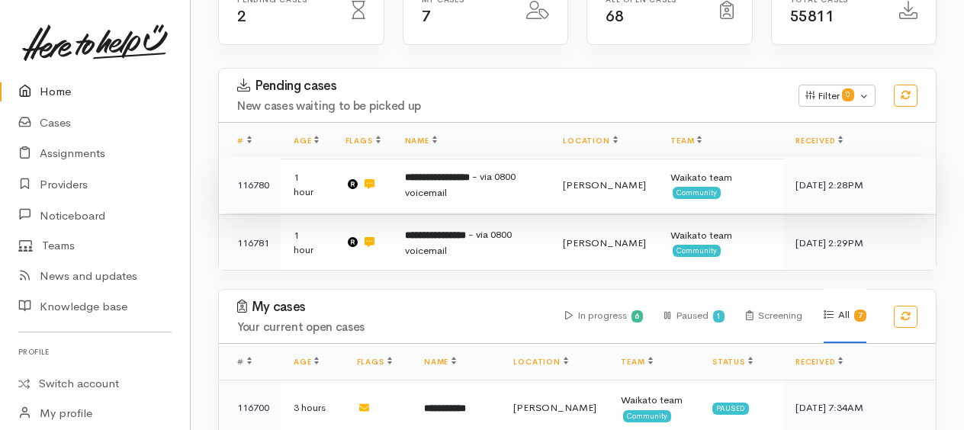
click at [447, 179] on b "**********" at bounding box center [437, 177] width 65 height 10
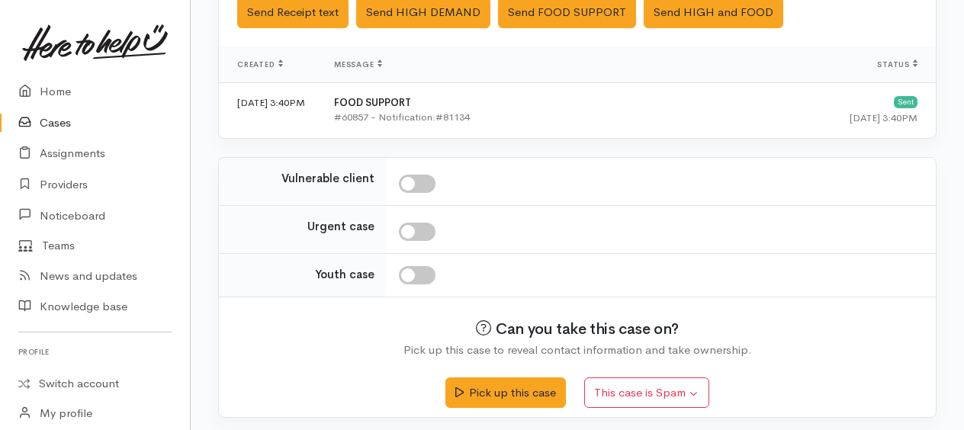
scroll to position [603, 0]
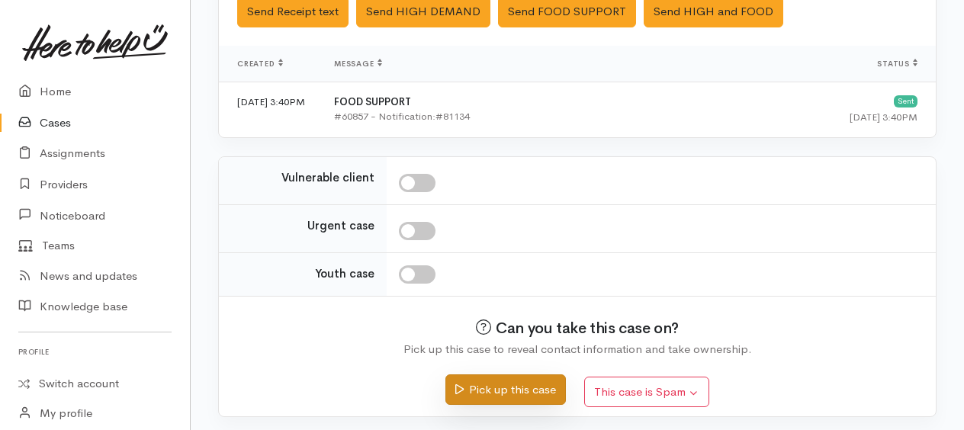
drag, startPoint x: 500, startPoint y: 384, endPoint x: 467, endPoint y: 368, distance: 36.9
click at [499, 383] on button "Pick up this case" at bounding box center [506, 390] width 120 height 31
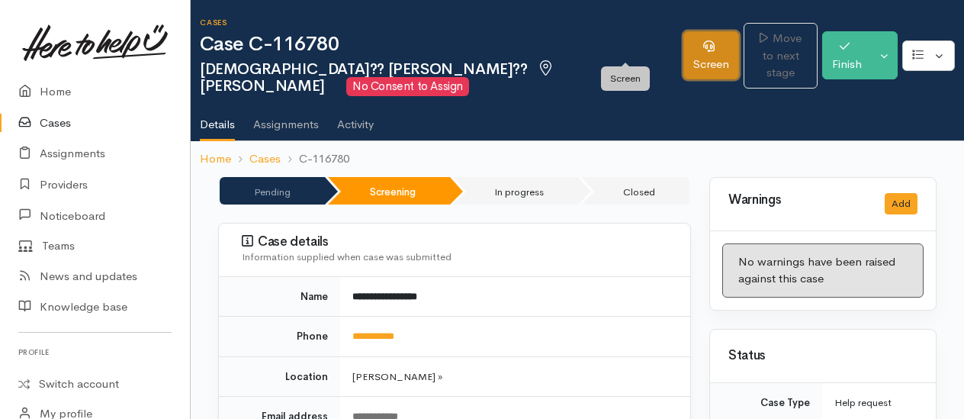
click at [684, 44] on link "Screen" at bounding box center [712, 55] width 56 height 48
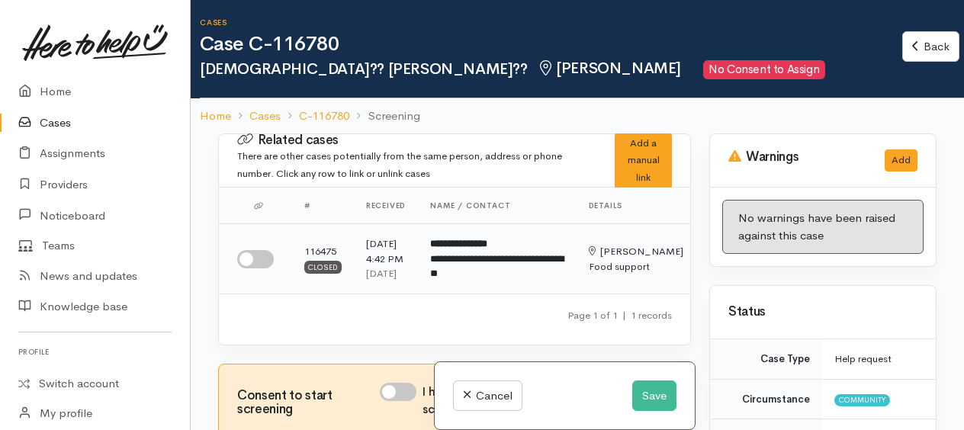
click at [250, 269] on input "checkbox" at bounding box center [255, 259] width 37 height 18
checkbox input "true"
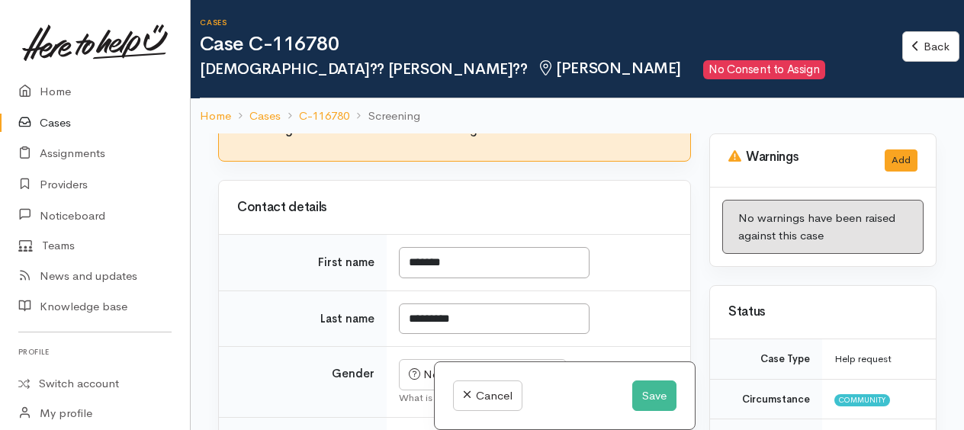
scroll to position [305, 0]
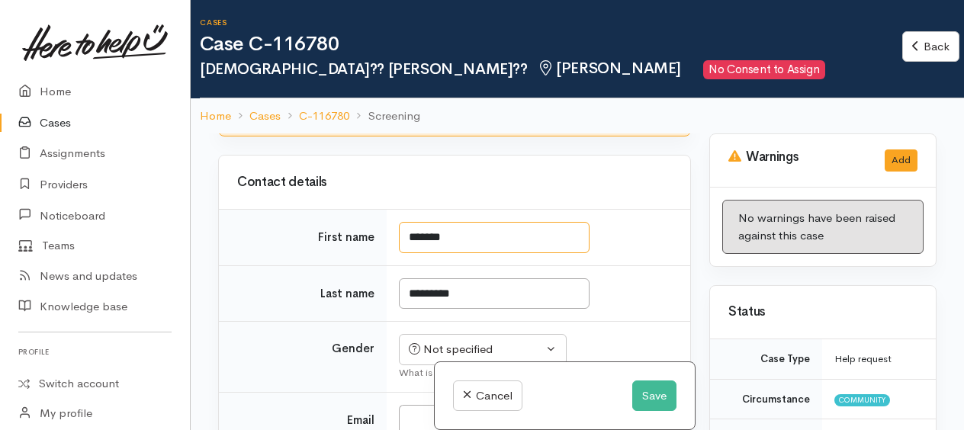
click at [472, 253] on input "*******" at bounding box center [494, 237] width 191 height 31
type input "*"
type input "******"
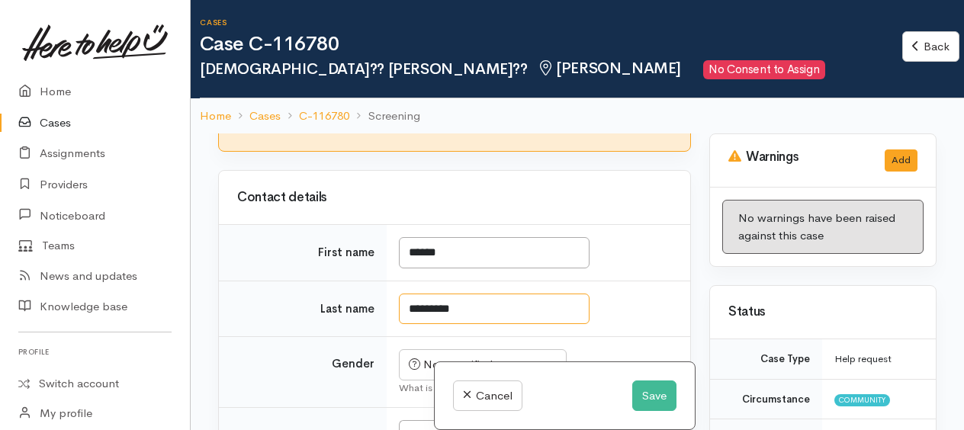
click at [481, 325] on input "*********" at bounding box center [494, 309] width 191 height 31
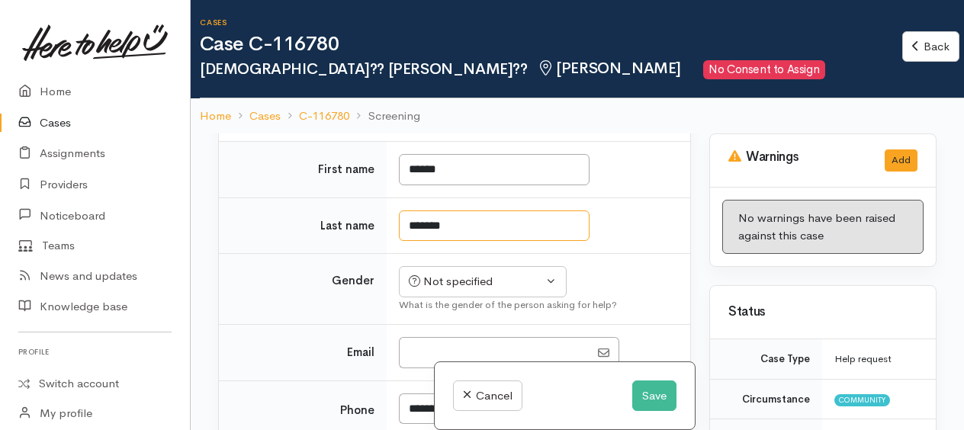
scroll to position [458, 0]
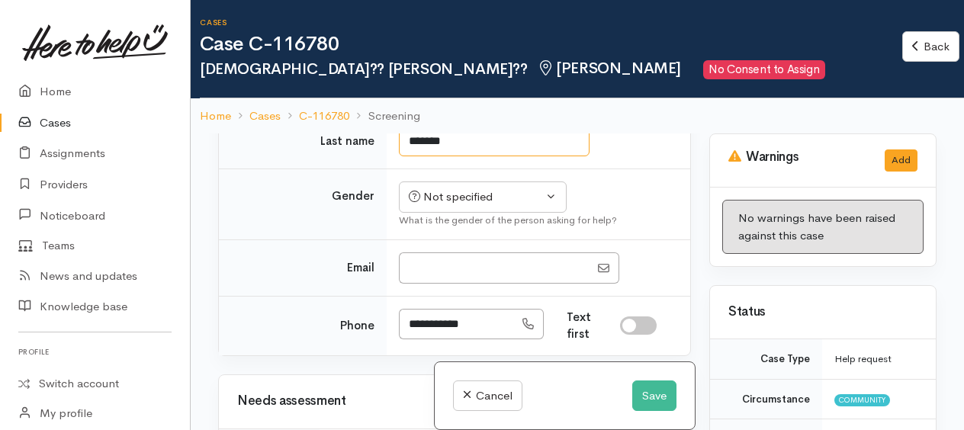
click at [417, 157] on input "*******" at bounding box center [494, 141] width 191 height 31
type input "********"
click at [652, 392] on button "Save" at bounding box center [654, 396] width 44 height 31
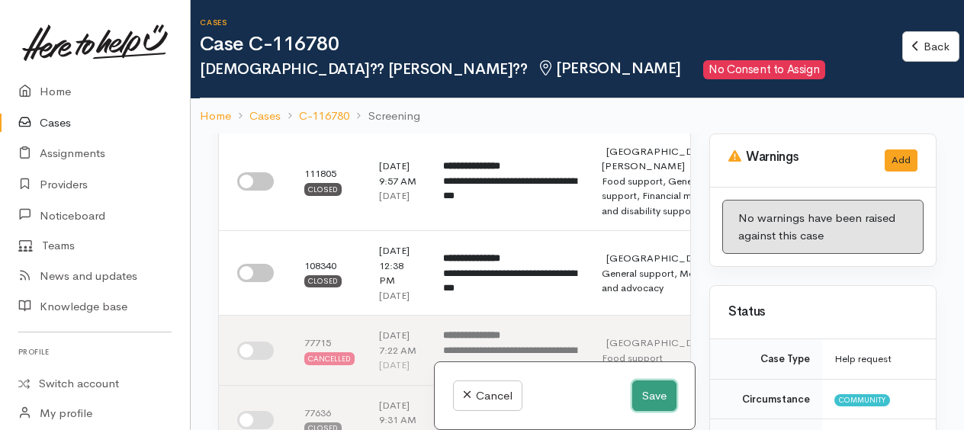
scroll to position [1350, 0]
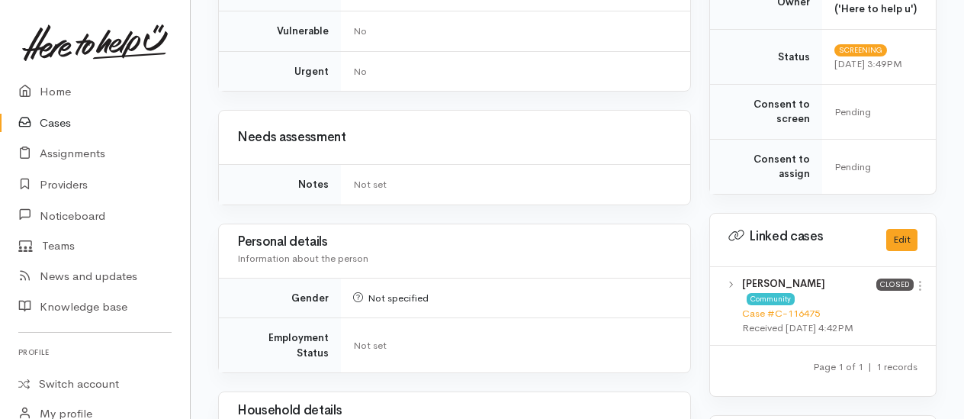
scroll to position [763, 0]
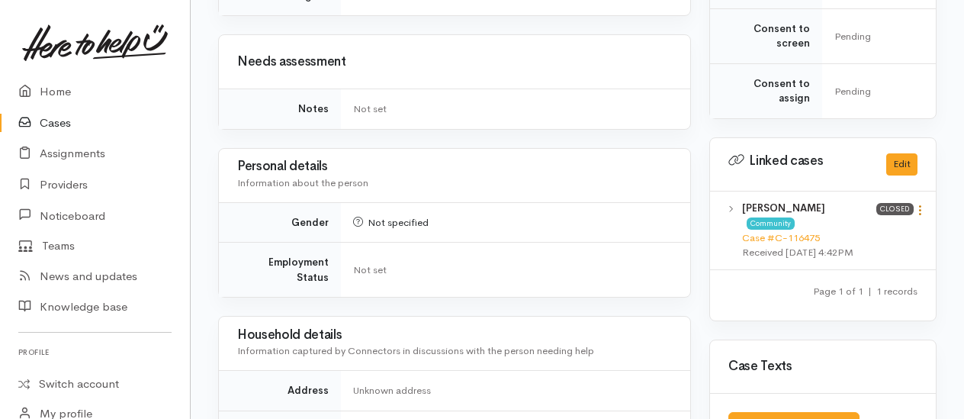
click at [922, 204] on icon at bounding box center [920, 210] width 13 height 13
click at [835, 230] on link "View case" at bounding box center [866, 240] width 121 height 24
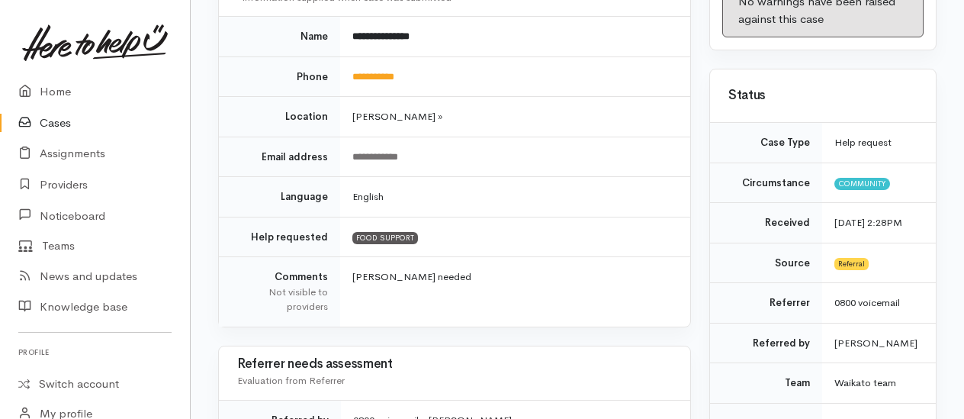
scroll to position [0, 0]
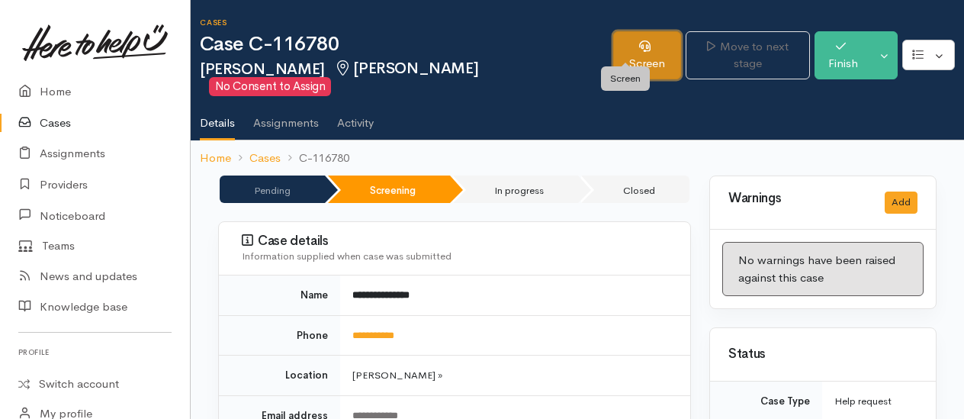
click at [632, 49] on link "Screen" at bounding box center [647, 55] width 68 height 48
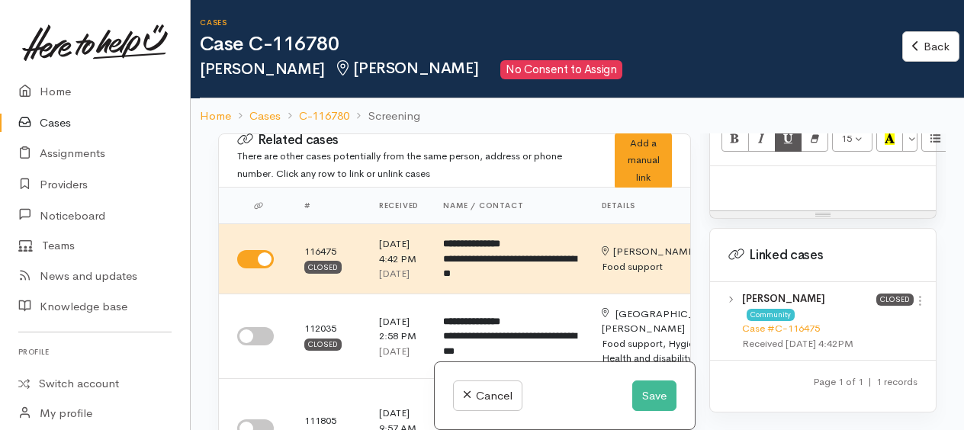
scroll to position [992, 0]
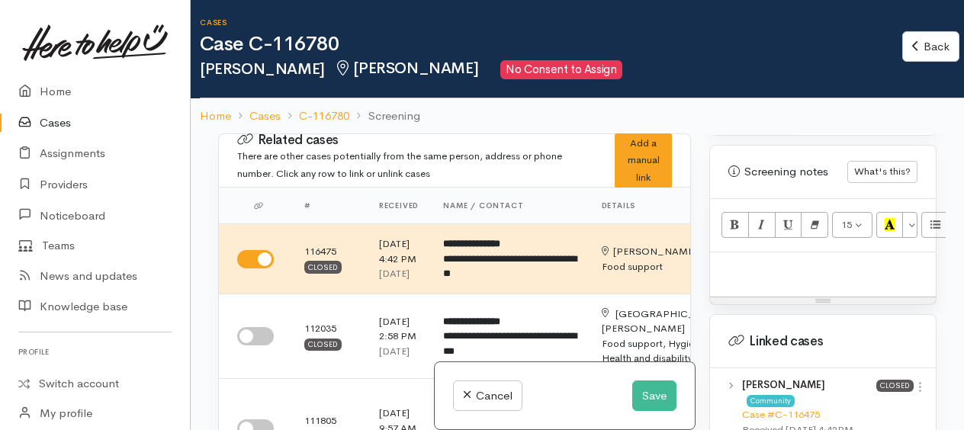
paste div
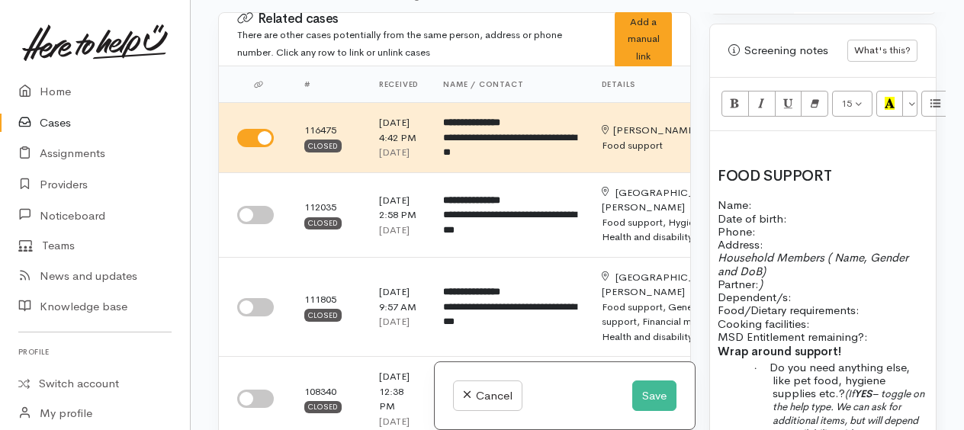
scroll to position [1182, 0]
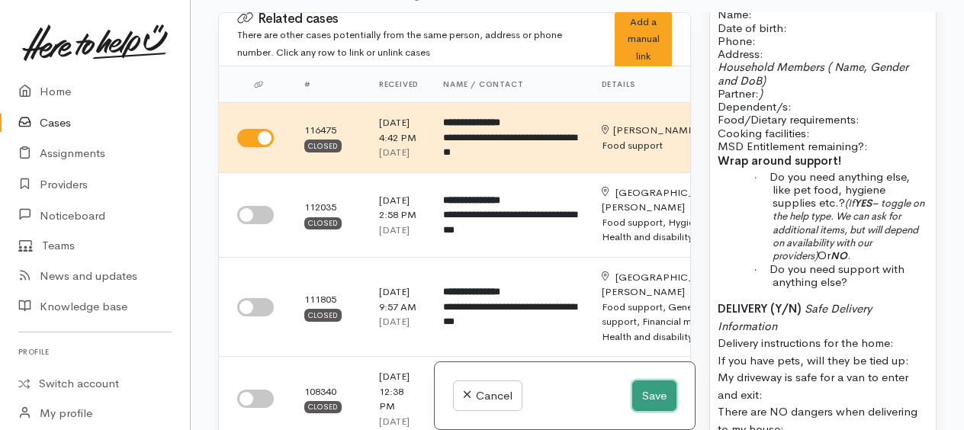
click at [667, 395] on button "Save" at bounding box center [654, 396] width 44 height 31
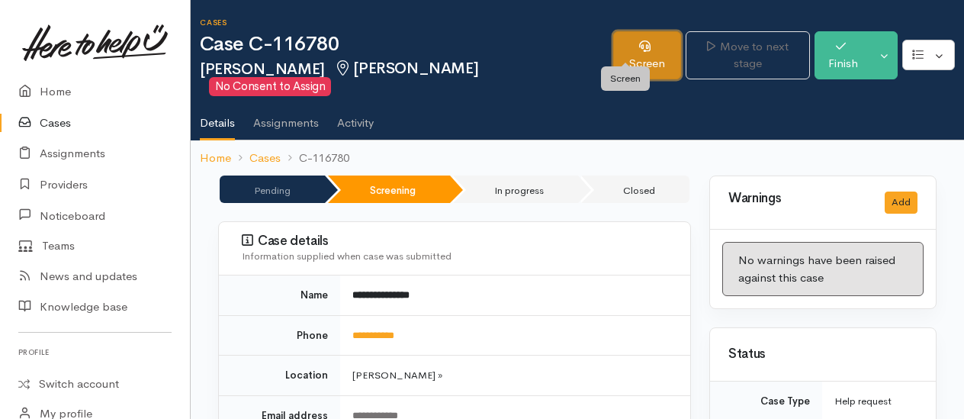
click at [629, 47] on link "Screen" at bounding box center [647, 55] width 68 height 48
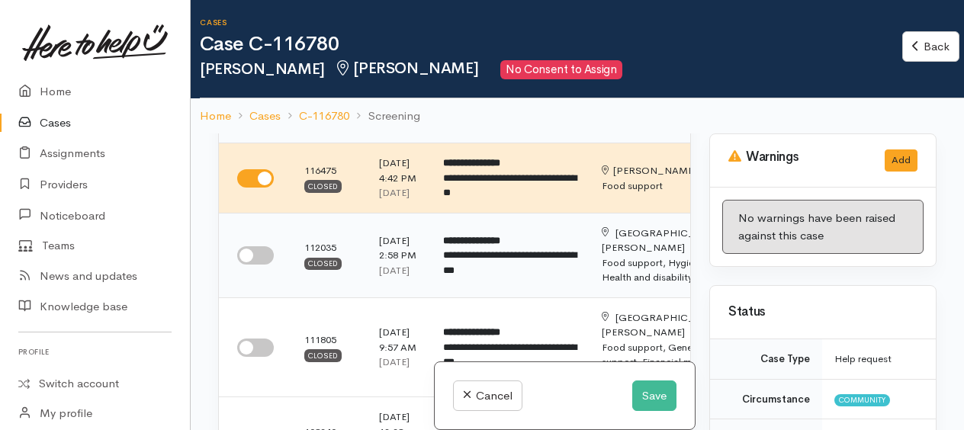
scroll to position [76, 0]
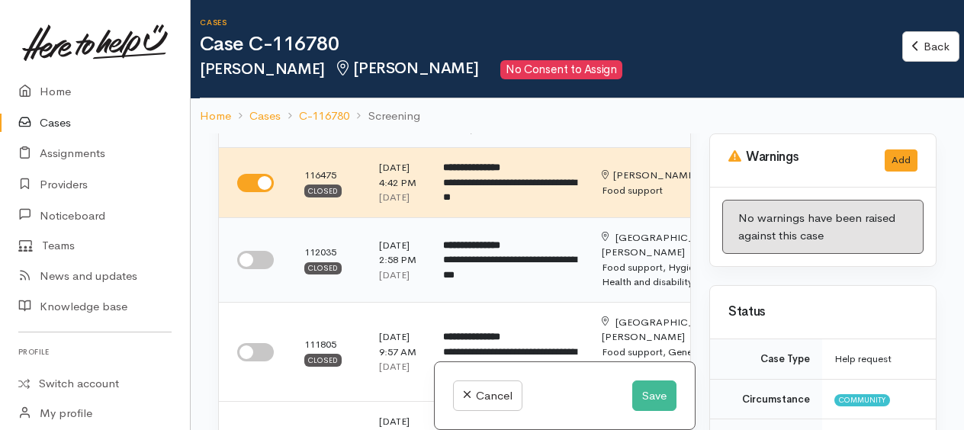
click at [254, 269] on input "checkbox" at bounding box center [255, 260] width 37 height 18
checkbox input "true"
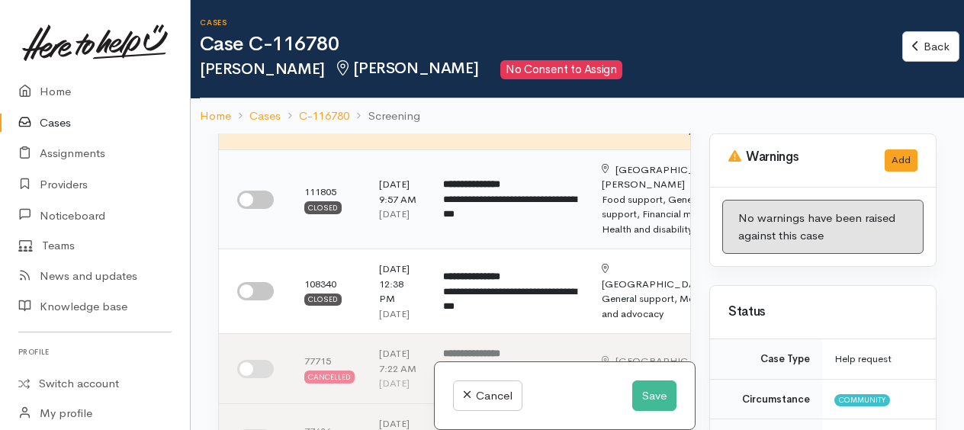
click at [241, 209] on div at bounding box center [258, 200] width 43 height 18
click at [246, 209] on input "checkbox" at bounding box center [255, 200] width 37 height 18
checkbox input "true"
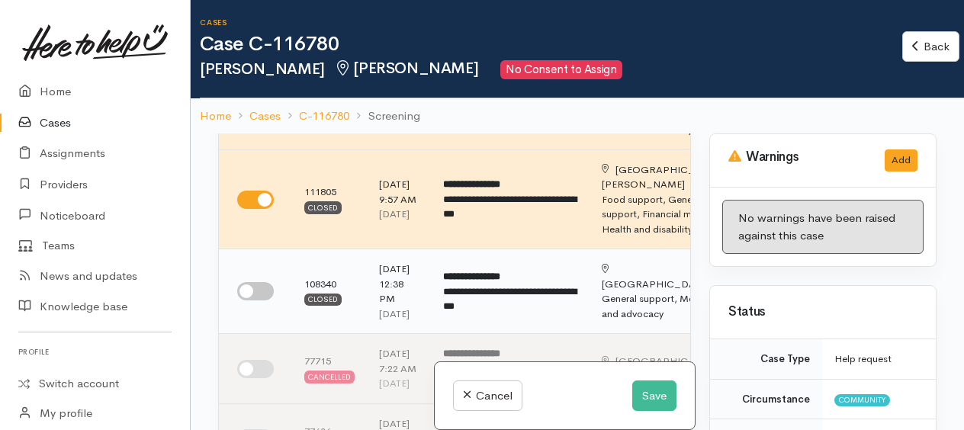
drag, startPoint x: 240, startPoint y: 324, endPoint x: 247, endPoint y: 310, distance: 16.0
click at [232, 327] on td at bounding box center [255, 291] width 73 height 85
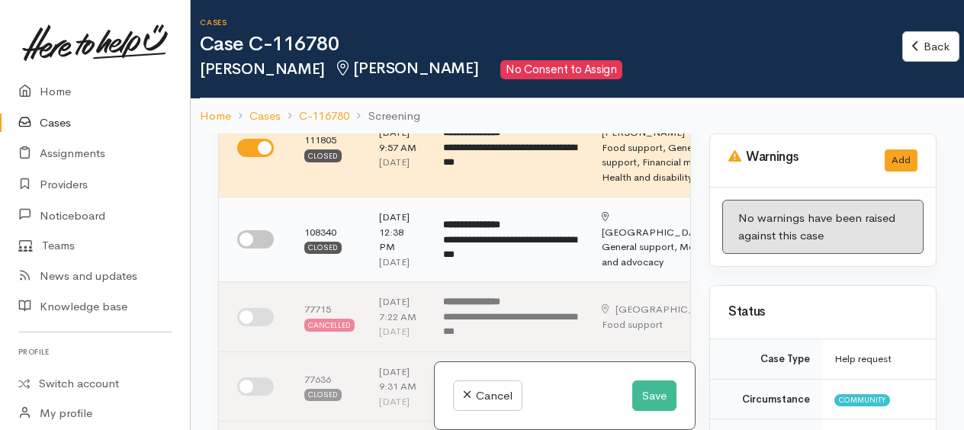
scroll to position [305, 0]
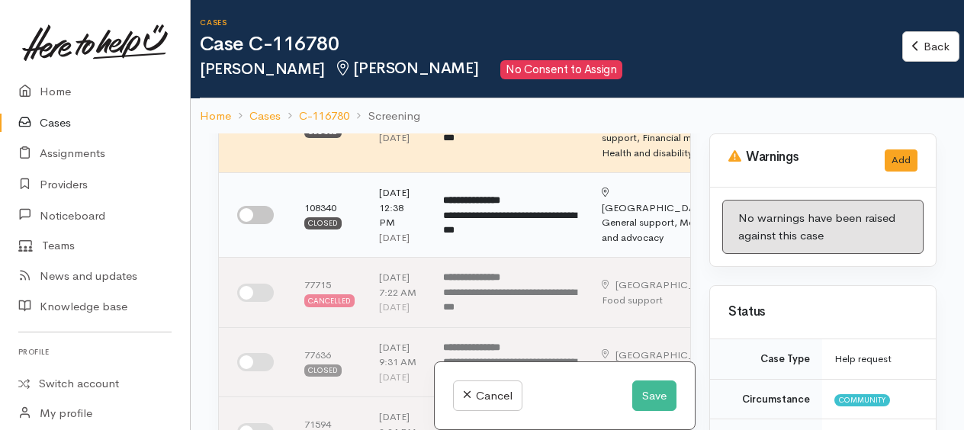
click at [254, 224] on input "checkbox" at bounding box center [255, 215] width 37 height 18
checkbox input "true"
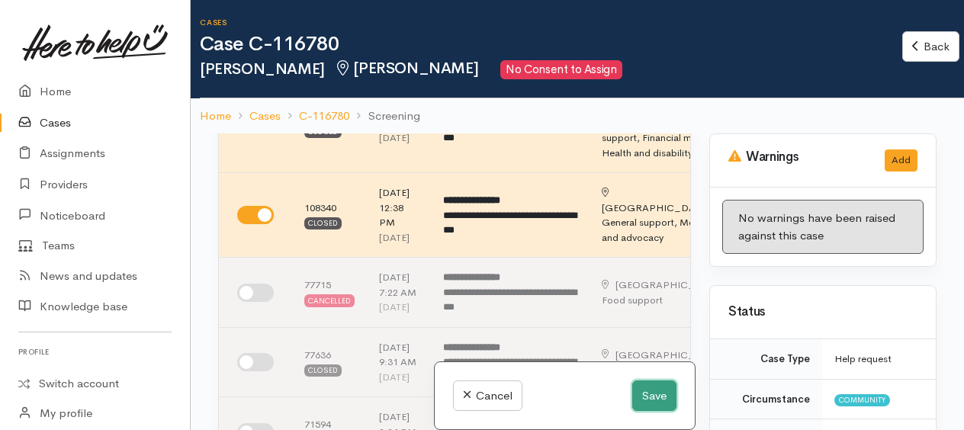
click at [646, 399] on button "Save" at bounding box center [654, 396] width 44 height 31
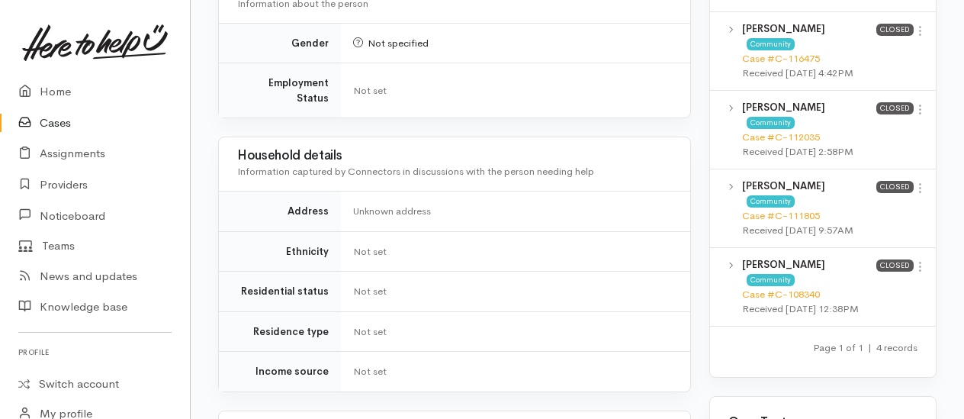
scroll to position [763, 0]
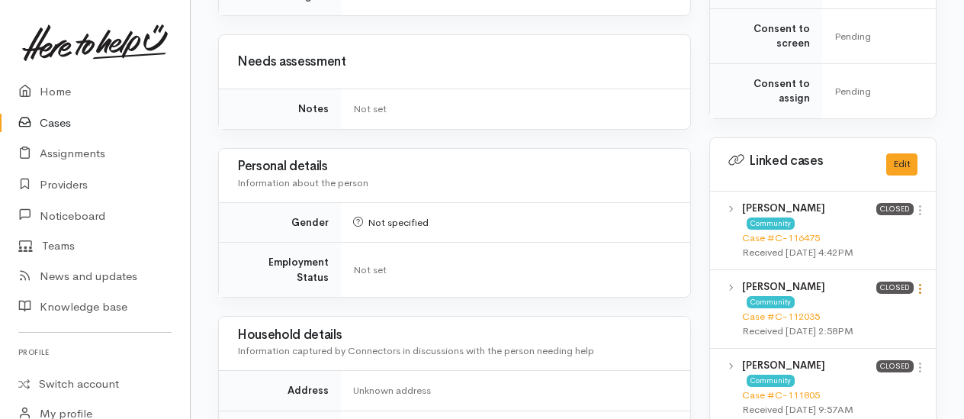
click at [922, 284] on icon at bounding box center [920, 288] width 13 height 13
click at [877, 313] on link "View case" at bounding box center [866, 319] width 121 height 24
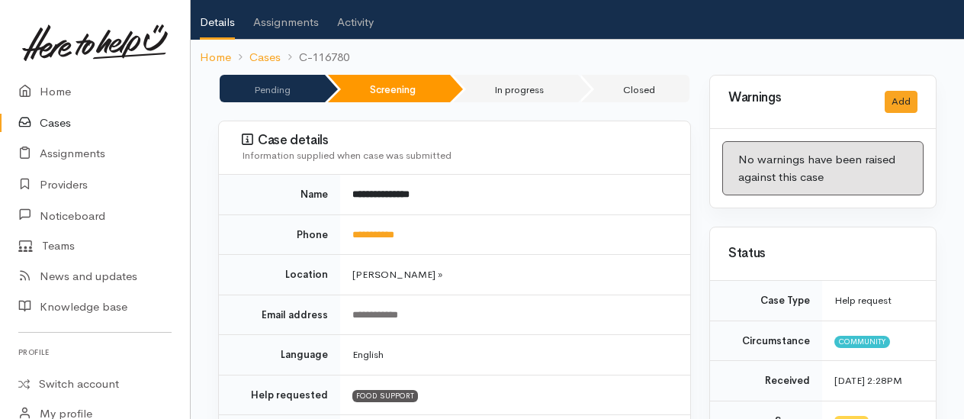
scroll to position [0, 0]
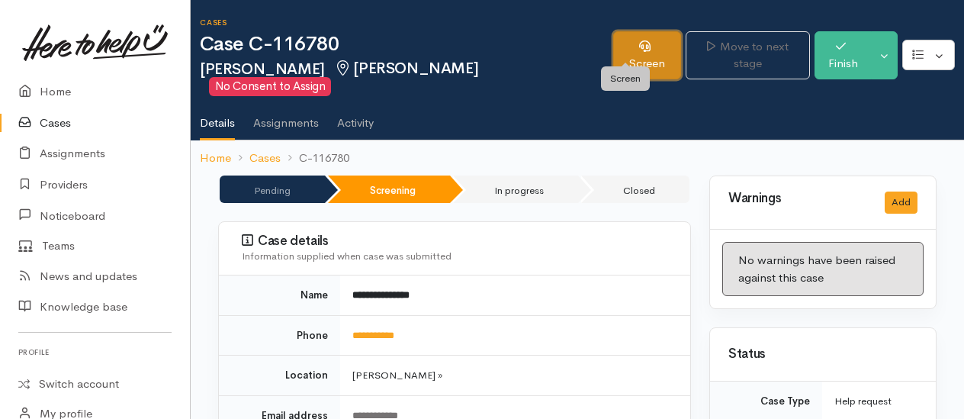
click at [621, 46] on link "Screen" at bounding box center [647, 55] width 68 height 48
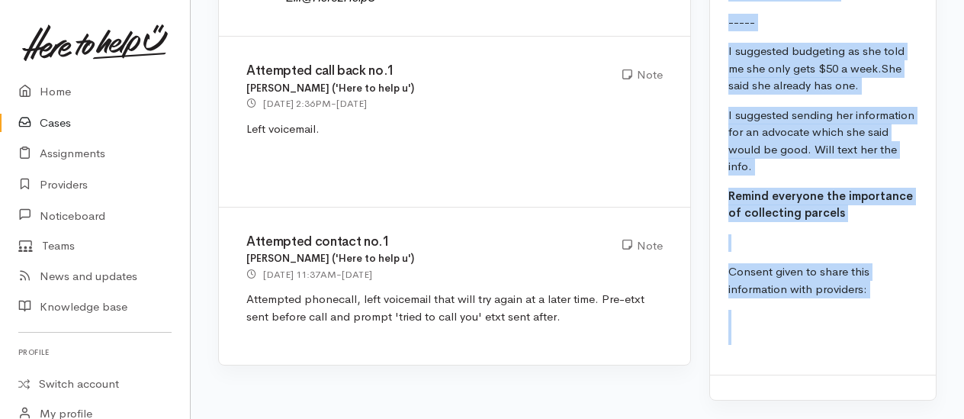
scroll to position [4384, 0]
drag, startPoint x: 728, startPoint y: 46, endPoint x: 914, endPoint y: 386, distance: 387.8
copy div "Full name: Vashti Crompton Contact: 0274977279 Address: 15 Hancock Drive Flagst…"
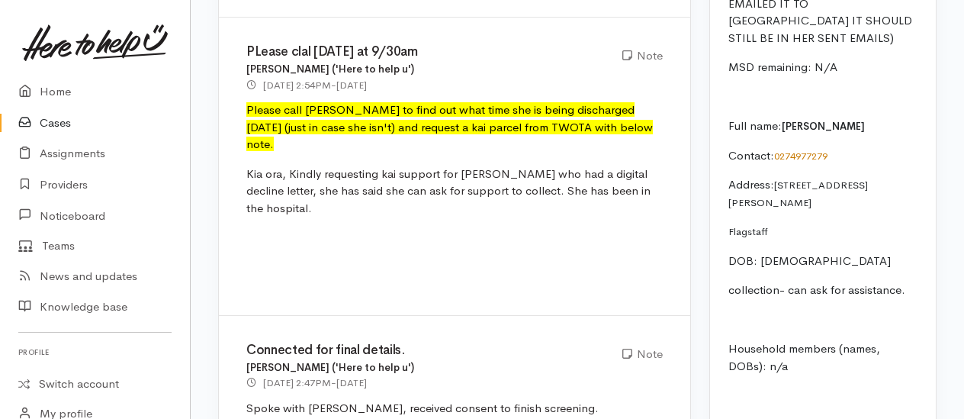
scroll to position [3621, 0]
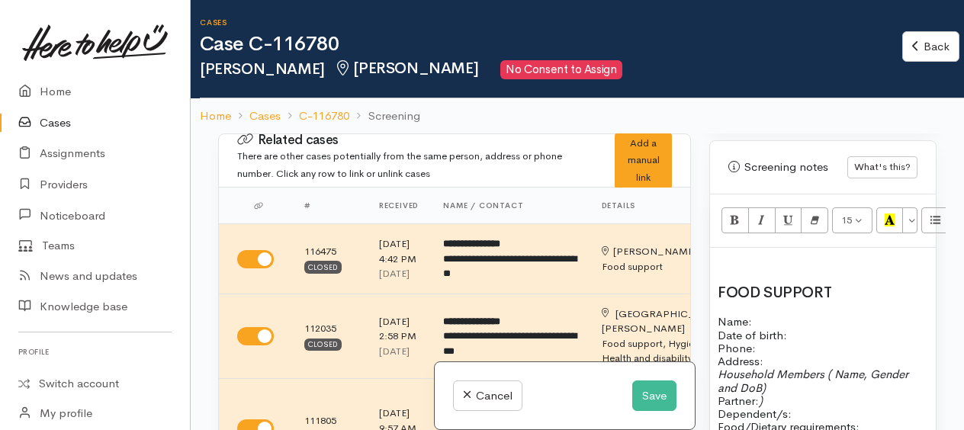
scroll to position [992, 0]
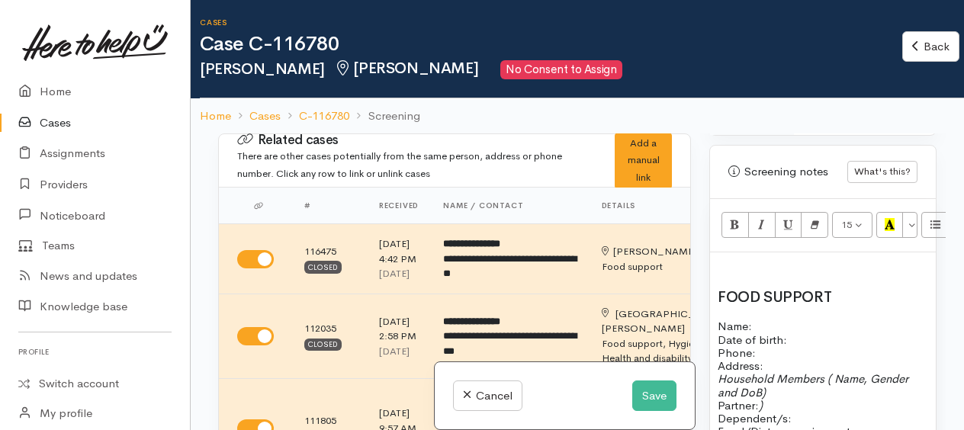
click at [723, 260] on p at bounding box center [823, 269] width 211 height 18
paste div
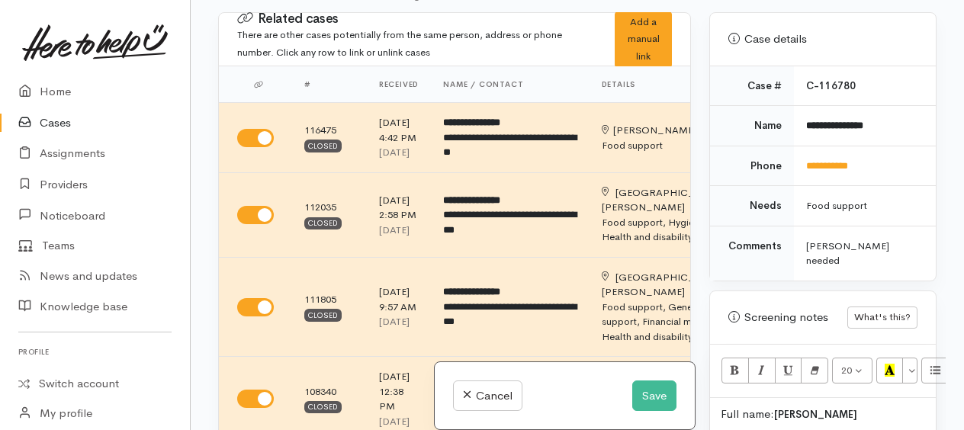
scroll to position [893, 0]
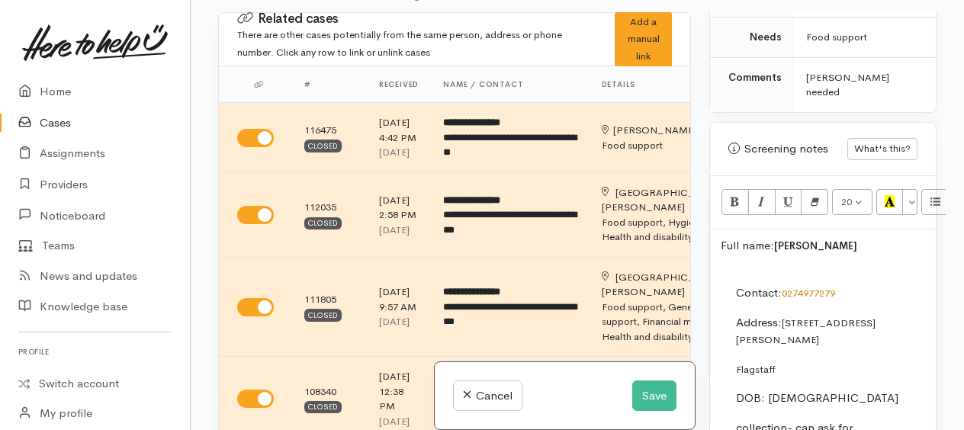
click at [719, 241] on span at bounding box center [719, 245] width 3 height 14
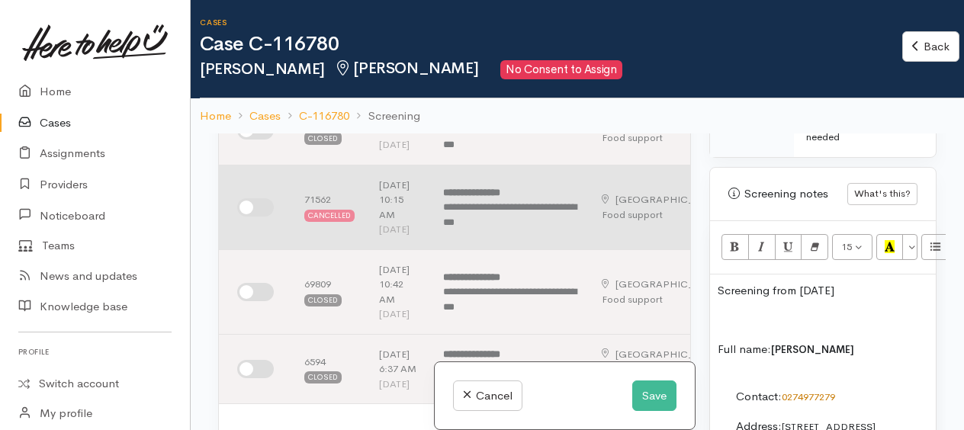
scroll to position [610, 0]
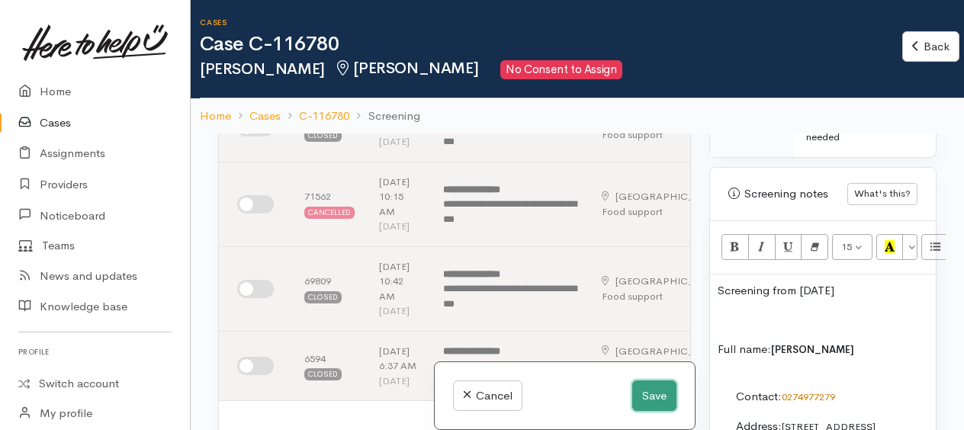
click at [652, 393] on button "Save" at bounding box center [654, 396] width 44 height 31
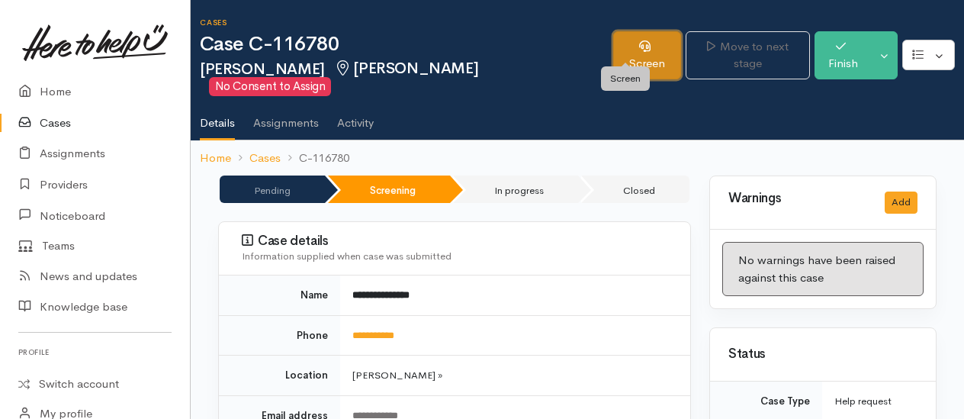
click at [621, 45] on link "Screen" at bounding box center [647, 55] width 68 height 48
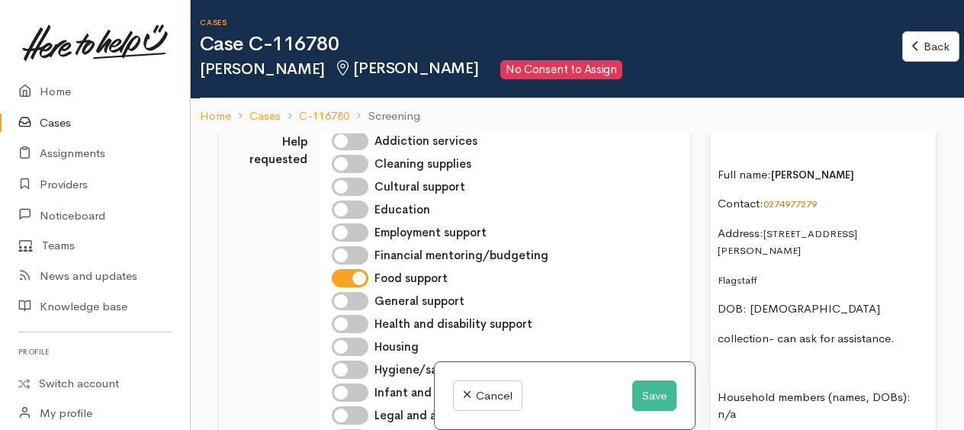
scroll to position [1526, 0]
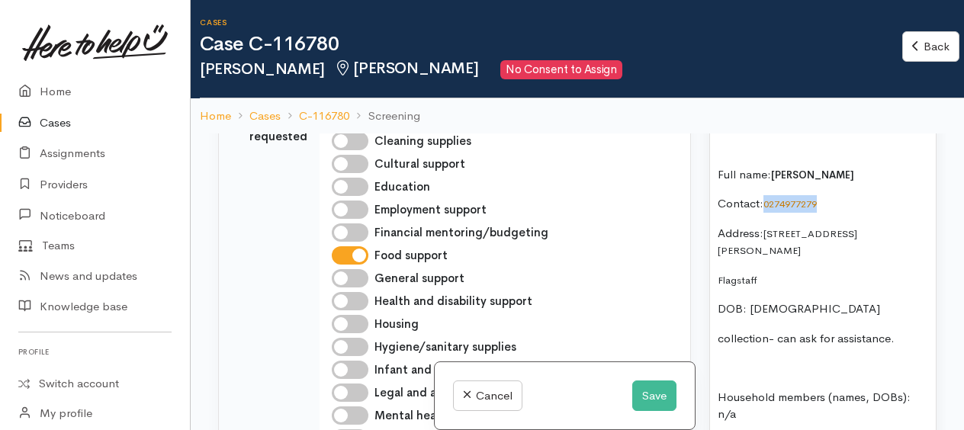
drag, startPoint x: 827, startPoint y: 198, endPoint x: 764, endPoint y: 197, distance: 62.6
click at [764, 197] on p "Contact: 0274977279" at bounding box center [823, 204] width 211 height 18
click at [641, 398] on button "Save" at bounding box center [654, 396] width 44 height 31
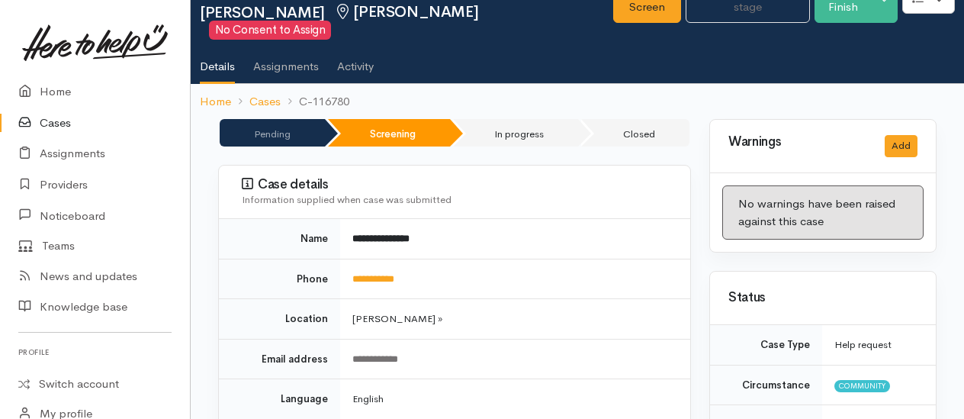
scroll to position [76, 0]
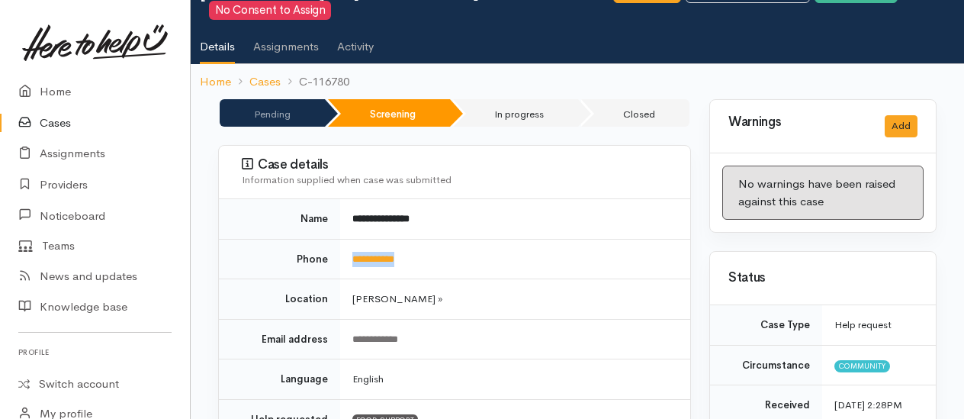
drag, startPoint x: 426, startPoint y: 237, endPoint x: 350, endPoint y: 240, distance: 76.3
click at [350, 240] on td "**********" at bounding box center [515, 259] width 350 height 40
drag, startPoint x: 350, startPoint y: 240, endPoint x: 362, endPoint y: 242, distance: 11.7
copy link "**********"
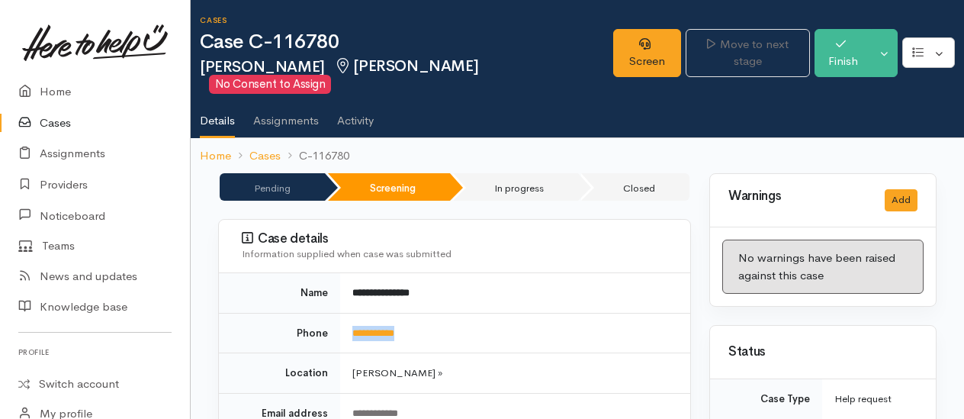
scroll to position [0, 0]
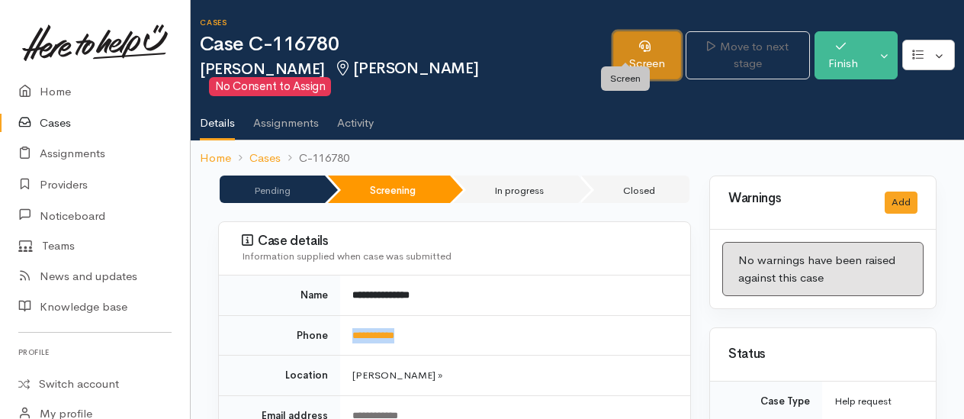
click at [615, 49] on link "Screen" at bounding box center [647, 55] width 68 height 48
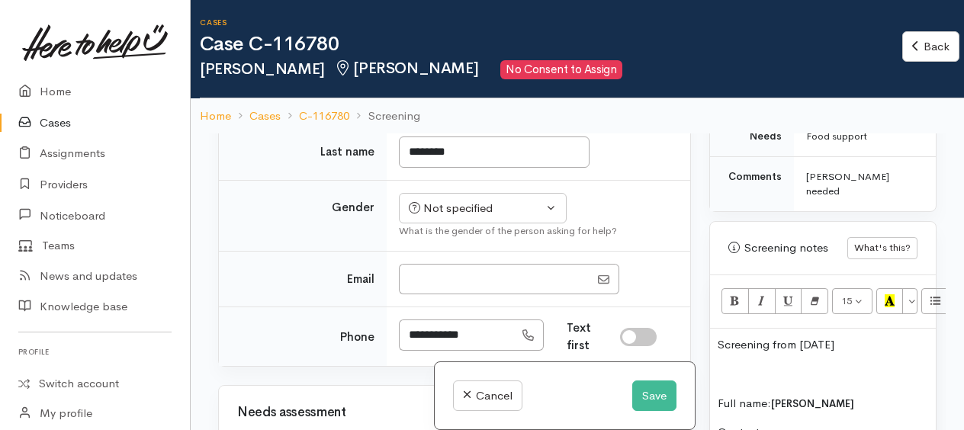
scroll to position [1068, 0]
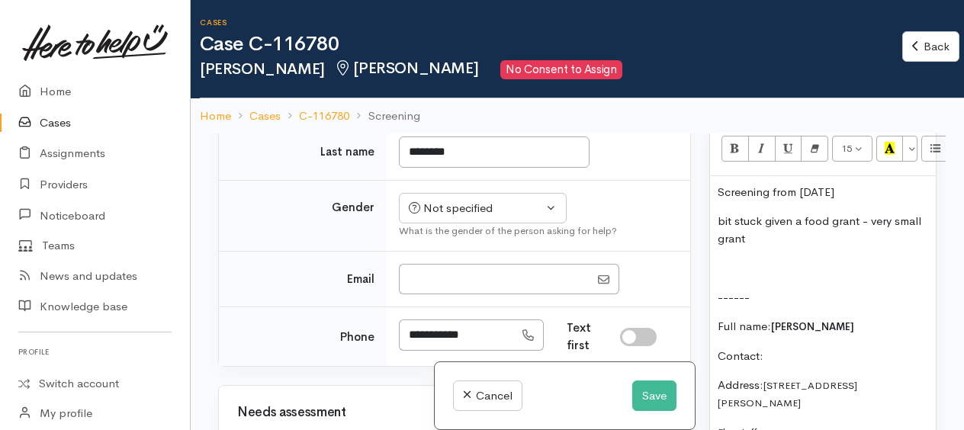
click at [739, 267] on p at bounding box center [823, 268] width 211 height 18
click at [856, 265] on p "lives Huntington way" at bounding box center [823, 268] width 211 height 18
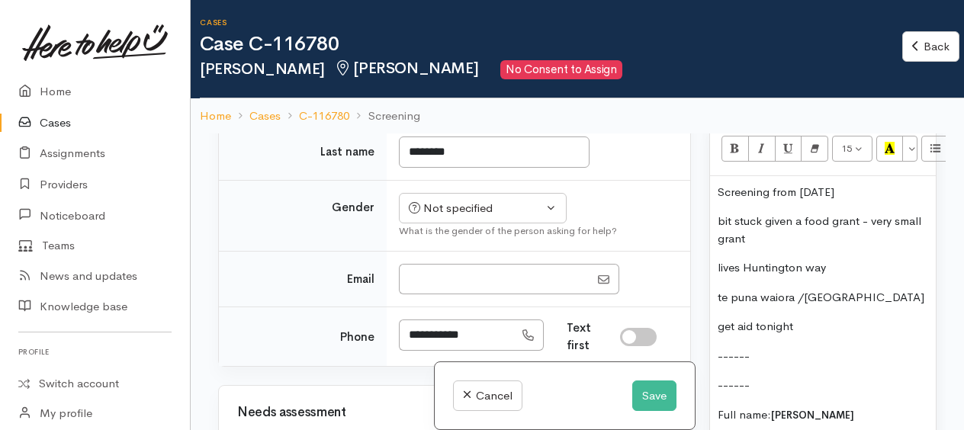
click at [719, 186] on span "Screening from April 25" at bounding box center [776, 192] width 117 height 14
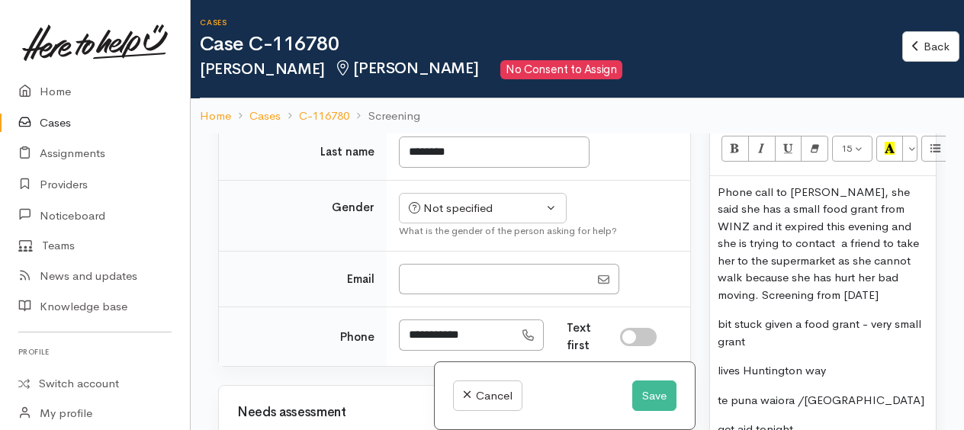
click at [916, 273] on p "Phone call to Vashti, she said she has a small food grant from WINZ and it expi…" at bounding box center [823, 244] width 211 height 121
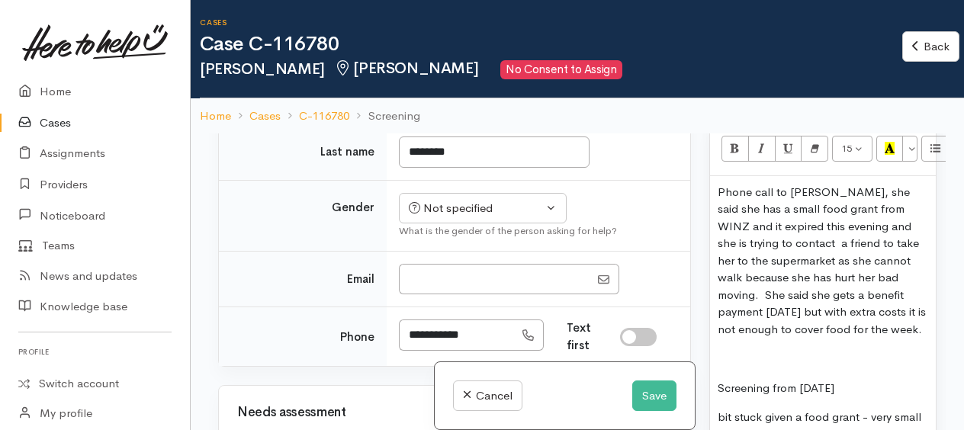
click at [905, 316] on p "Phone call to Vashti, she said she has a small food grant from WINZ and it expi…" at bounding box center [823, 261] width 211 height 155
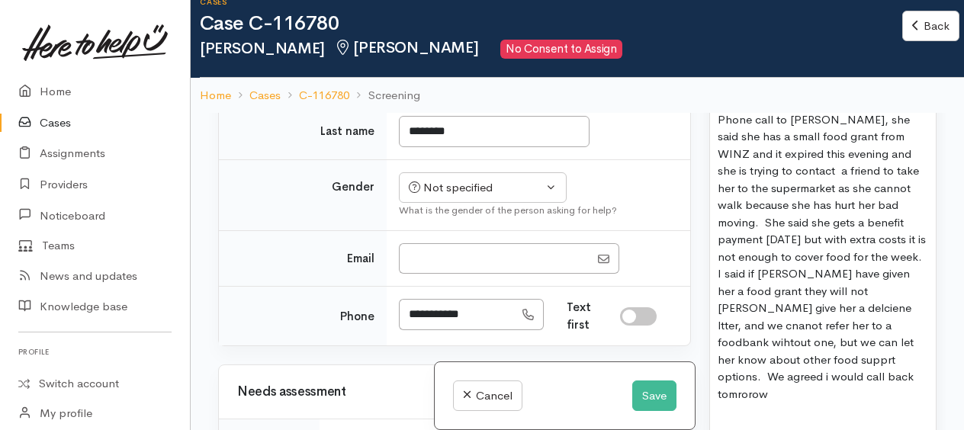
scroll to position [1144, 0]
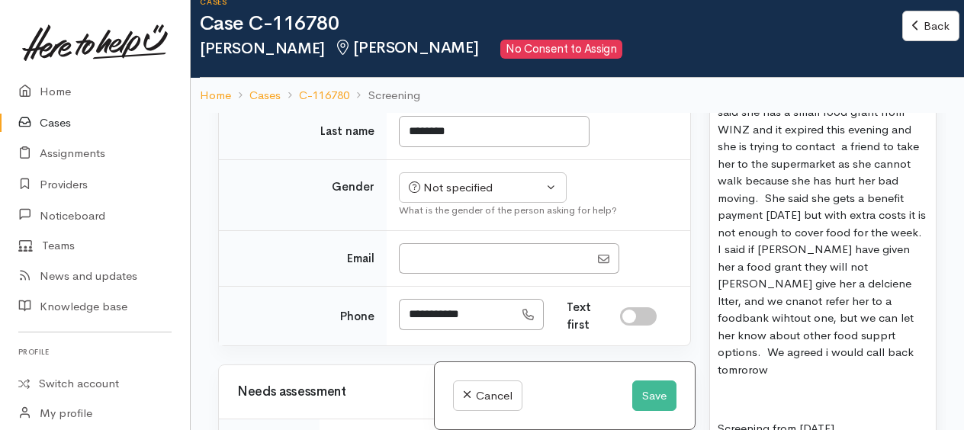
drag, startPoint x: 825, startPoint y: 258, endPoint x: 841, endPoint y: 329, distance: 72.6
click at [838, 337] on p "Phone call to Vashti, she said she has a small food grant from WINZ and it expi…" at bounding box center [823, 233] width 211 height 292
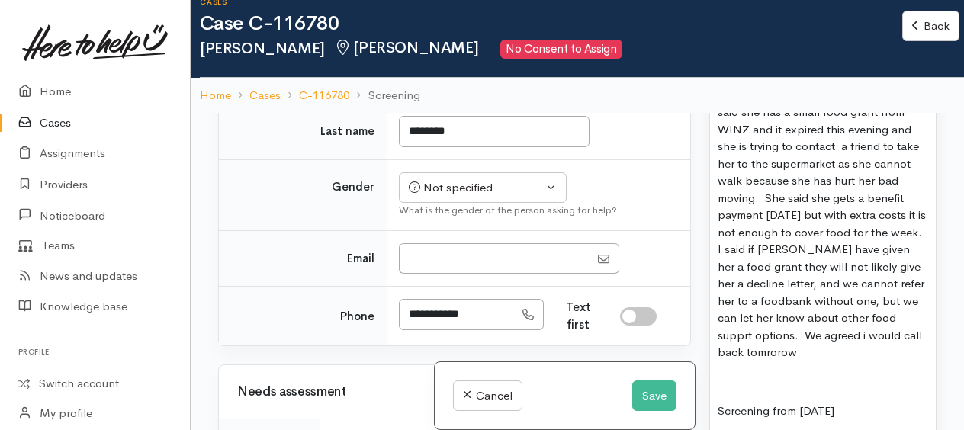
click at [896, 312] on span "Phone call to Vashti, she said she has a small food grant from WINZ and it expi…" at bounding box center [822, 224] width 208 height 272
click at [832, 330] on span "Phone call to Vashti, she said she has a small food grant from WINZ and it expi…" at bounding box center [822, 224] width 208 height 272
click at [769, 328] on span "Phone call to Vashti, she said she has a small food grant from WINZ and it expi…" at bounding box center [822, 224] width 208 height 272
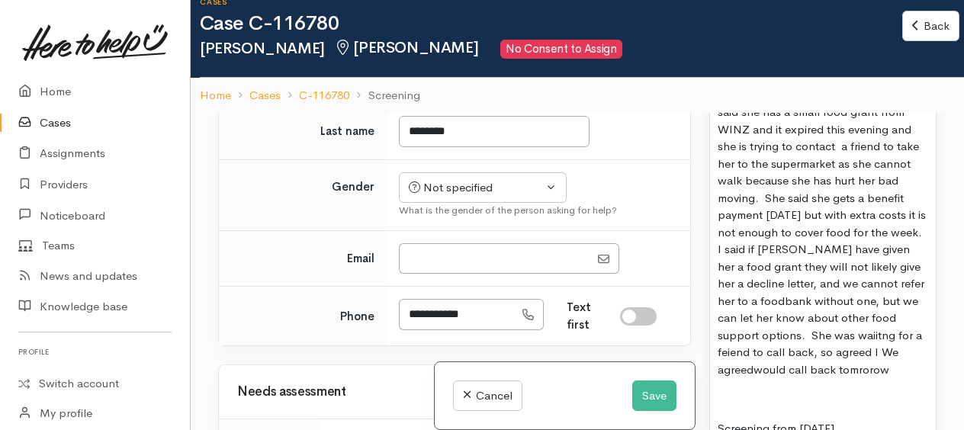
click at [787, 365] on span "Phone call to Vashti, she said she has a small food grant from WINZ and it expi…" at bounding box center [822, 232] width 208 height 289
click at [796, 360] on p "Phone call to Vashti, she said she has a small food grant from WINZ and it expi…" at bounding box center [823, 233] width 211 height 292
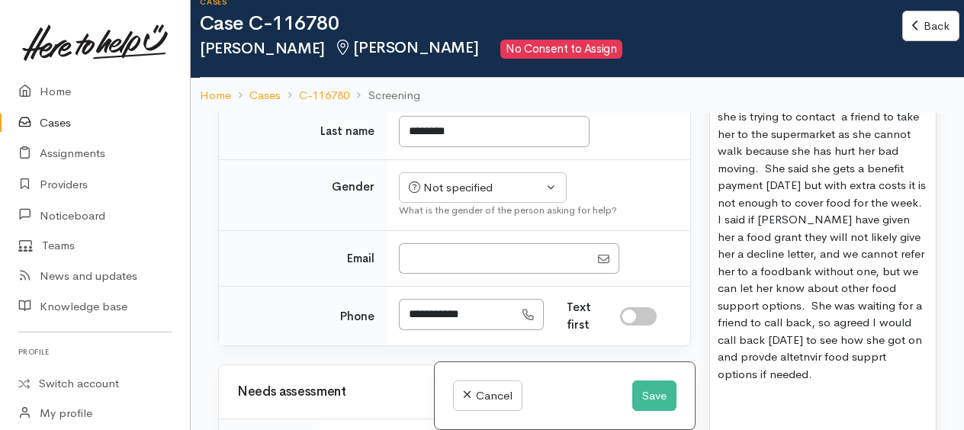
scroll to position [1221, 0]
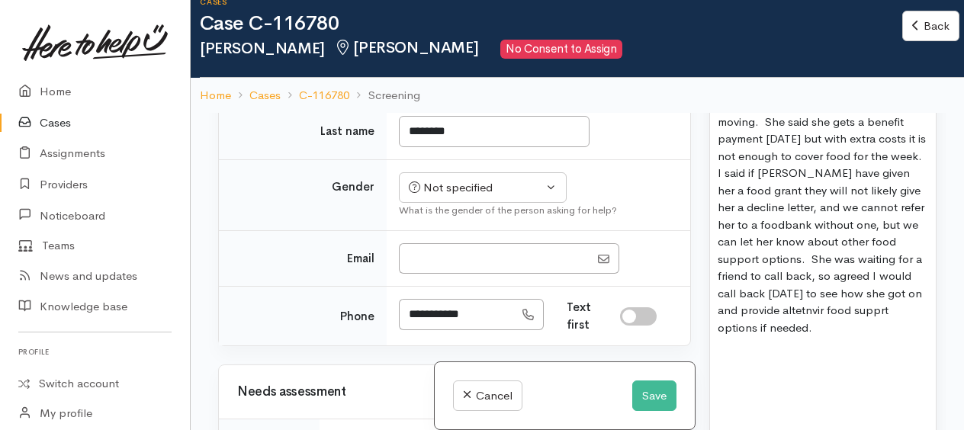
drag, startPoint x: 786, startPoint y: 312, endPoint x: 789, endPoint y: 322, distance: 10.4
click at [757, 356] on p at bounding box center [823, 358] width 211 height 18
click at [806, 304] on span "Phone call to Vashti, she said she has a small food grant from WINZ and it expi…" at bounding box center [822, 172] width 208 height 323
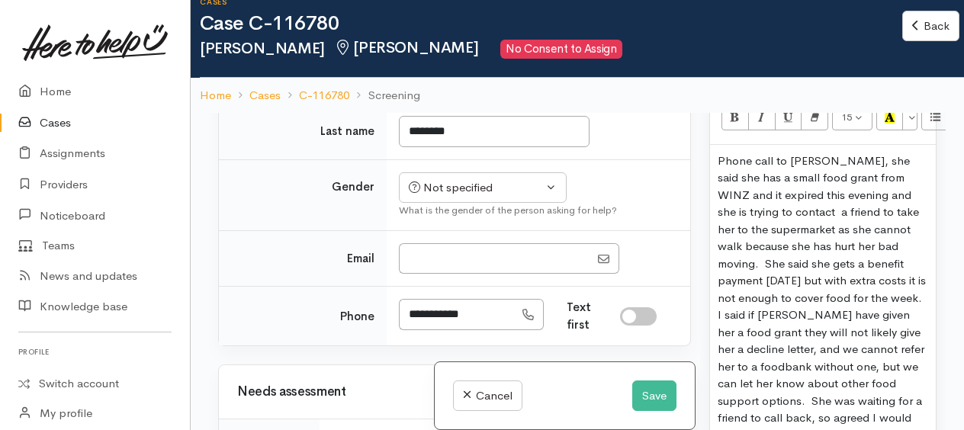
scroll to position [992, 0]
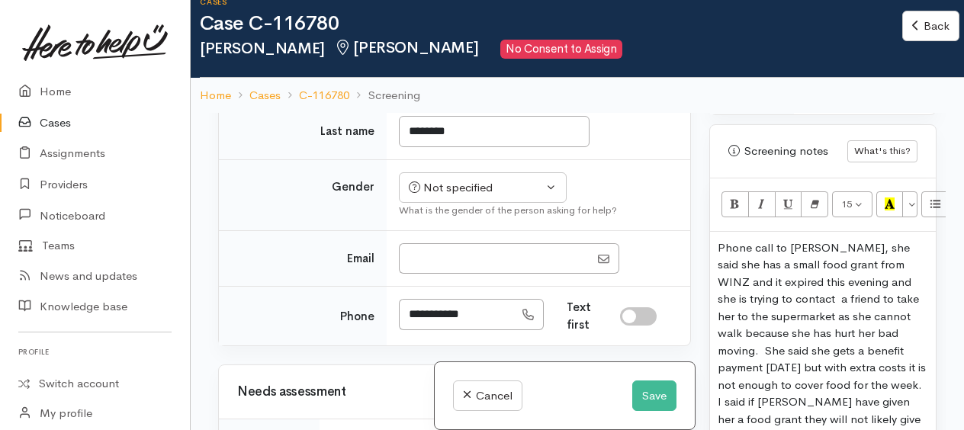
click at [720, 243] on span "Phone call to Vashti, she said she has a small food grant from WINZ and it expi…" at bounding box center [822, 401] width 208 height 323
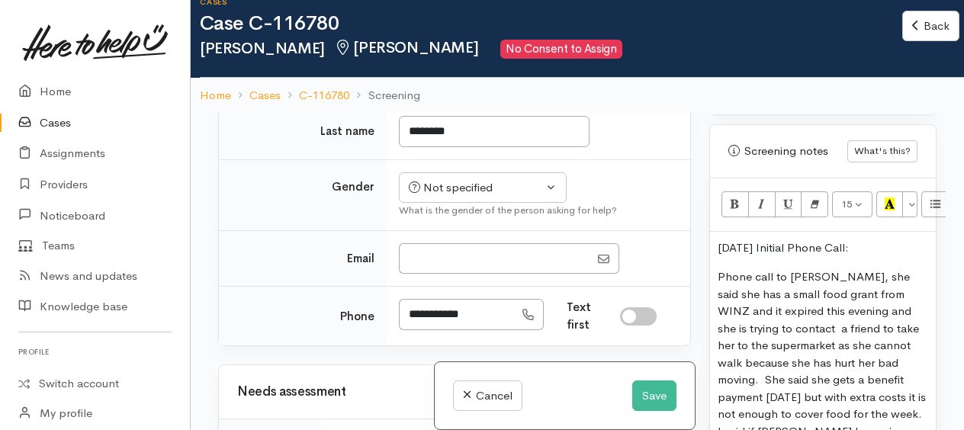
click at [757, 307] on span "Phone call to Vashti, she said she has a small food grant from WINZ and it expi…" at bounding box center [822, 430] width 208 height 323
click at [902, 290] on p "Phone call to Vashti, she said she has a small food grant from WINZ and it expi…" at bounding box center [823, 432] width 211 height 327
click at [749, 302] on span "Phone call to Vashti, she said she has a small food grant from WINZ thhat expir…" at bounding box center [823, 430] width 210 height 323
click at [784, 340] on span "Phone call to Vashti, she said she has a small food grant from WINZ that expire…" at bounding box center [823, 430] width 211 height 323
click at [812, 357] on span "Phone call to Vashti, she said she has a small food grant from WINZ that expire…" at bounding box center [823, 430] width 211 height 323
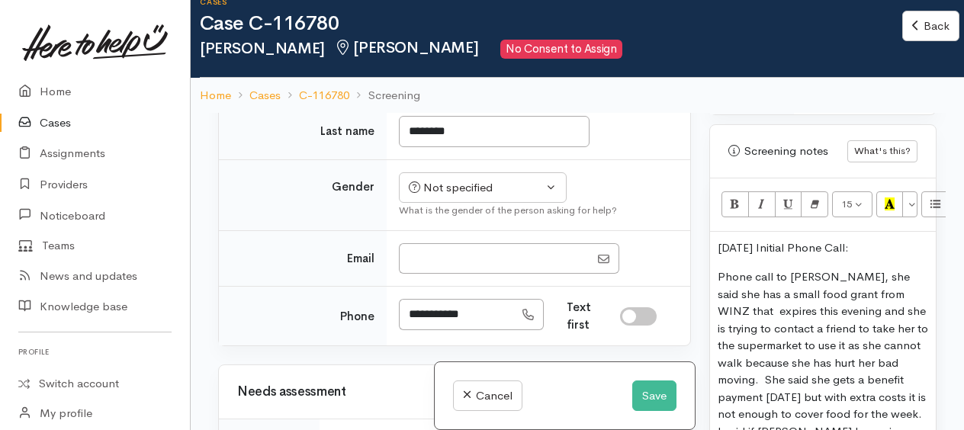
click at [833, 356] on span "Phone call to Vashti, she said she has a small food grant from WINZ that expire…" at bounding box center [823, 430] width 211 height 323
click at [877, 357] on span "Phone call to Vashti, she said she has a small food grant from WINZ that expire…" at bounding box center [823, 430] width 211 height 323
click at [883, 356] on span "Phone call to Vashti, she said she has a small food grant from WINZ that expire…" at bounding box center [823, 430] width 211 height 323
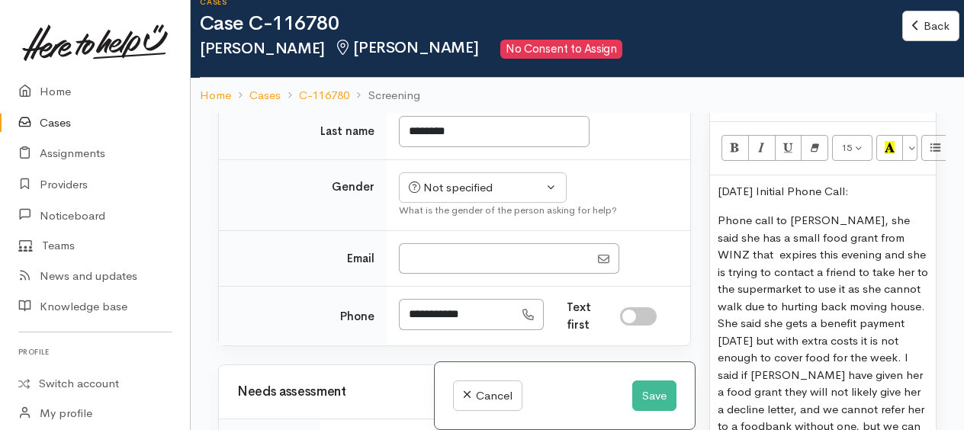
scroll to position [1068, 0]
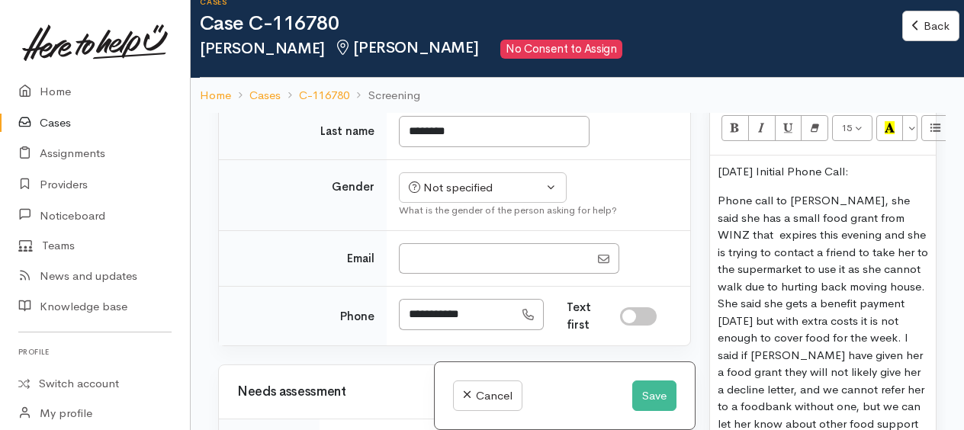
click at [877, 400] on span "Phone call to Vashti, she said she has a small food grant from WINZ that expire…" at bounding box center [823, 354] width 211 height 323
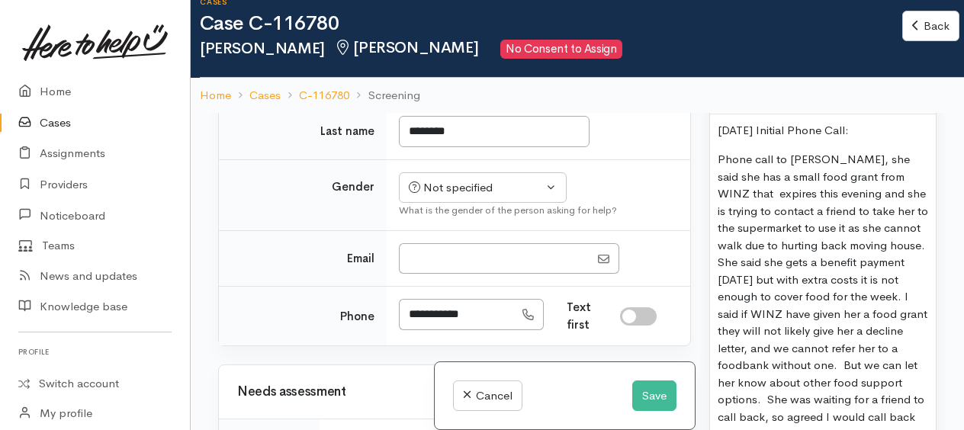
scroll to position [1144, 0]
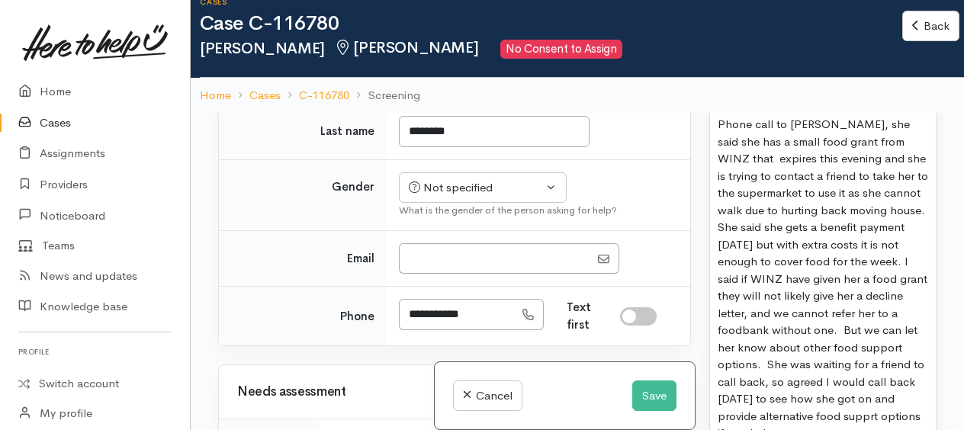
click at [914, 377] on p "Phone call to Vashti, she said she has a small food grant from WINZ that expire…" at bounding box center [823, 279] width 211 height 327
click at [870, 407] on span "Phone call to Vashti, she said she has a small food grant from WINZ that expire…" at bounding box center [823, 278] width 211 height 323
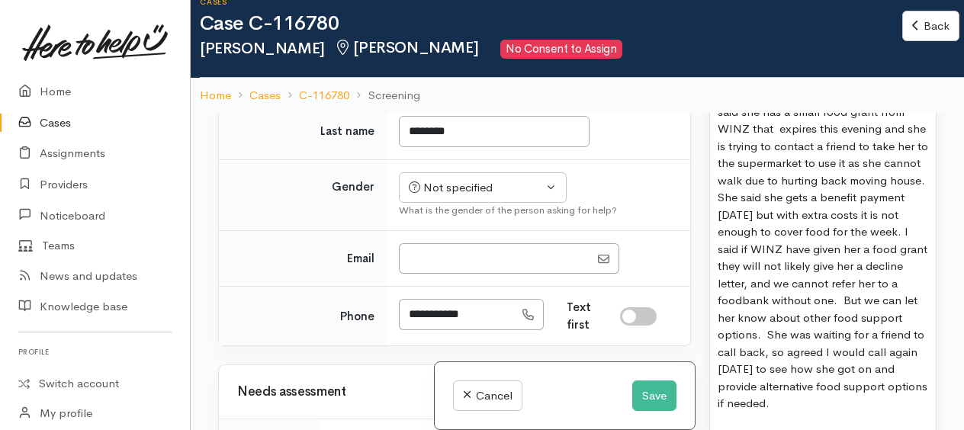
scroll to position [1221, 0]
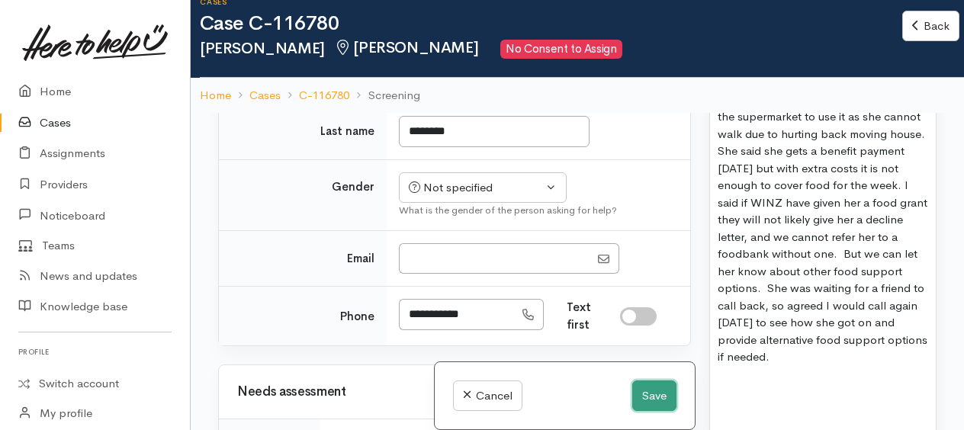
click at [658, 392] on button "Save" at bounding box center [654, 396] width 44 height 31
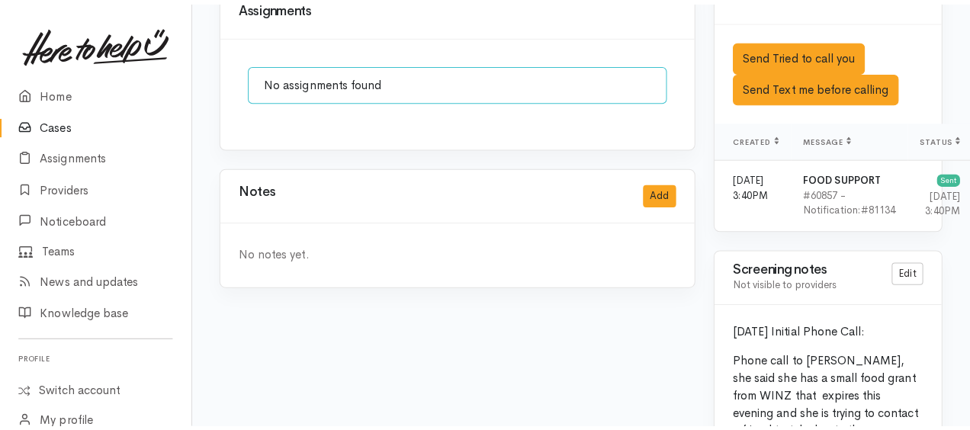
scroll to position [1373, 0]
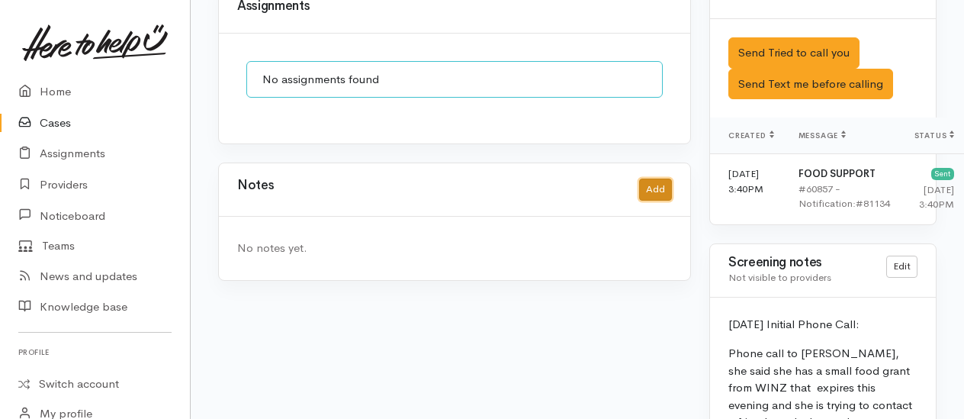
click at [652, 179] on button "Add" at bounding box center [655, 190] width 33 height 22
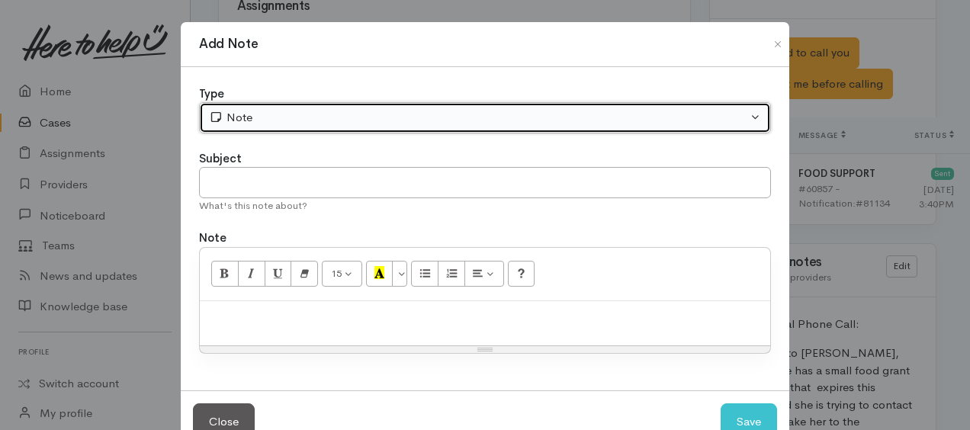
drag, startPoint x: 307, startPoint y: 116, endPoint x: 304, endPoint y: 134, distance: 18.6
click at [307, 116] on div "Note" at bounding box center [478, 118] width 539 height 18
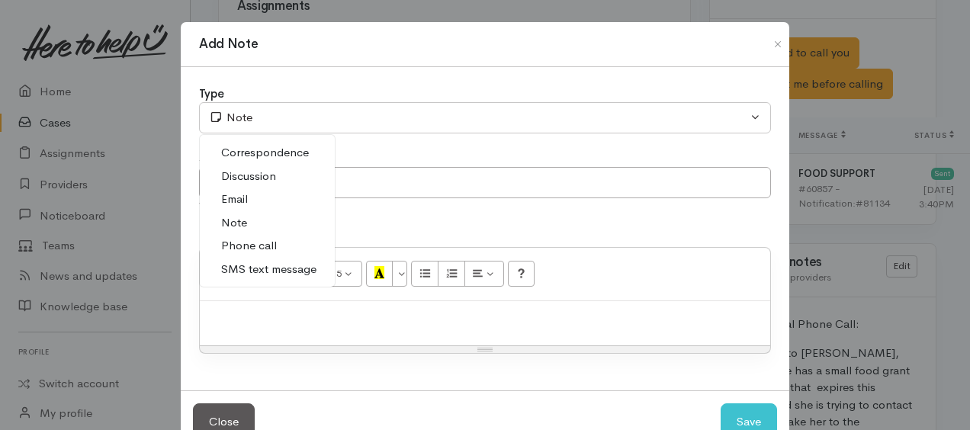
click at [272, 238] on link "Phone call" at bounding box center [267, 246] width 135 height 24
select select "3"
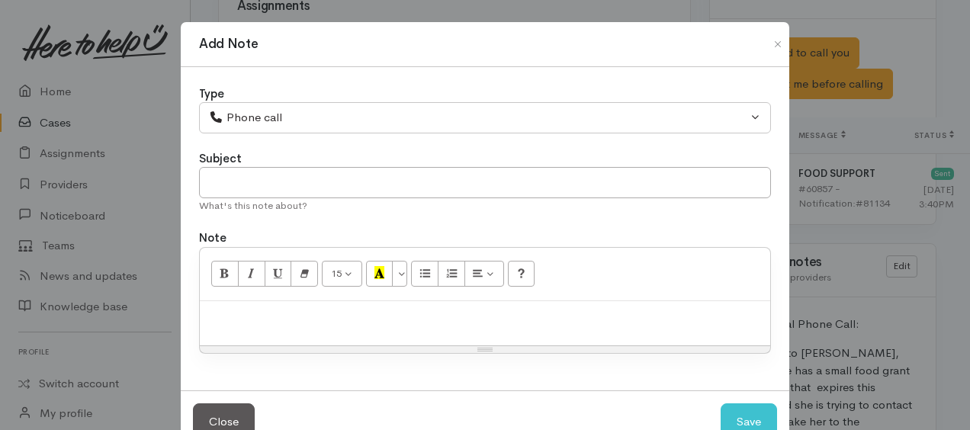
click at [285, 323] on div at bounding box center [485, 323] width 571 height 45
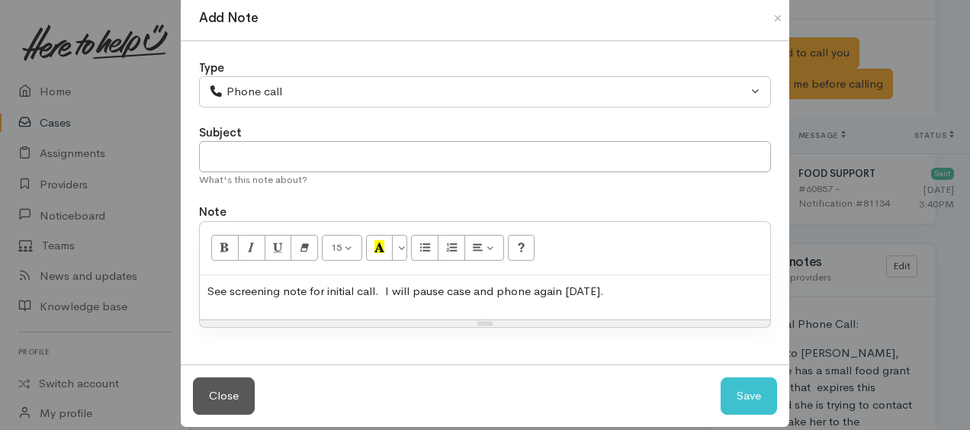
scroll to position [41, 0]
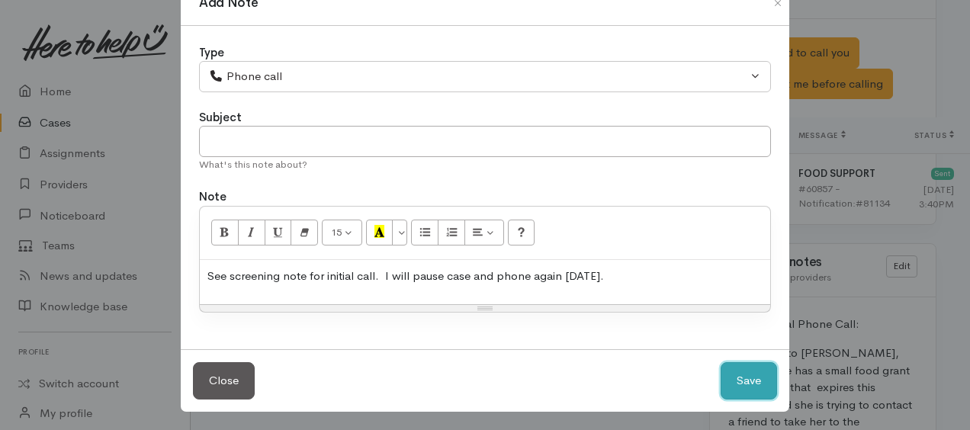
click at [755, 377] on button "Save" at bounding box center [749, 380] width 56 height 37
select select "1"
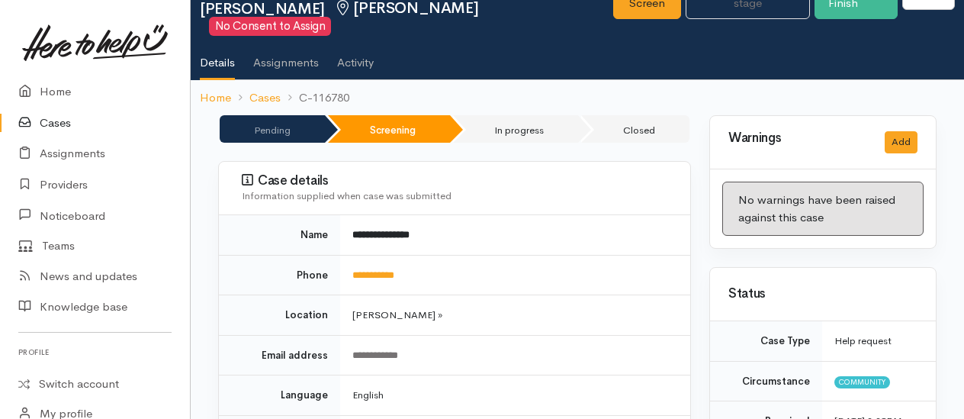
scroll to position [0, 0]
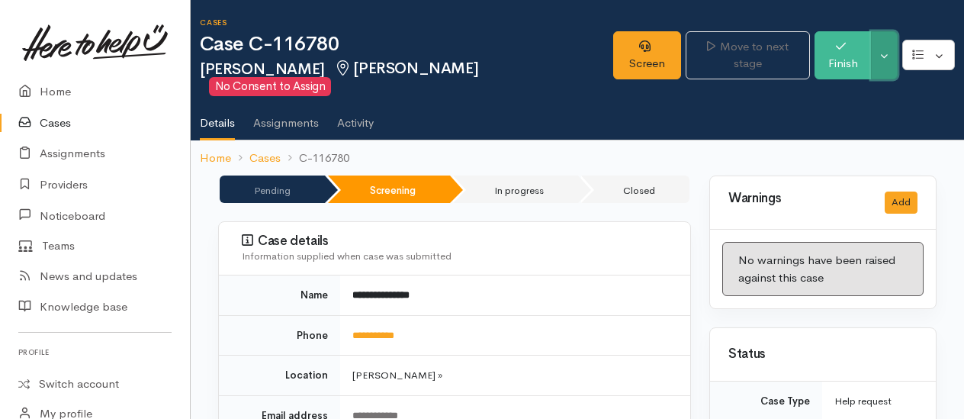
click at [893, 52] on button "Toggle Dropdown" at bounding box center [884, 55] width 27 height 48
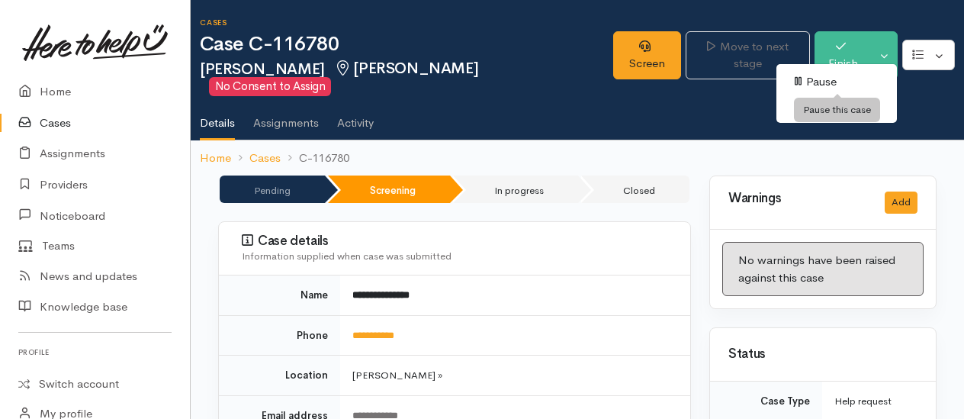
click at [825, 78] on link "Pause" at bounding box center [837, 82] width 121 height 24
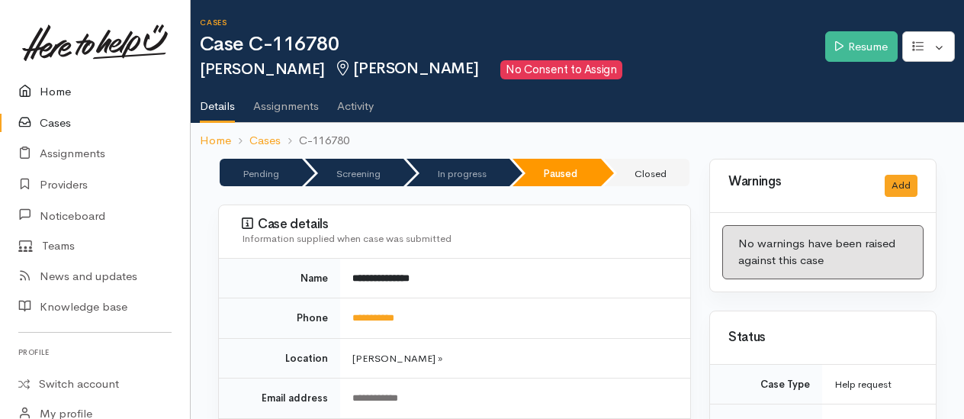
click at [59, 88] on link "Home" at bounding box center [95, 91] width 190 height 31
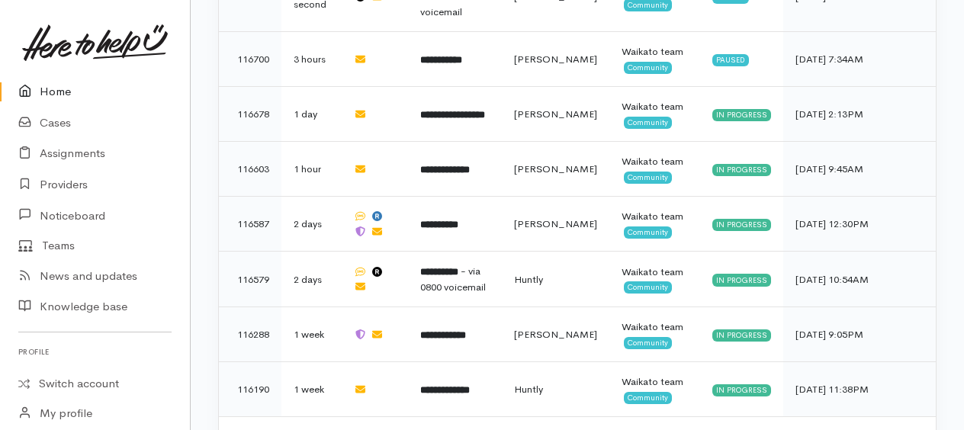
scroll to position [616, 0]
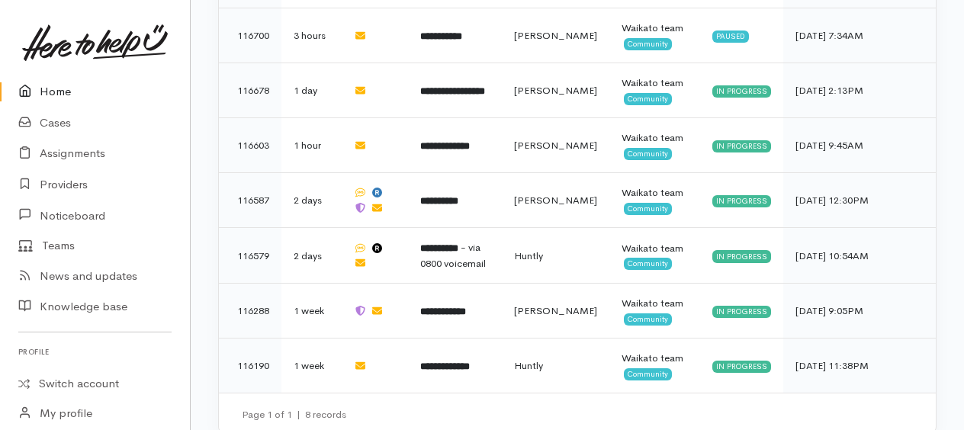
click at [54, 88] on link "Home" at bounding box center [95, 91] width 190 height 31
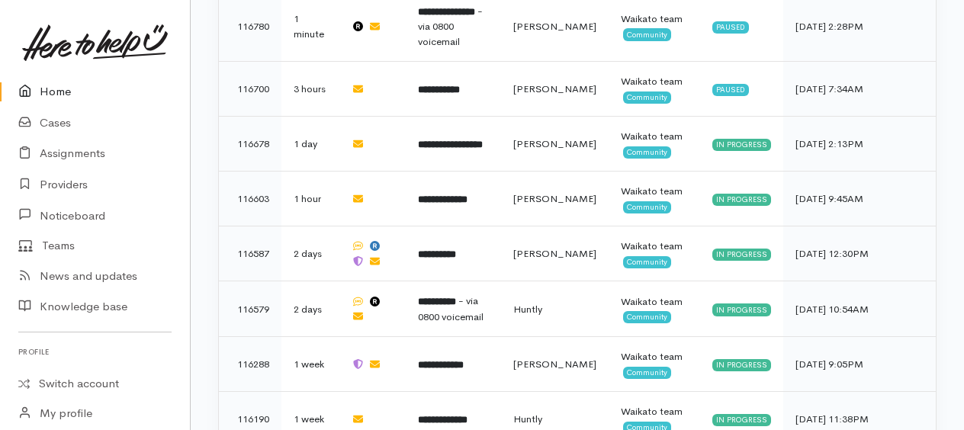
scroll to position [540, 0]
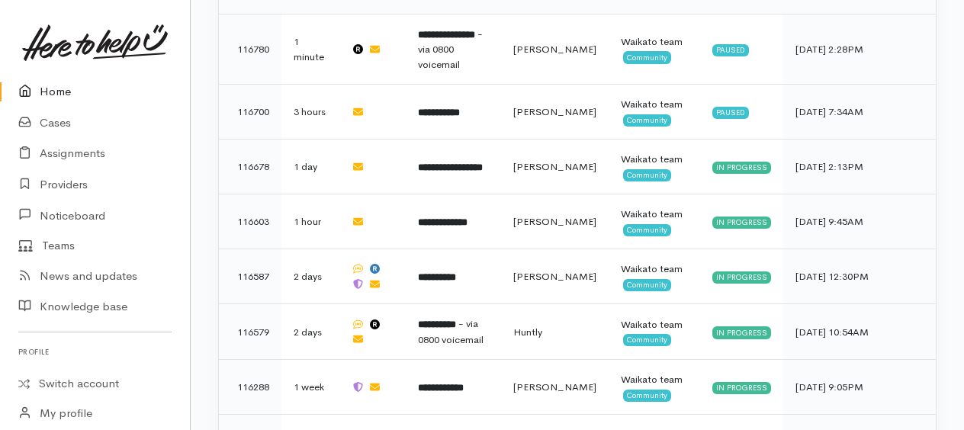
click at [60, 88] on link "Home" at bounding box center [95, 91] width 190 height 31
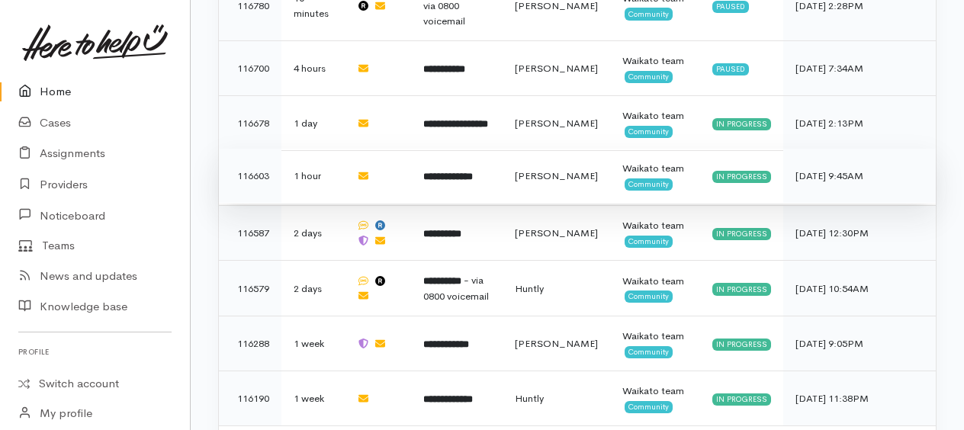
scroll to position [616, 0]
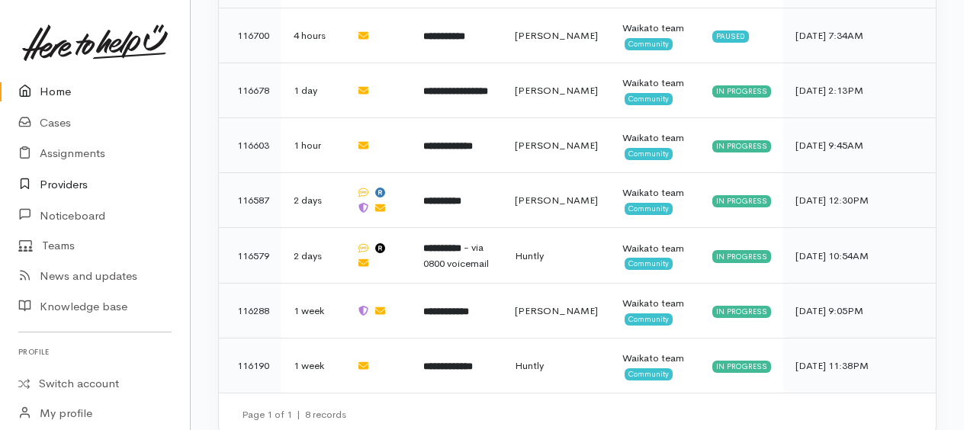
click at [66, 185] on link "Providers" at bounding box center [95, 184] width 190 height 31
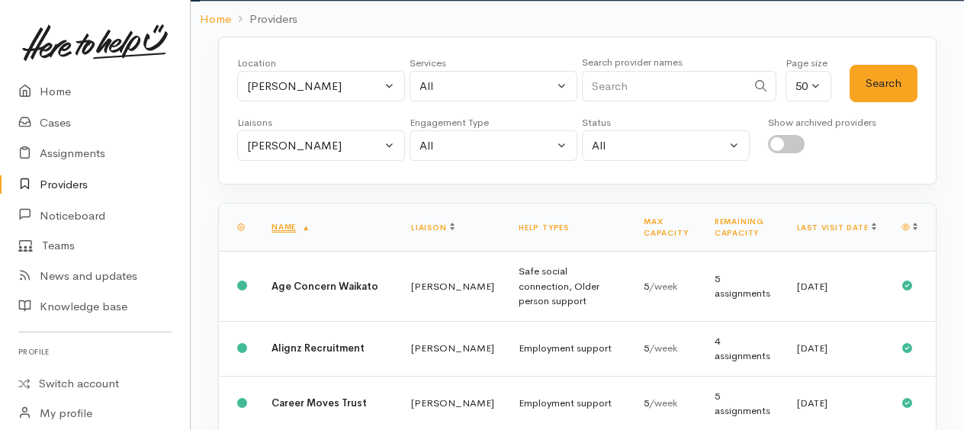
scroll to position [229, 0]
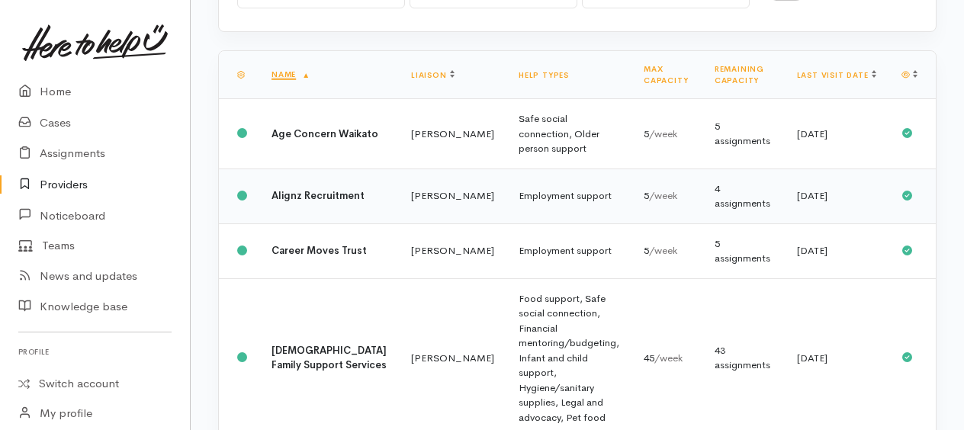
click at [507, 193] on td "Employment support" at bounding box center [569, 196] width 125 height 55
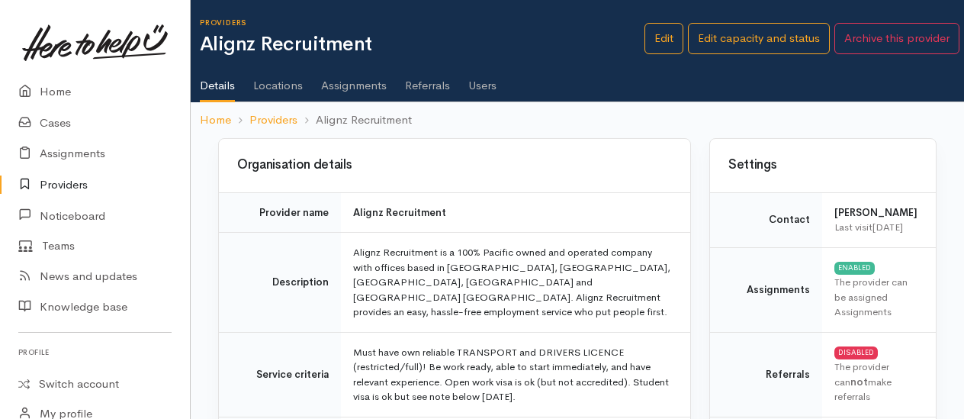
click at [347, 85] on link "Assignments" at bounding box center [354, 80] width 66 height 43
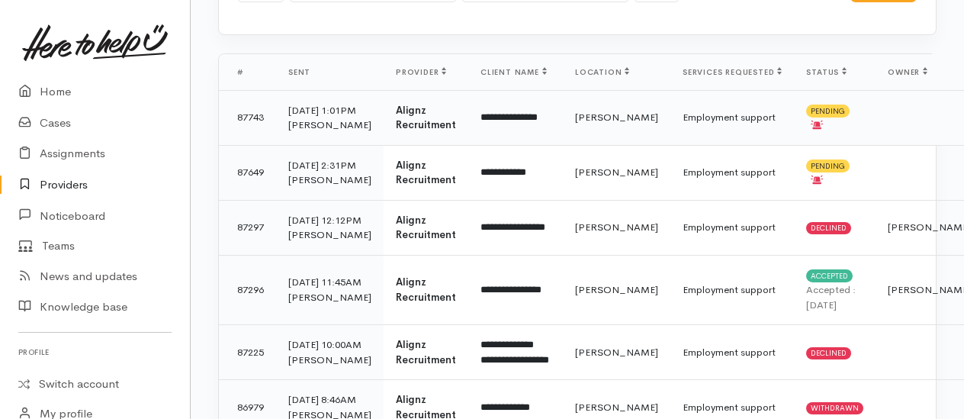
scroll to position [229, 0]
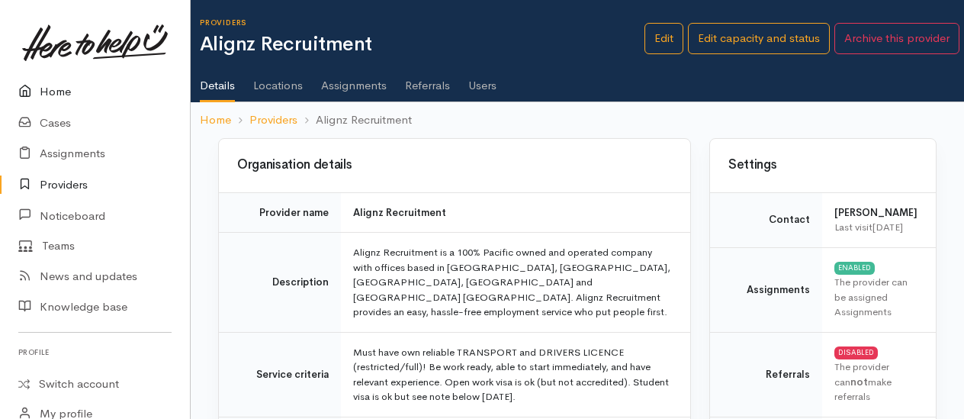
click at [60, 94] on link "Home" at bounding box center [95, 91] width 190 height 31
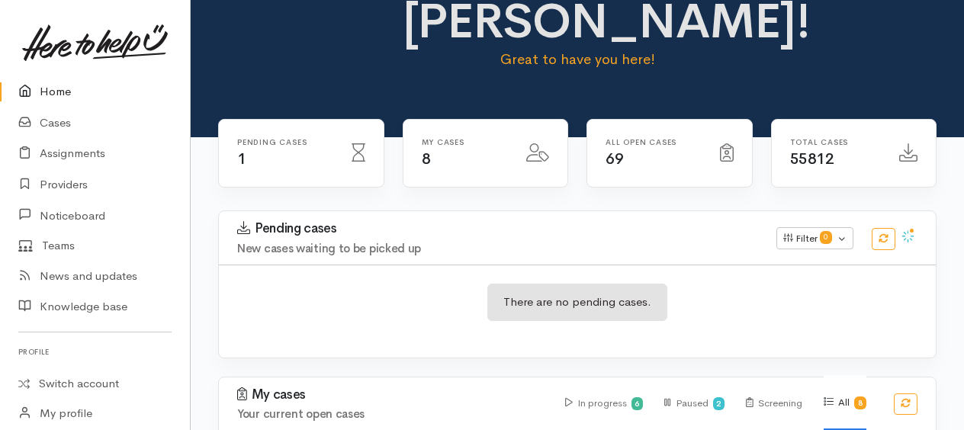
scroll to position [229, 0]
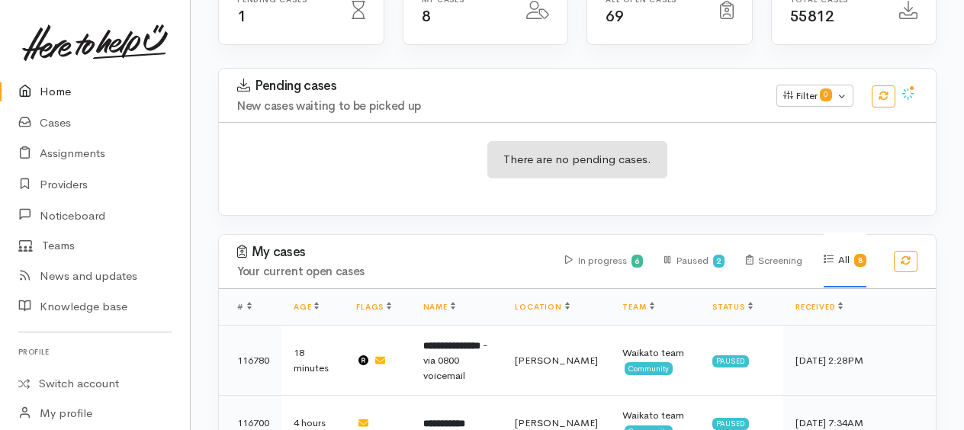
click at [47, 88] on link "Home" at bounding box center [95, 91] width 190 height 31
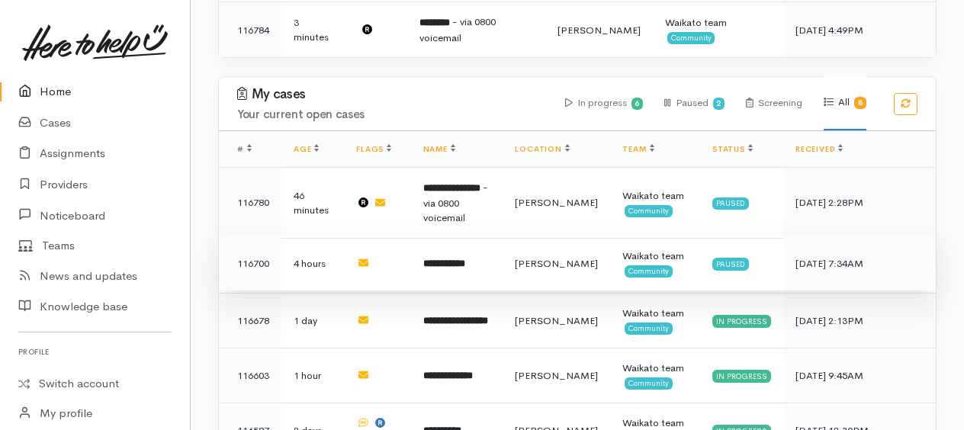
scroll to position [305, 0]
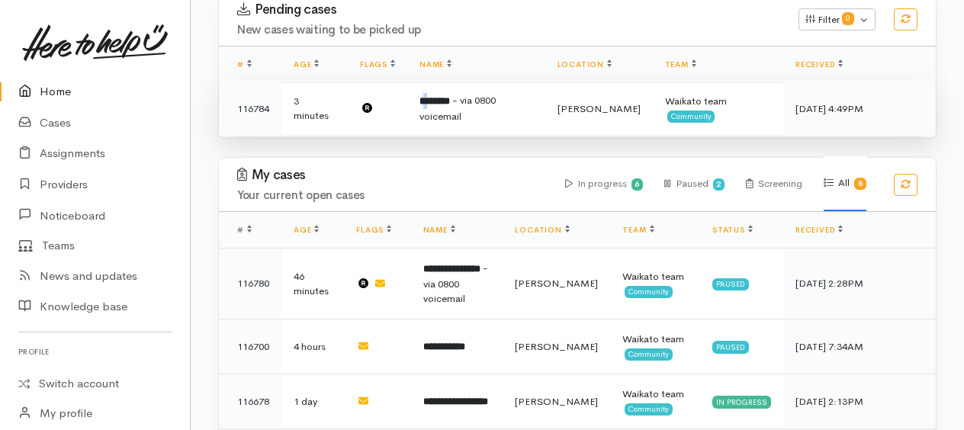
click at [433, 98] on b "********" at bounding box center [435, 101] width 31 height 10
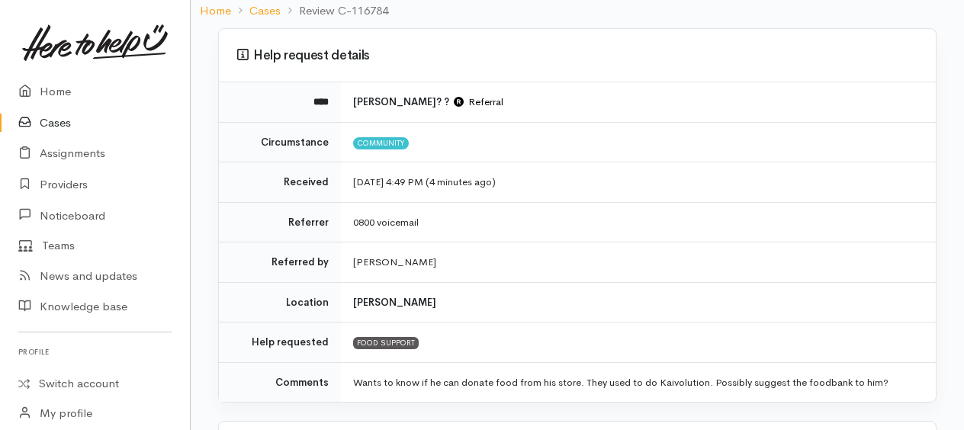
scroll to position [229, 0]
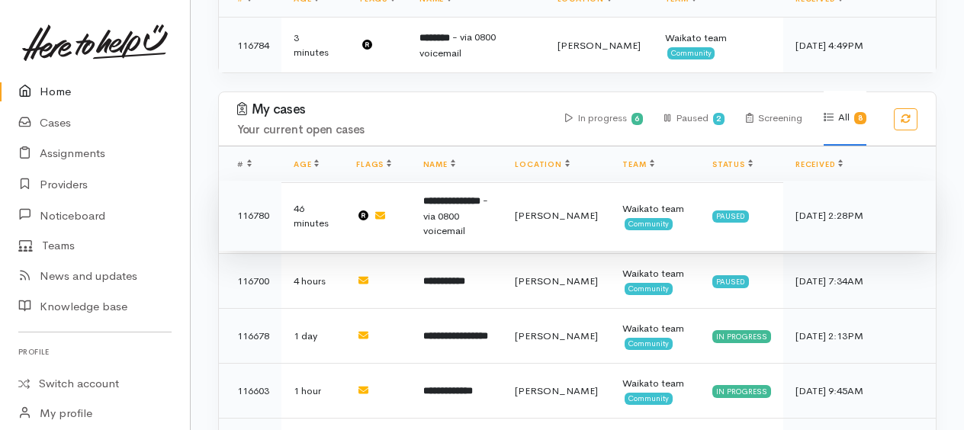
scroll to position [458, 0]
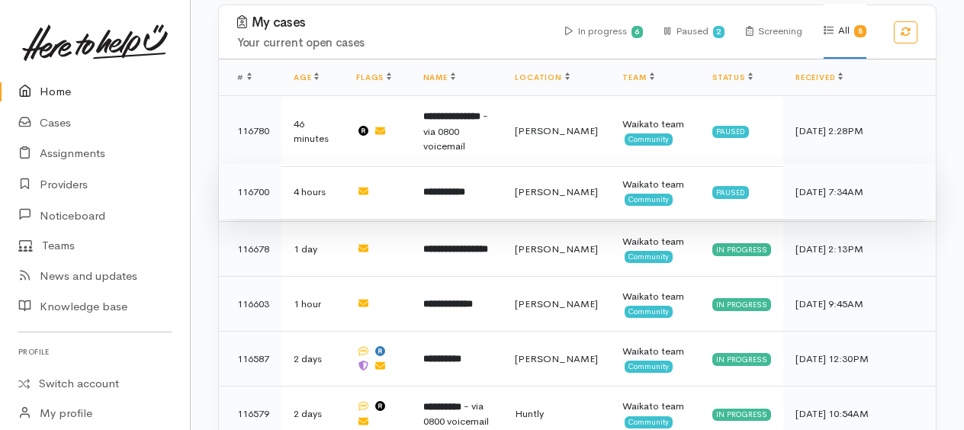
click at [462, 187] on b "**********" at bounding box center [444, 192] width 42 height 10
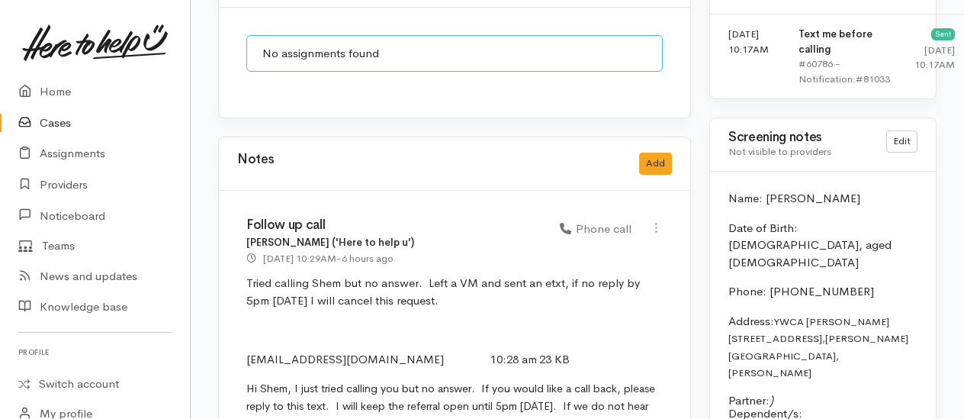
scroll to position [1221, 0]
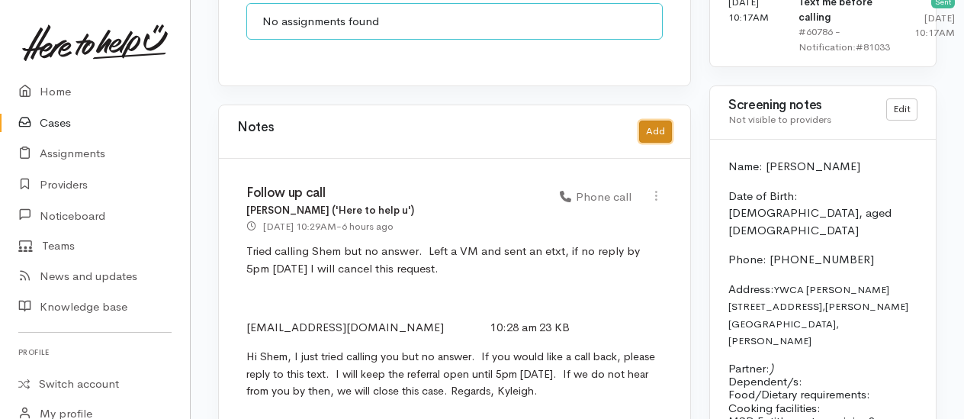
click at [653, 121] on button "Add" at bounding box center [655, 132] width 33 height 22
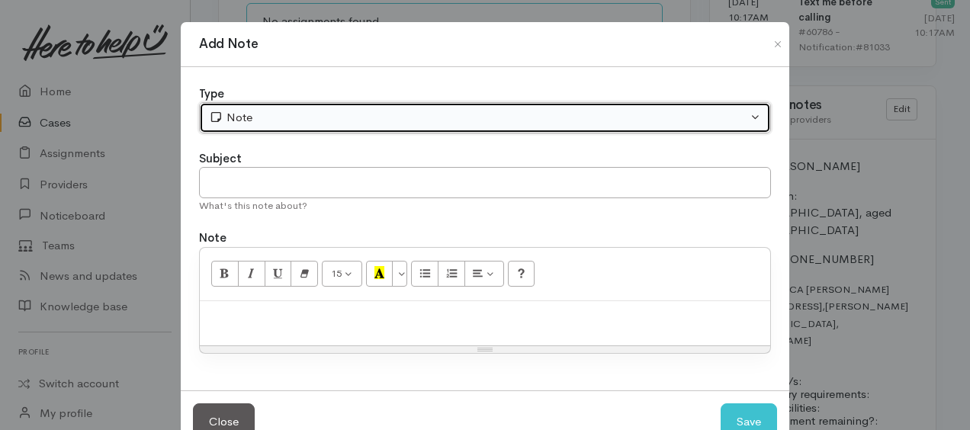
drag, startPoint x: 363, startPoint y: 119, endPoint x: 355, endPoint y: 130, distance: 13.6
click at [363, 118] on div "Note" at bounding box center [478, 118] width 539 height 18
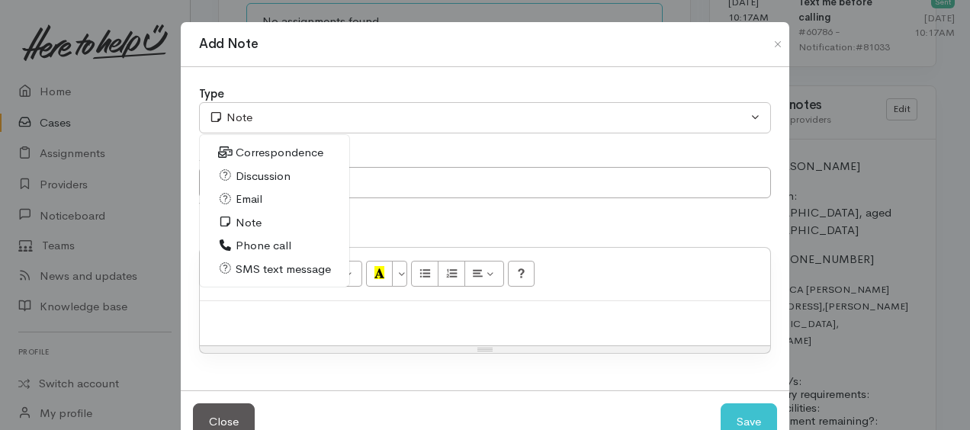
click at [244, 218] on span "Note" at bounding box center [249, 223] width 26 height 18
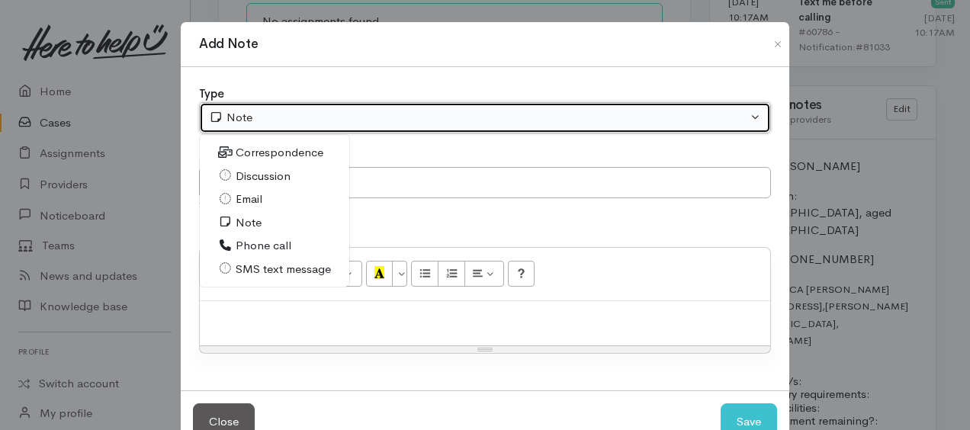
select select "1"
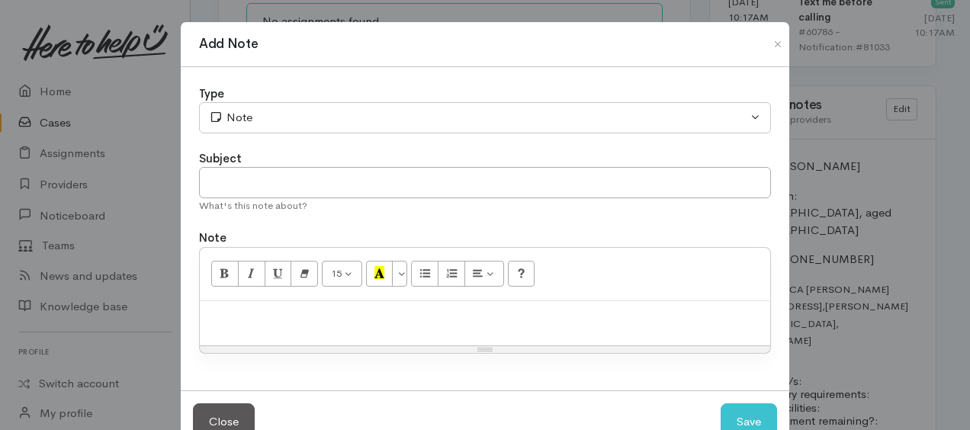
click at [264, 309] on p at bounding box center [485, 318] width 555 height 18
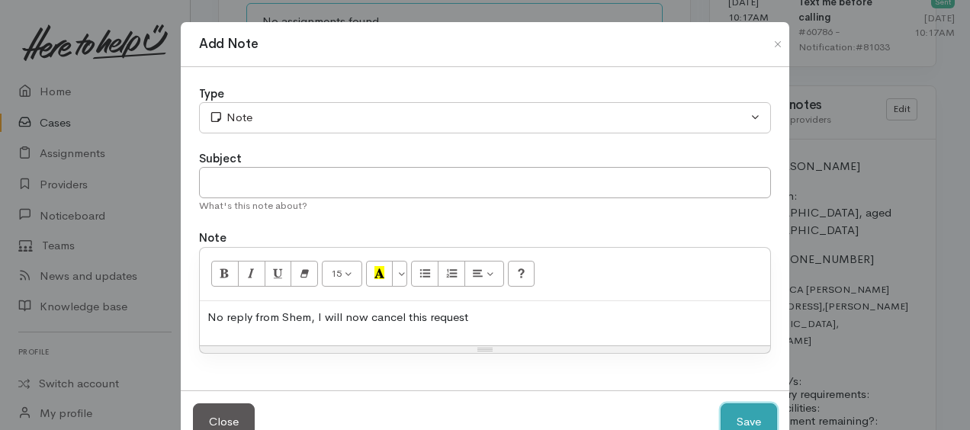
click at [752, 418] on button "Save" at bounding box center [749, 422] width 56 height 37
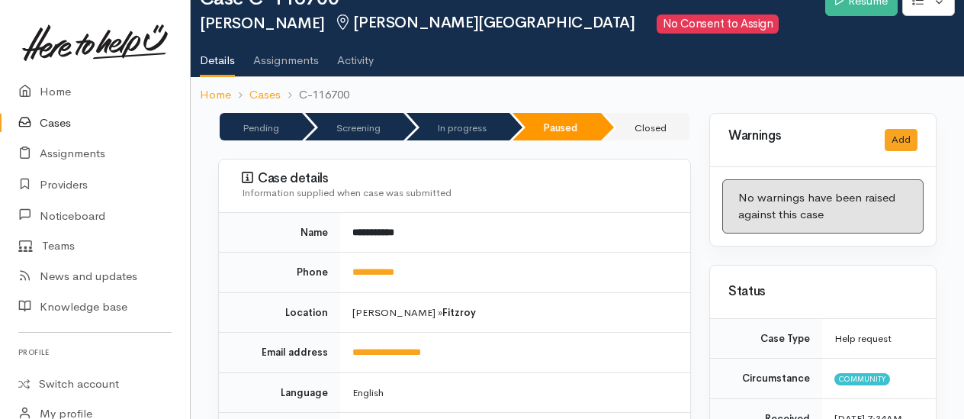
scroll to position [0, 0]
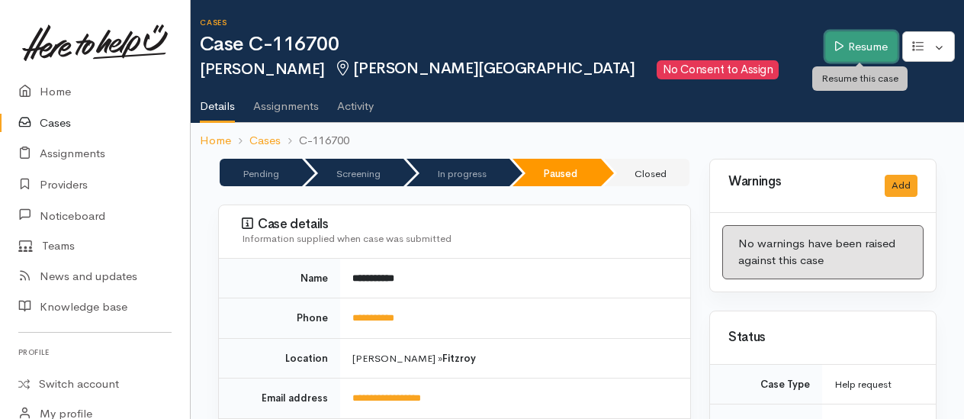
click at [867, 49] on link "Resume" at bounding box center [861, 46] width 72 height 31
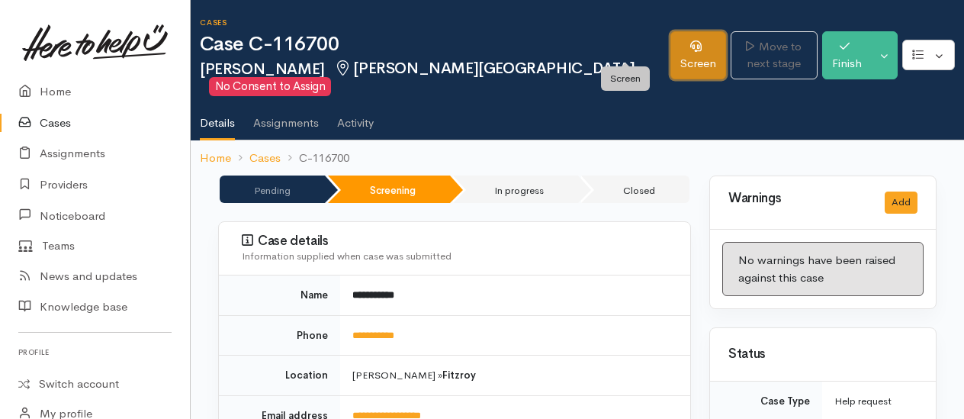
click at [671, 43] on link "Screen" at bounding box center [699, 55] width 56 height 48
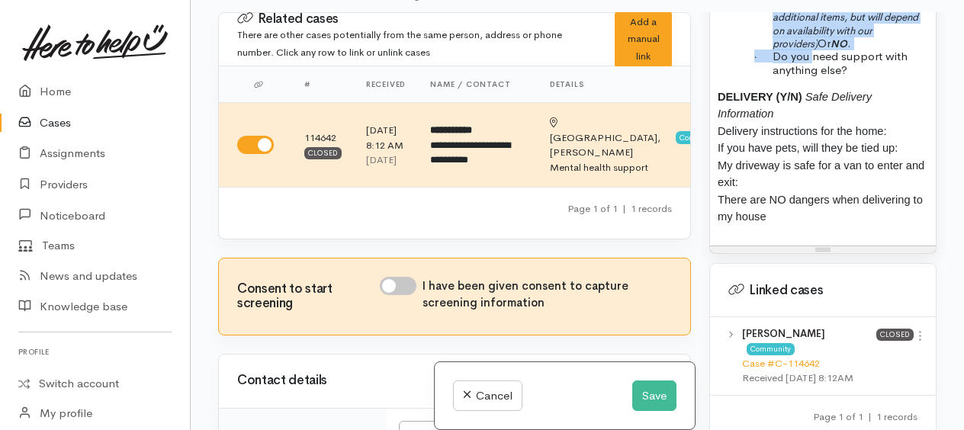
scroll to position [1434, 0]
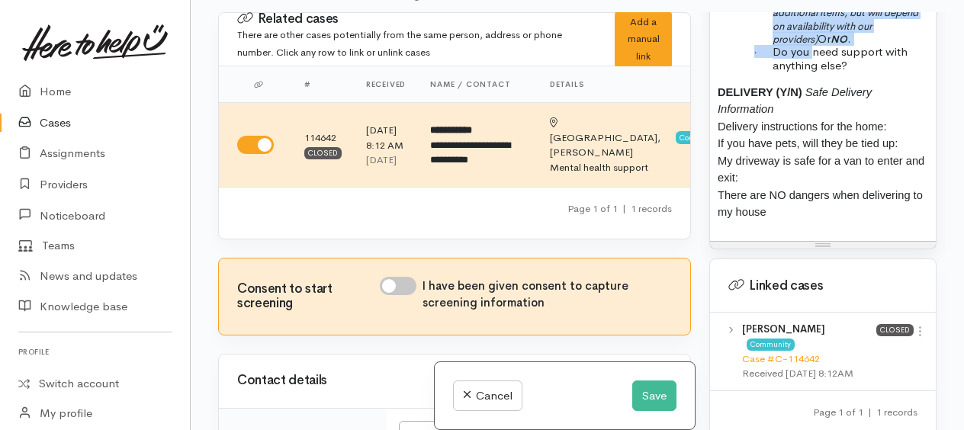
drag, startPoint x: 734, startPoint y: 230, endPoint x: 835, endPoint y: 224, distance: 100.9
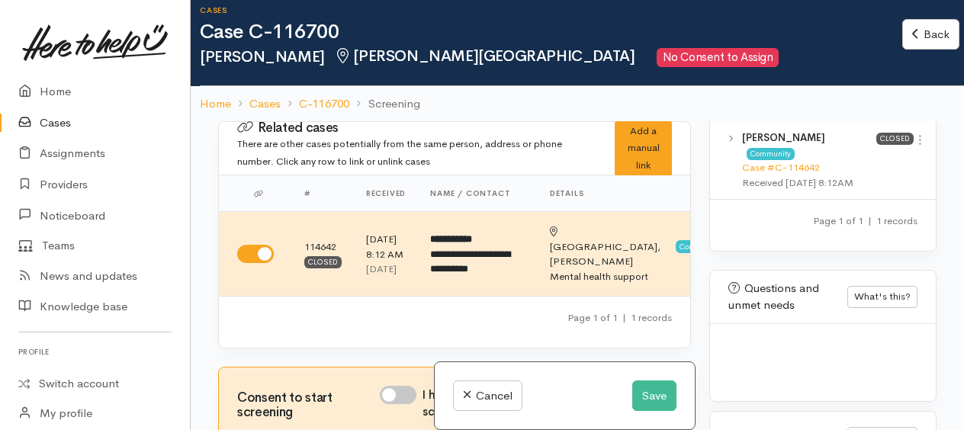
scroll to position [1137, 0]
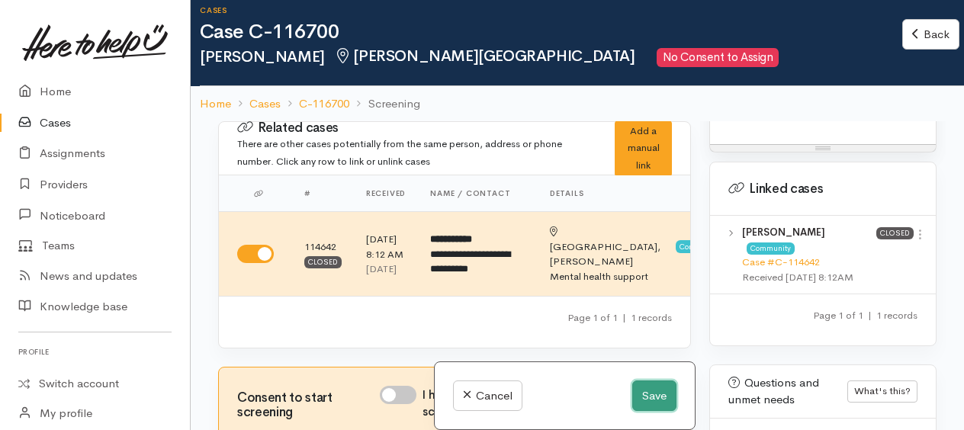
click at [643, 394] on button "Save" at bounding box center [654, 396] width 44 height 31
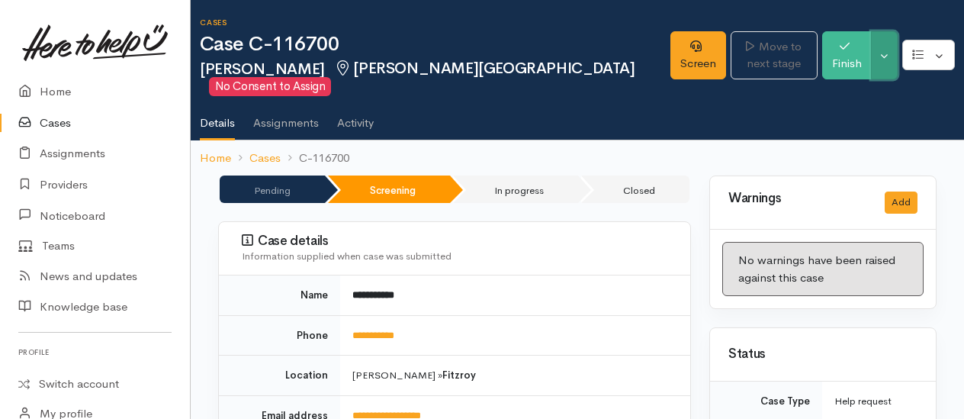
click at [893, 55] on button "Toggle Dropdown" at bounding box center [884, 55] width 27 height 48
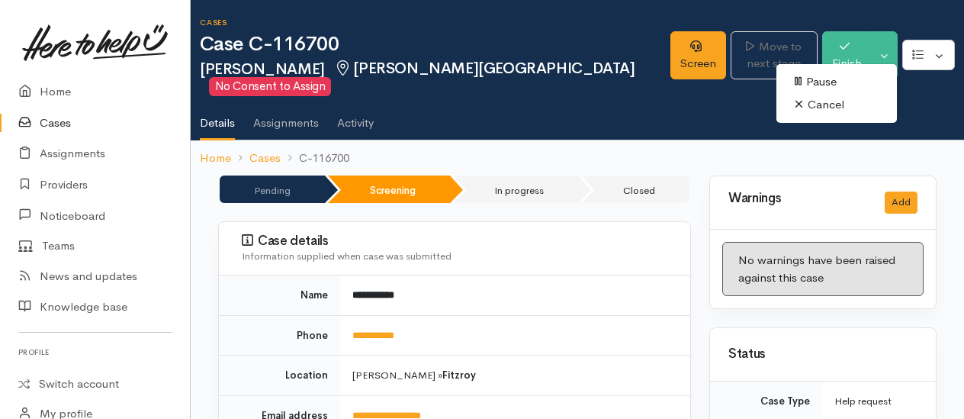
click at [816, 106] on link "Cancel" at bounding box center [837, 105] width 121 height 24
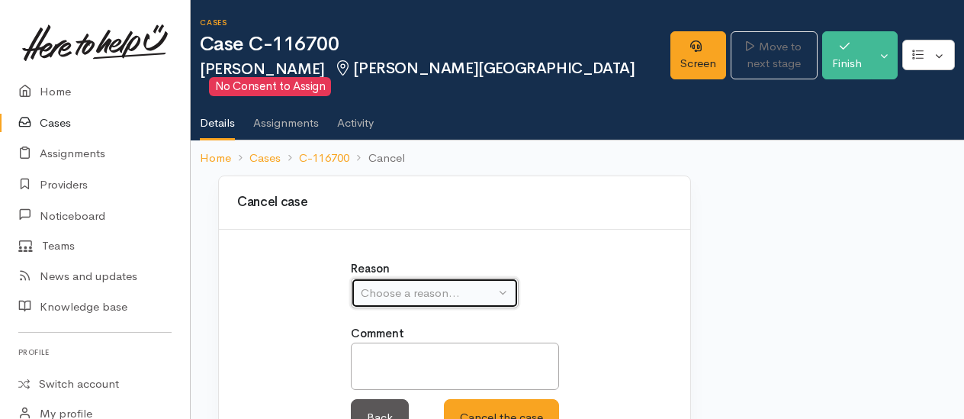
click at [435, 285] on div "Choose a reason..." at bounding box center [428, 294] width 134 height 18
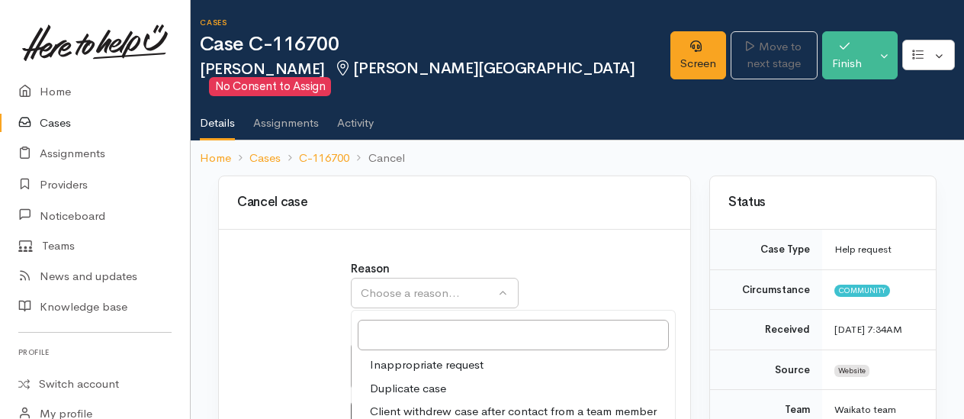
click at [406, 403] on span "Client withdrew case after contact from a team member" at bounding box center [513, 412] width 287 height 18
select select "3"
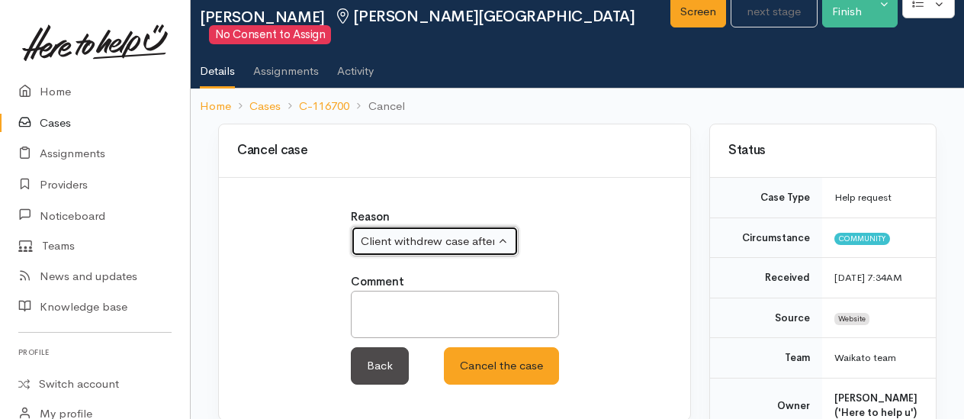
scroll to position [76, 0]
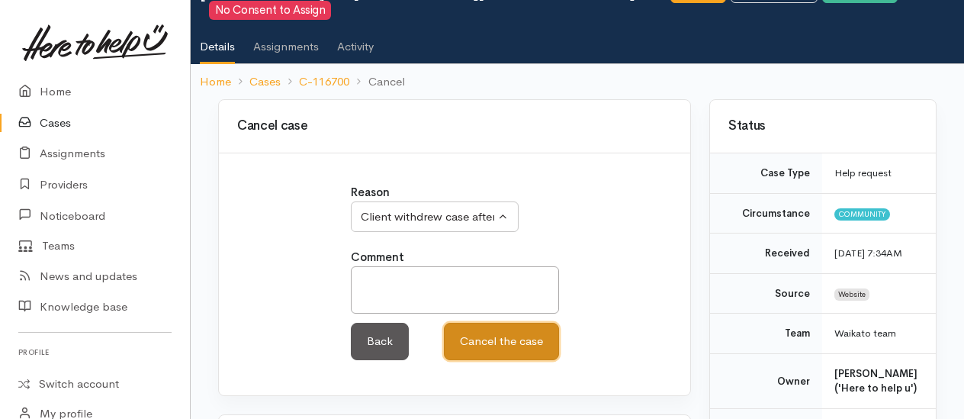
click at [465, 323] on button "Cancel the case" at bounding box center [501, 341] width 115 height 37
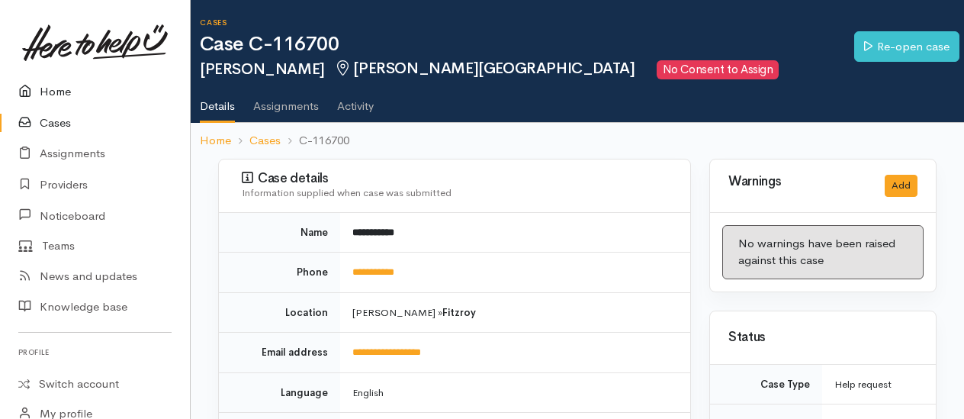
click at [60, 92] on link "Home" at bounding box center [95, 91] width 190 height 31
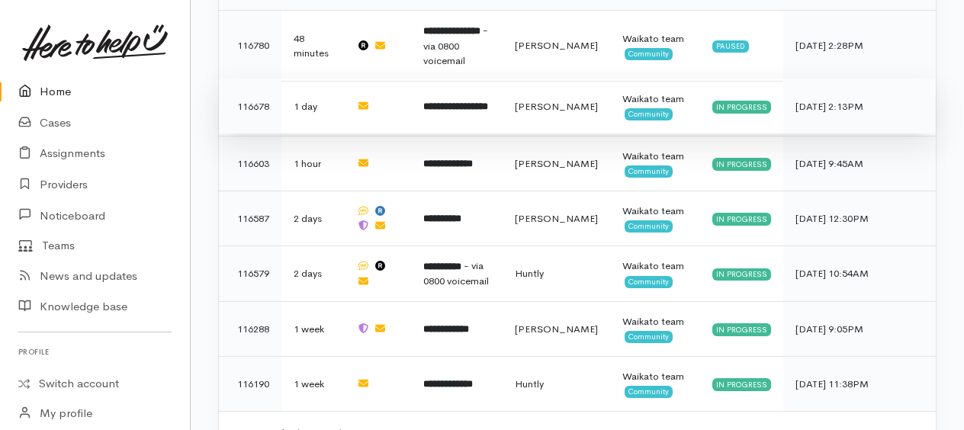
scroll to position [546, 0]
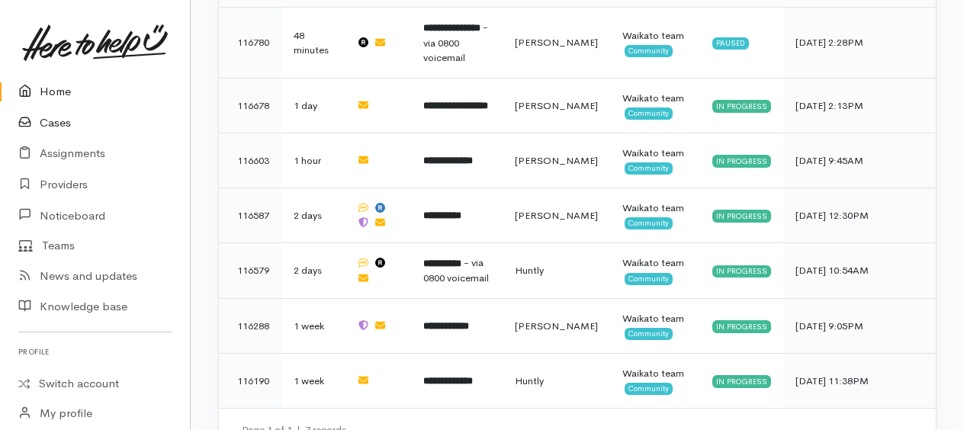
click at [56, 118] on link "Cases" at bounding box center [95, 123] width 190 height 31
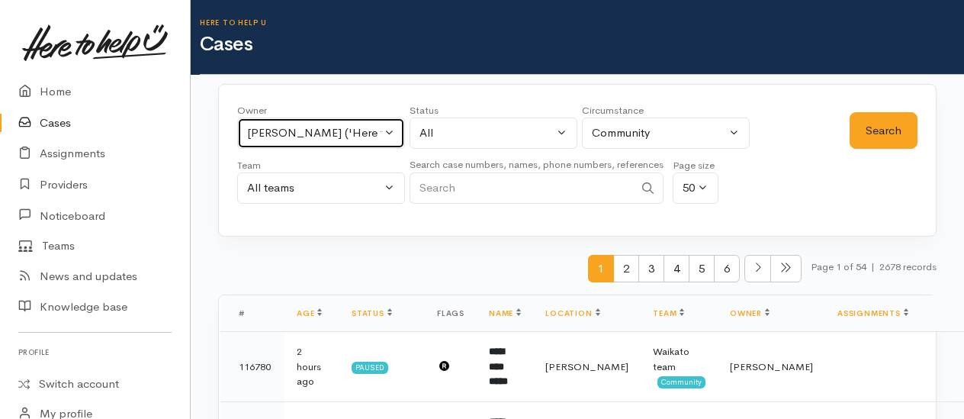
click at [291, 139] on div "[PERSON_NAME] ('Here to help u')" at bounding box center [314, 133] width 134 height 18
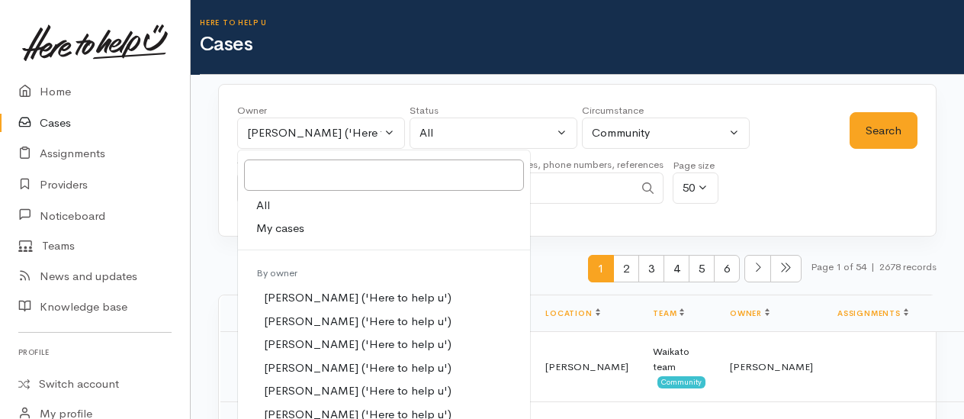
drag, startPoint x: 279, startPoint y: 227, endPoint x: 290, endPoint y: 224, distance: 11.1
click at [285, 224] on span "My cases" at bounding box center [280, 229] width 48 height 18
select select "1759"
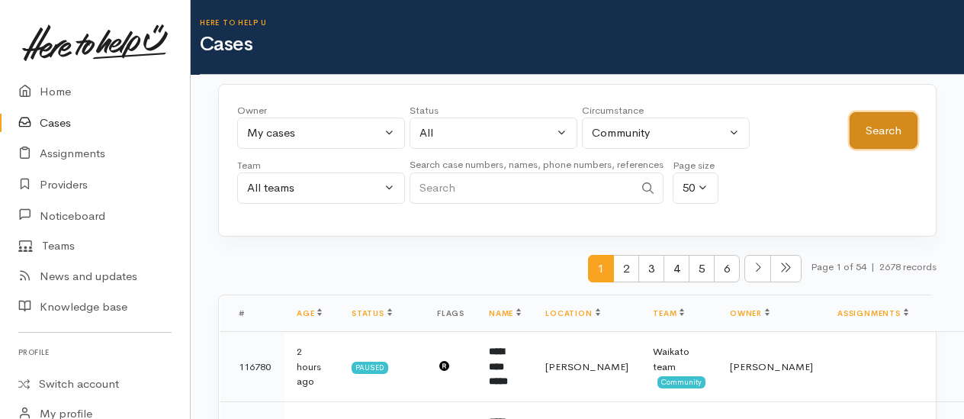
click at [896, 127] on button "Search" at bounding box center [884, 130] width 68 height 37
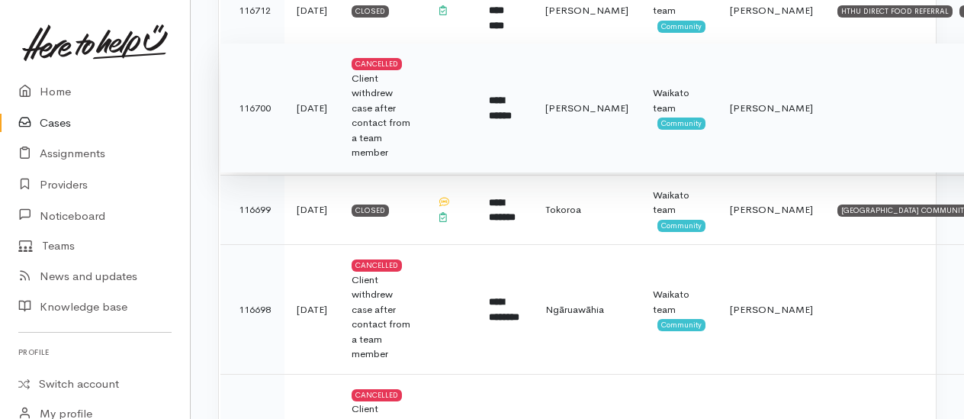
scroll to position [534, 0]
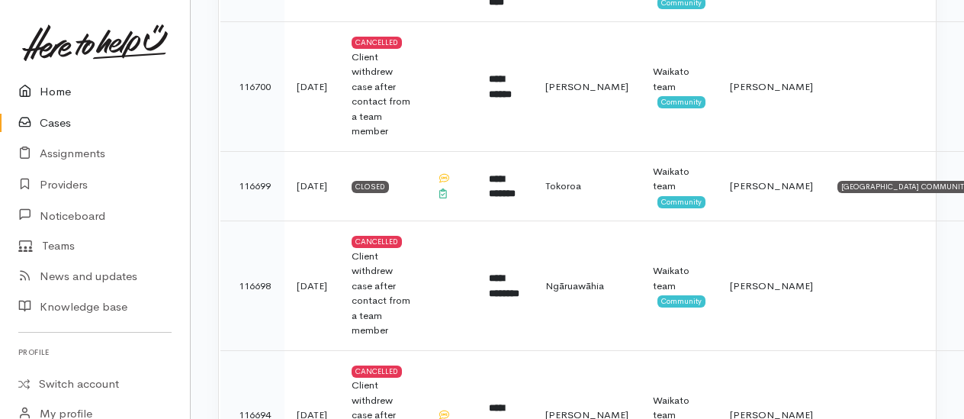
click at [57, 85] on link "Home" at bounding box center [95, 91] width 190 height 31
